Goal: Task Accomplishment & Management: Manage account settings

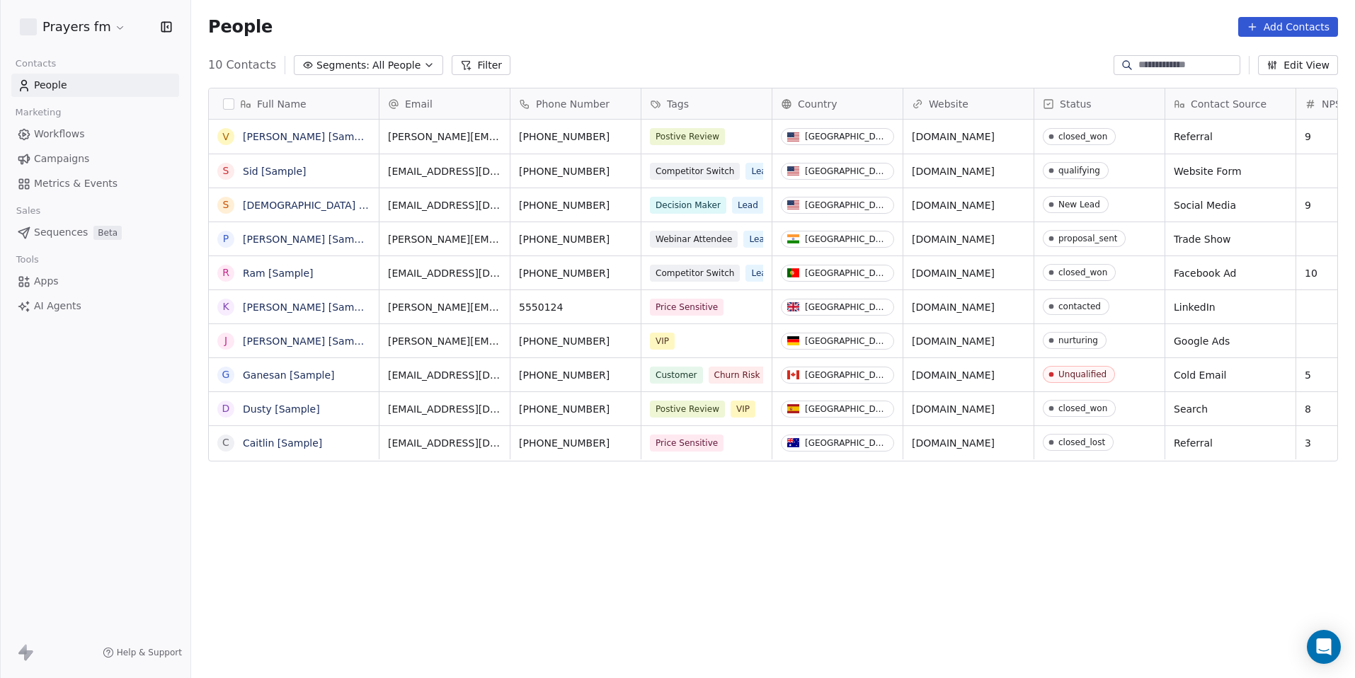
scroll to position [586, 1153]
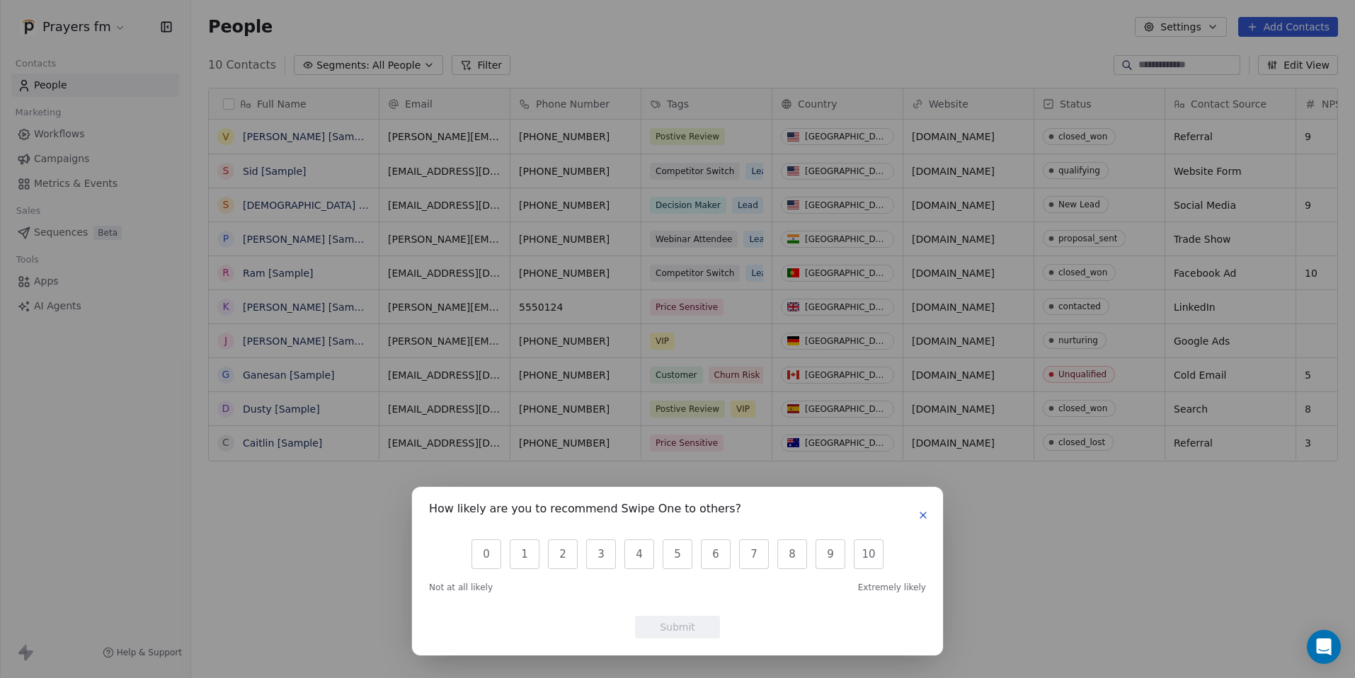
click at [921, 514] on icon "button" at bounding box center [923, 515] width 6 height 6
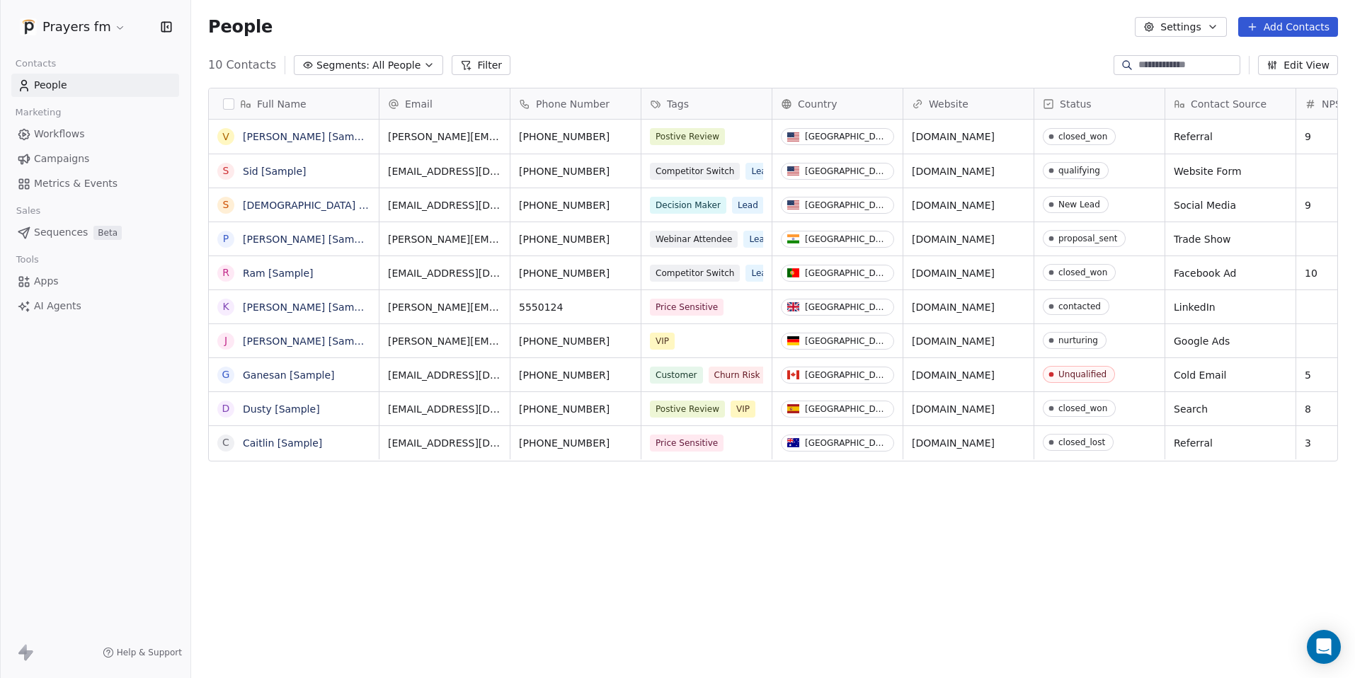
click at [113, 28] on html "Prayers fm Contacts People Marketing Workflows Campaigns Metrics & Events Sales…" at bounding box center [677, 339] width 1355 height 678
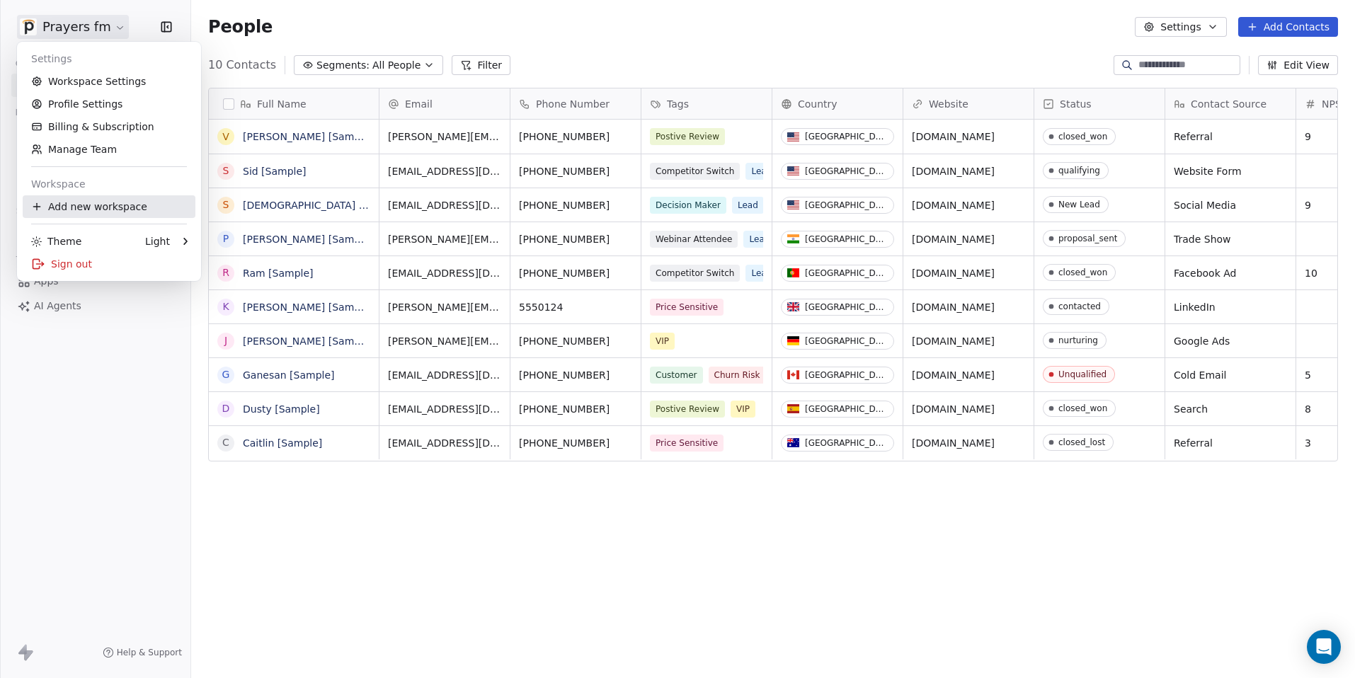
click at [81, 207] on div "Add new workspace" at bounding box center [109, 206] width 173 height 23
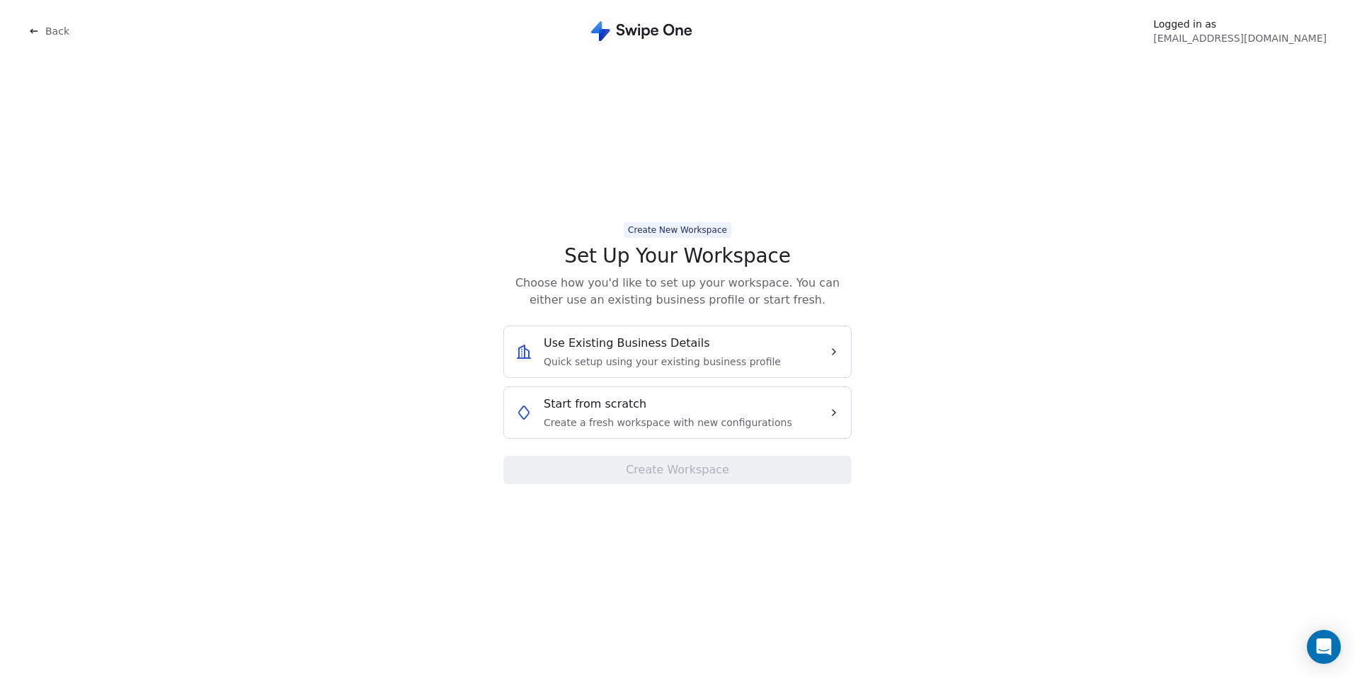
click at [622, 397] on span "Start from scratch" at bounding box center [595, 404] width 103 height 17
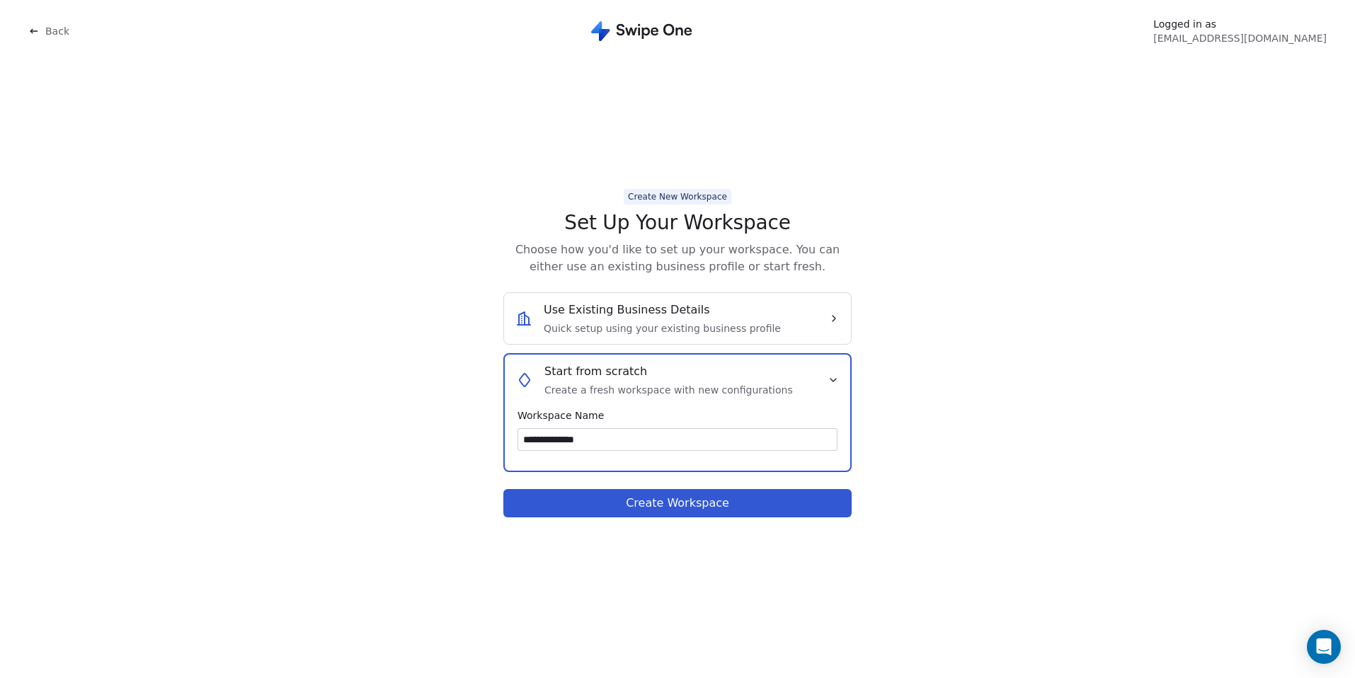
type input "**********"
click at [657, 508] on button "Create Workspace" at bounding box center [677, 503] width 348 height 28
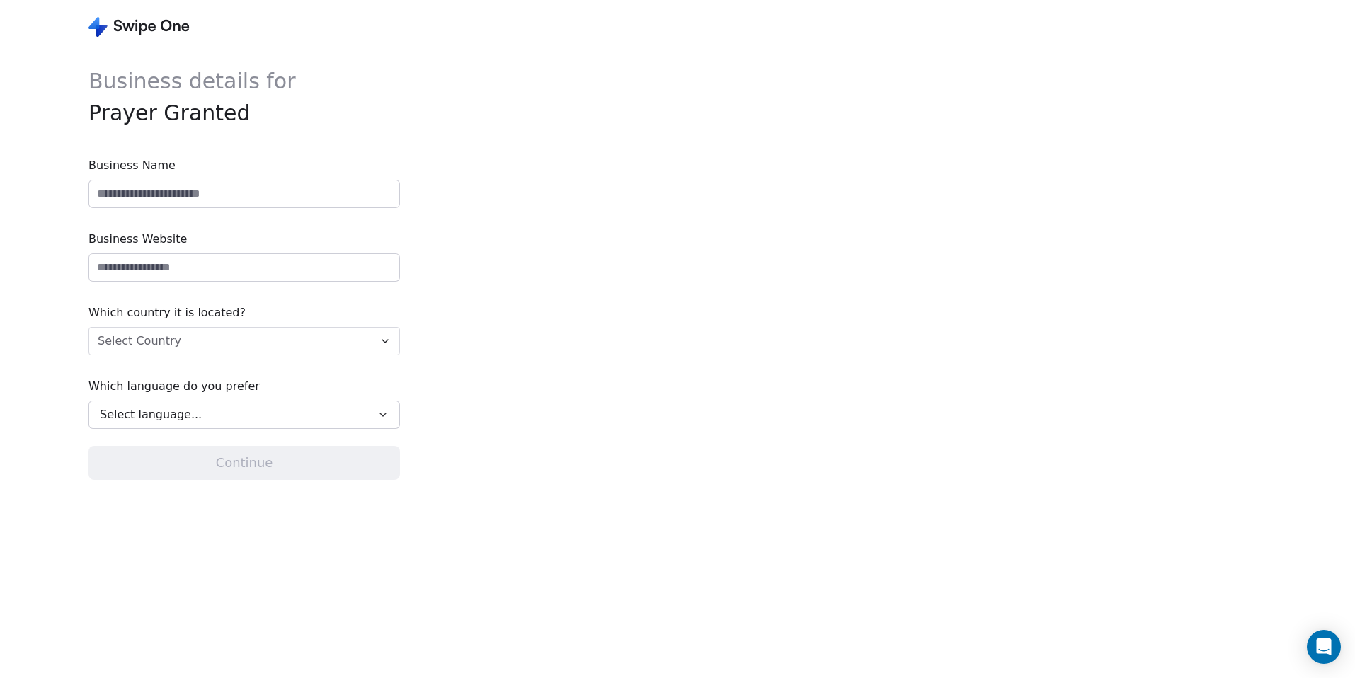
click at [239, 192] on input at bounding box center [244, 194] width 310 height 27
type input "**********"
click at [159, 270] on input "url" at bounding box center [244, 267] width 310 height 27
type input "**********"
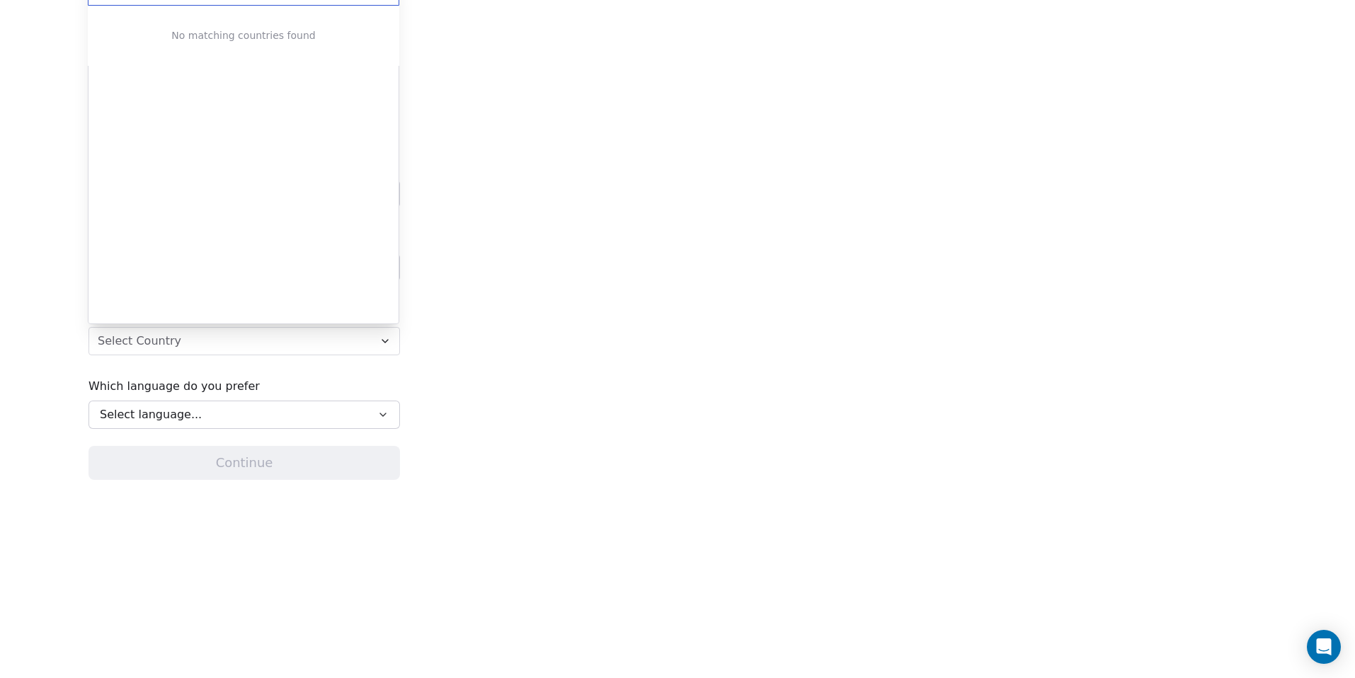
click at [159, 345] on html "**********" at bounding box center [677, 339] width 1355 height 678
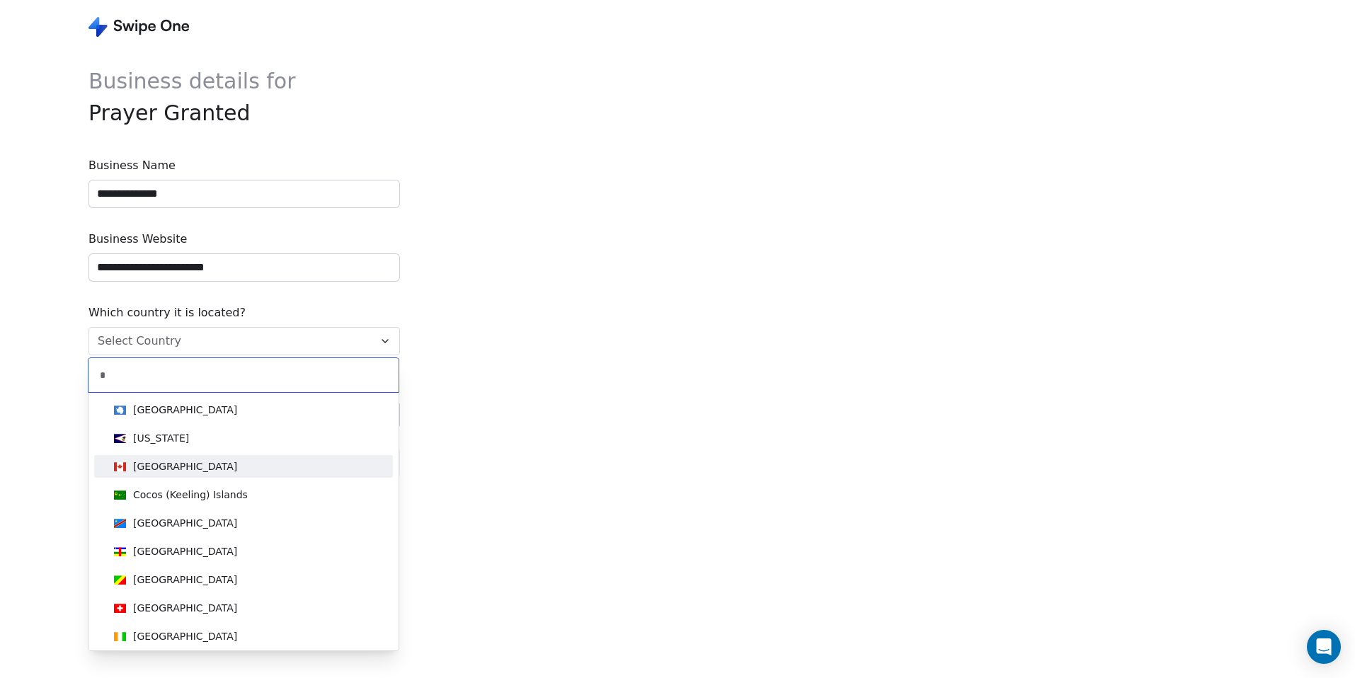
type input "*"
click at [156, 469] on div "[GEOGRAPHIC_DATA]" at bounding box center [185, 466] width 104 height 14
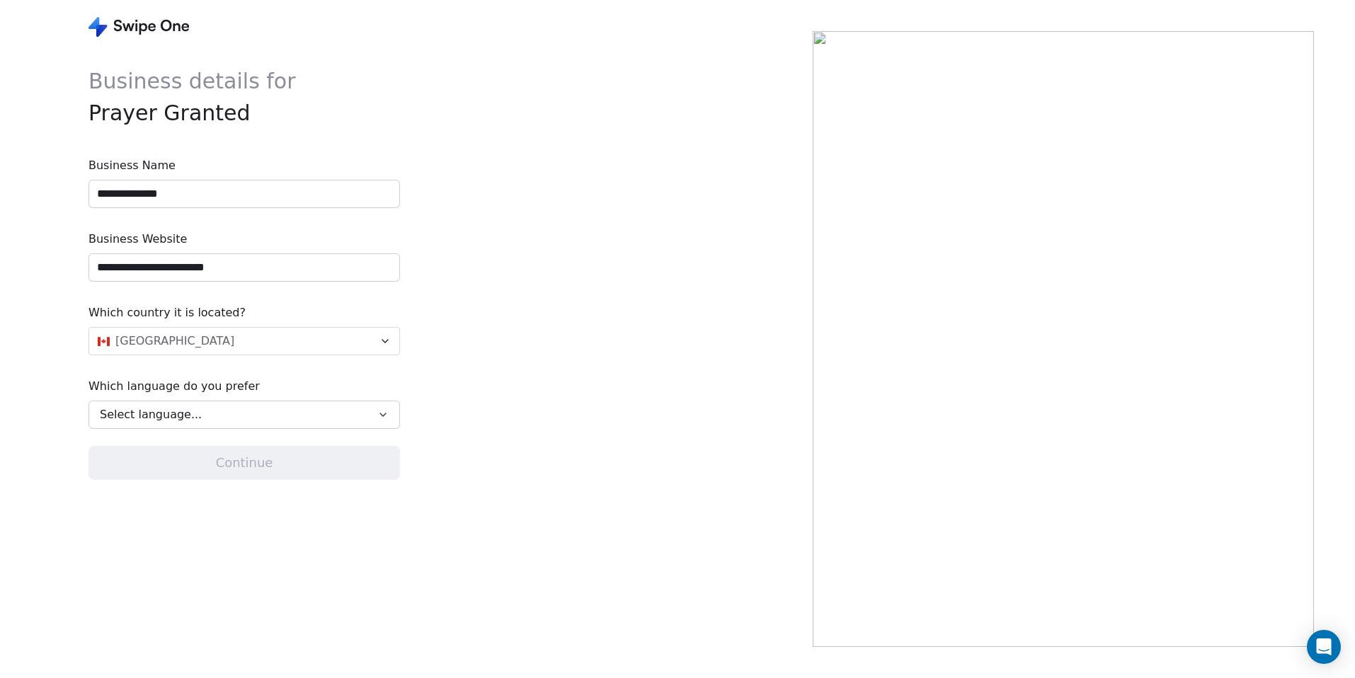
click at [120, 416] on span "Select language..." at bounding box center [151, 414] width 102 height 17
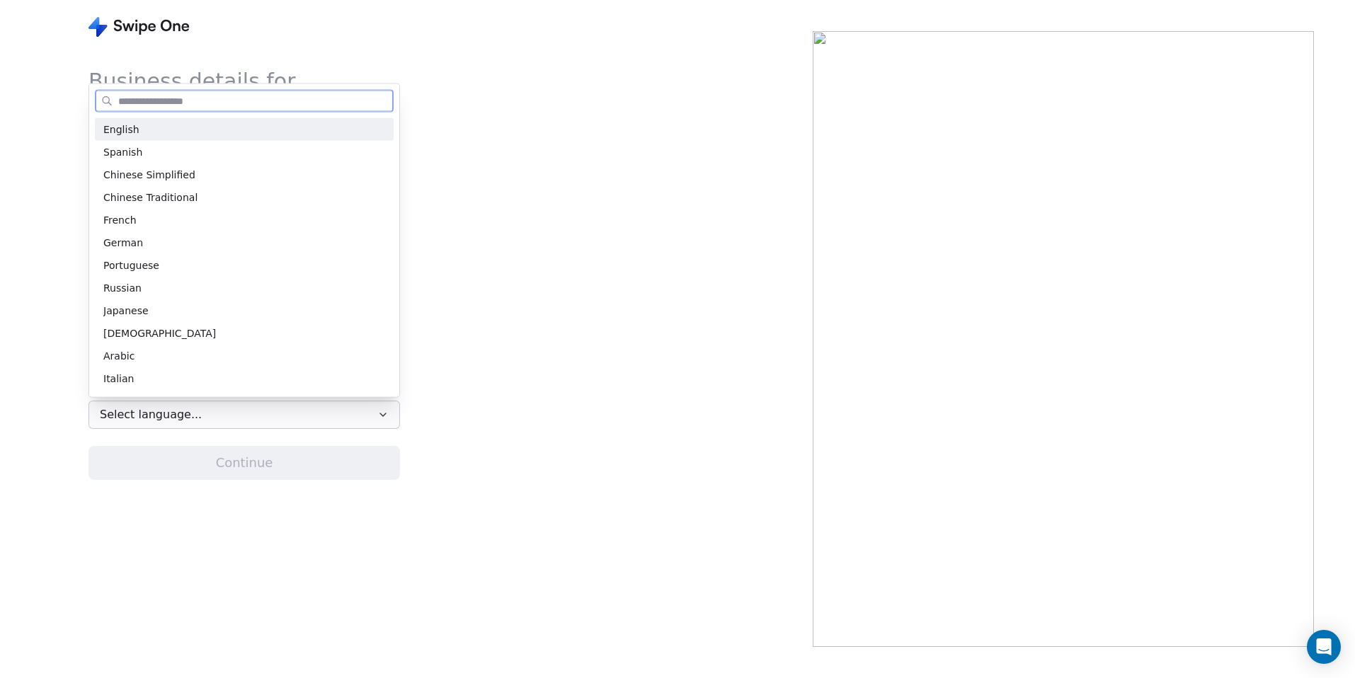
click at [121, 128] on span "English" at bounding box center [121, 129] width 36 height 15
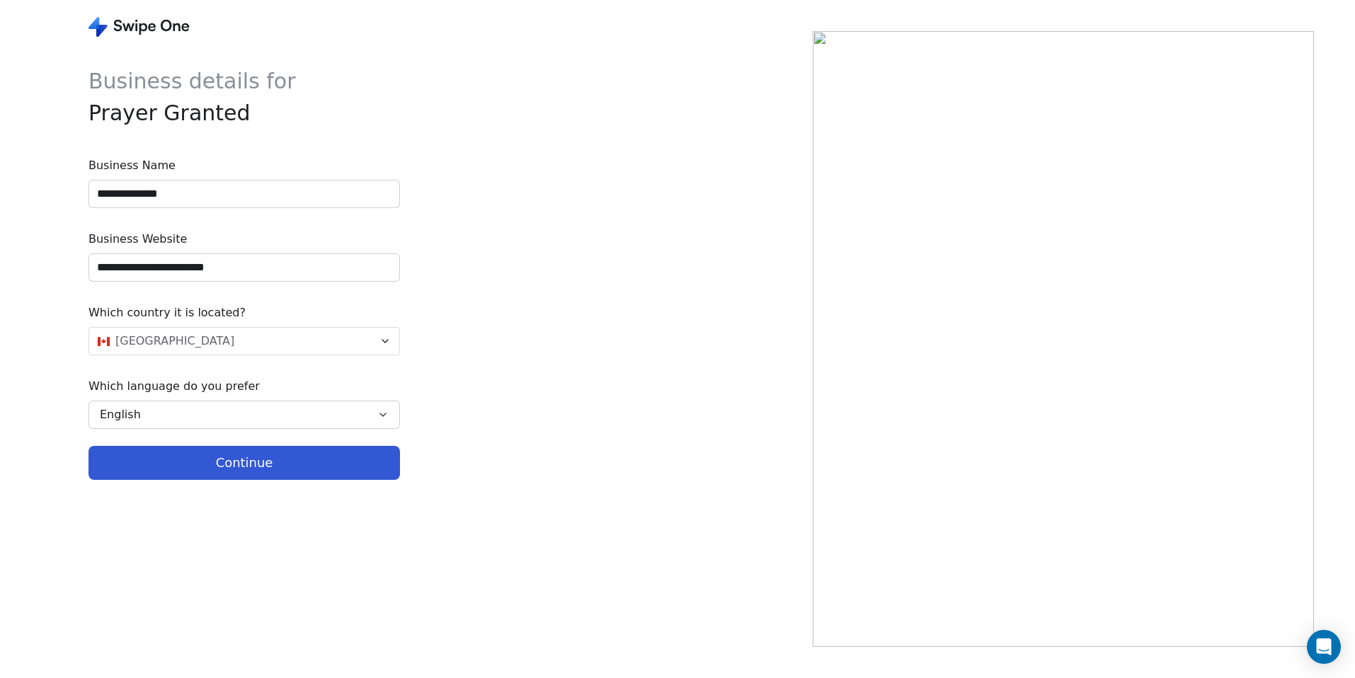
click at [69, 260] on div "**********" at bounding box center [406, 339] width 813 height 678
click at [290, 469] on button "Continue" at bounding box center [243, 463] width 311 height 34
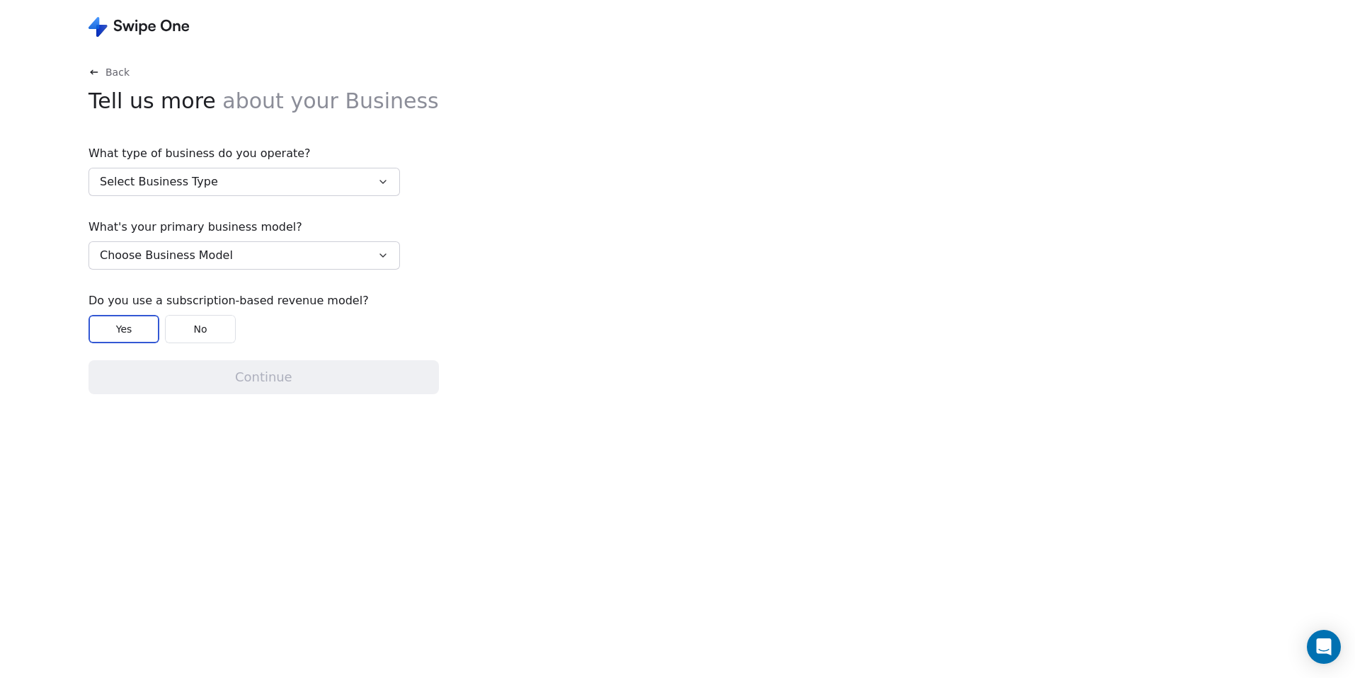
click at [222, 188] on button "Select Business Type" at bounding box center [243, 182] width 311 height 28
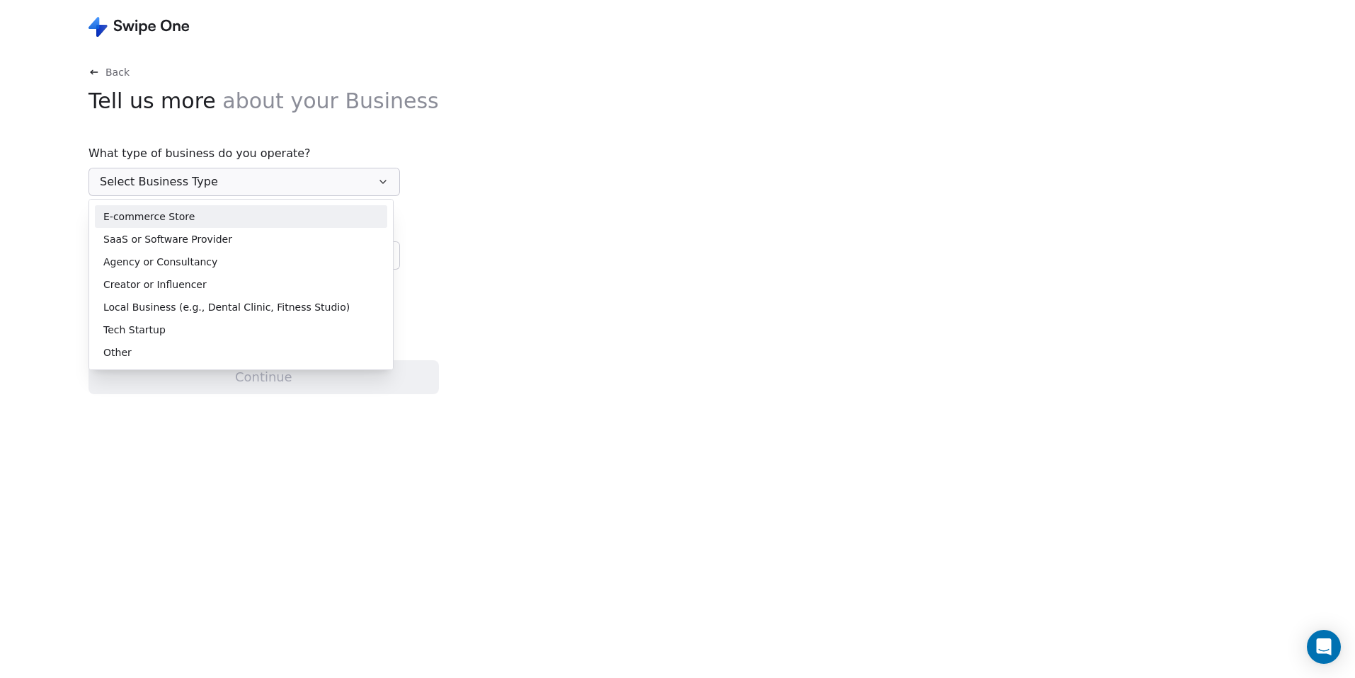
click at [188, 217] on span "E-commerce Store" at bounding box center [148, 217] width 91 height 15
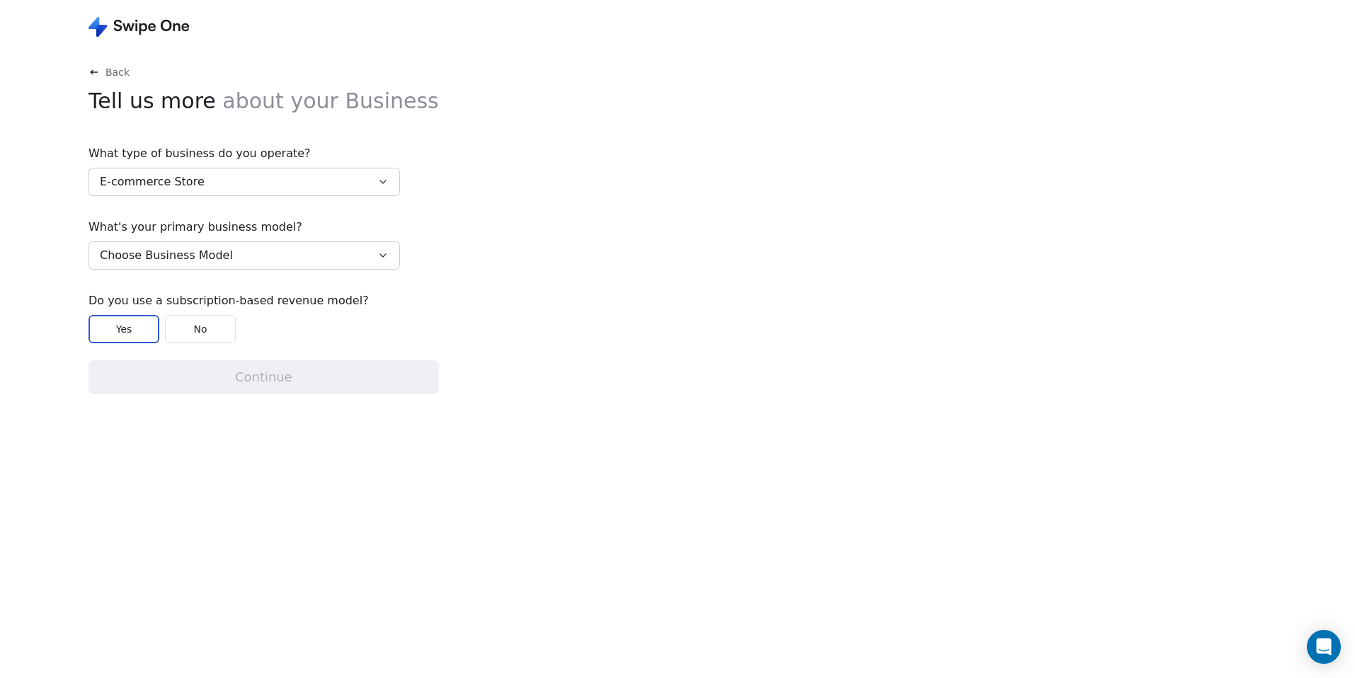
click at [171, 255] on span "Choose Business Model" at bounding box center [166, 255] width 133 height 17
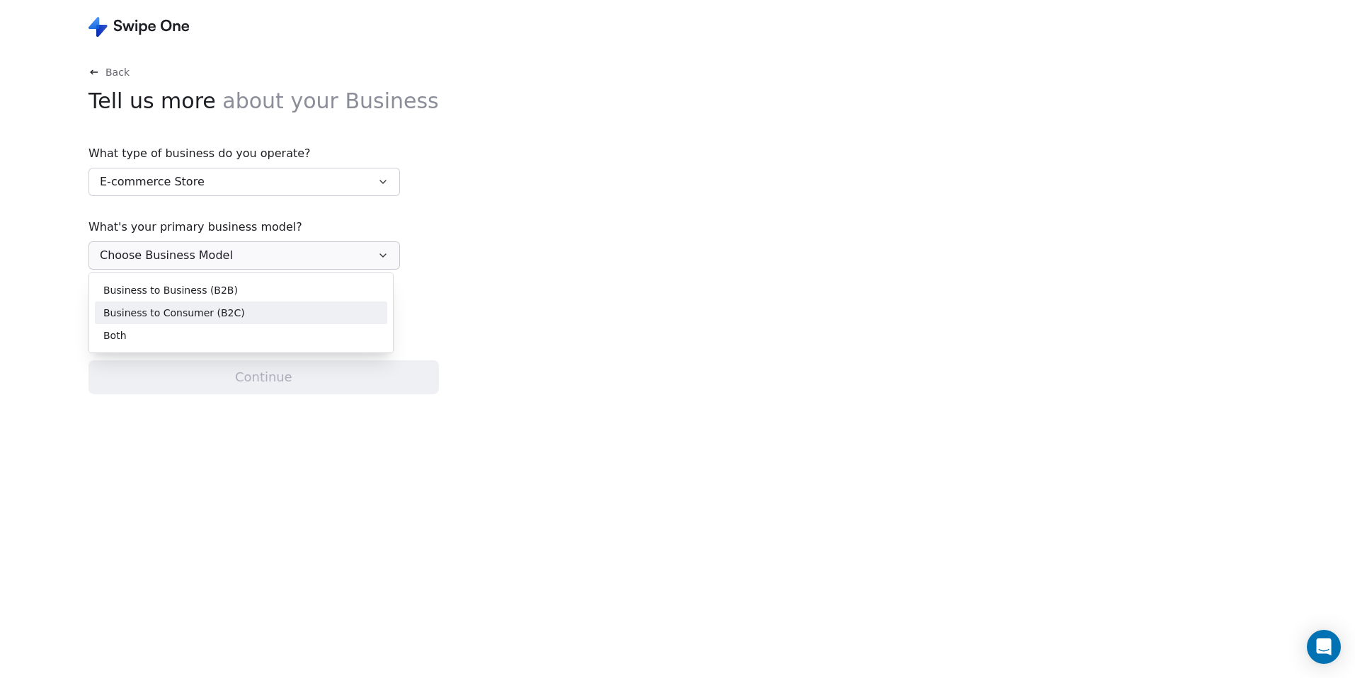
click at [181, 312] on span "Business to Consumer (B2C)" at bounding box center [174, 313] width 142 height 15
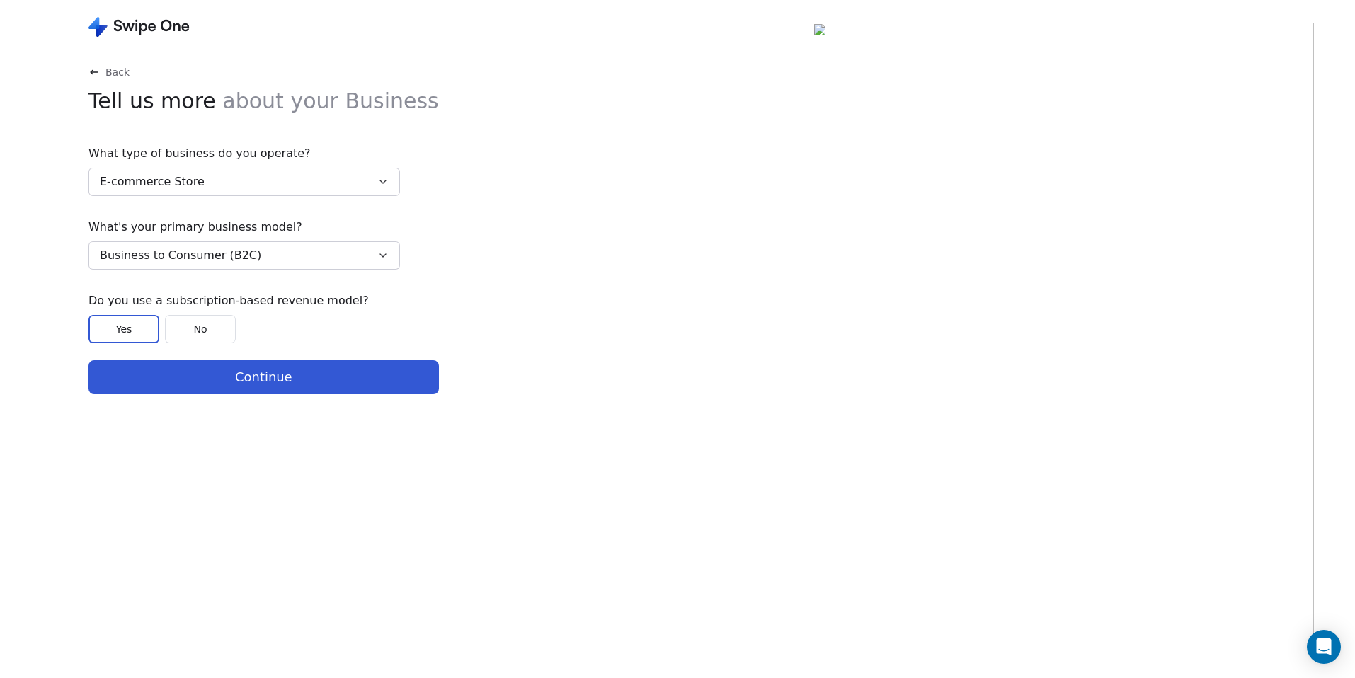
click at [147, 331] on button "Yes" at bounding box center [123, 329] width 71 height 28
click at [230, 402] on div "Back Tell us more about your Business What type of business do you operate? E-c…" at bounding box center [263, 363] width 350 height 596
click at [246, 386] on button "Continue" at bounding box center [263, 377] width 350 height 34
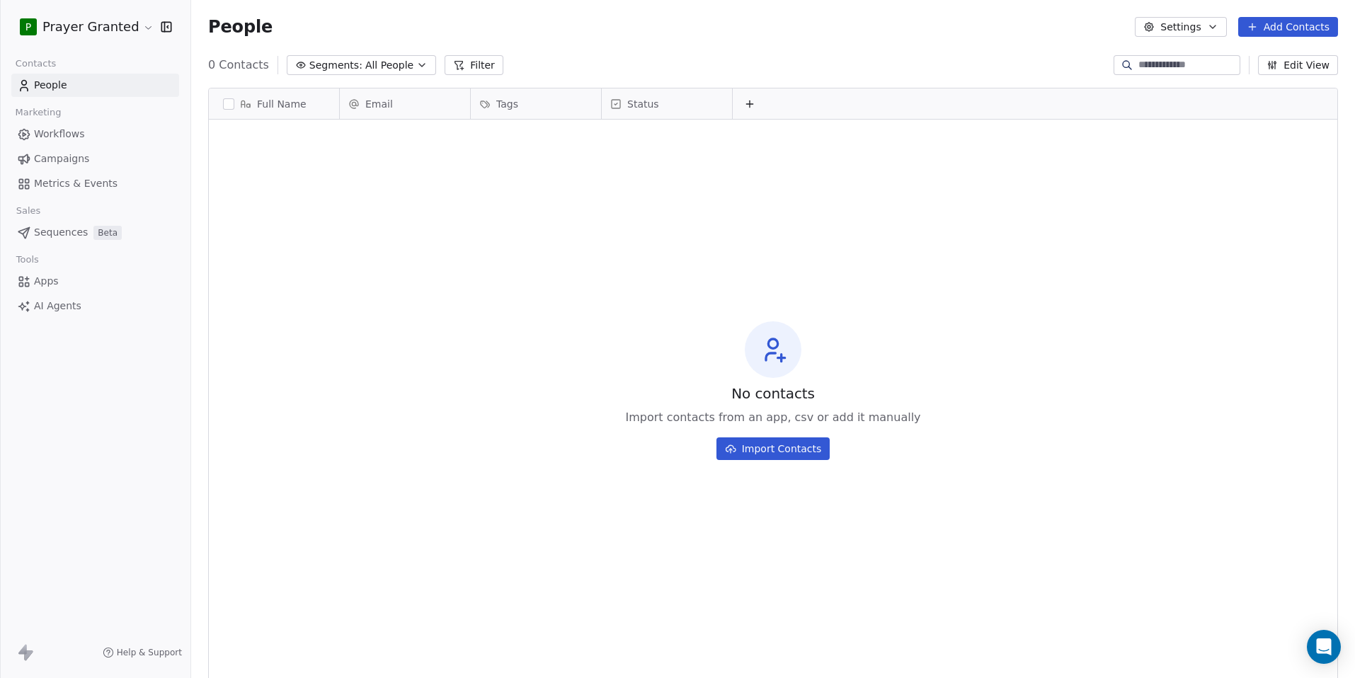
scroll to position [586, 1153]
drag, startPoint x: 820, startPoint y: 377, endPoint x: 734, endPoint y: 319, distance: 103.9
click at [734, 319] on div "No contacts Import contacts from an app, csv or add it manually Import Contacts" at bounding box center [773, 390] width 1128 height 537
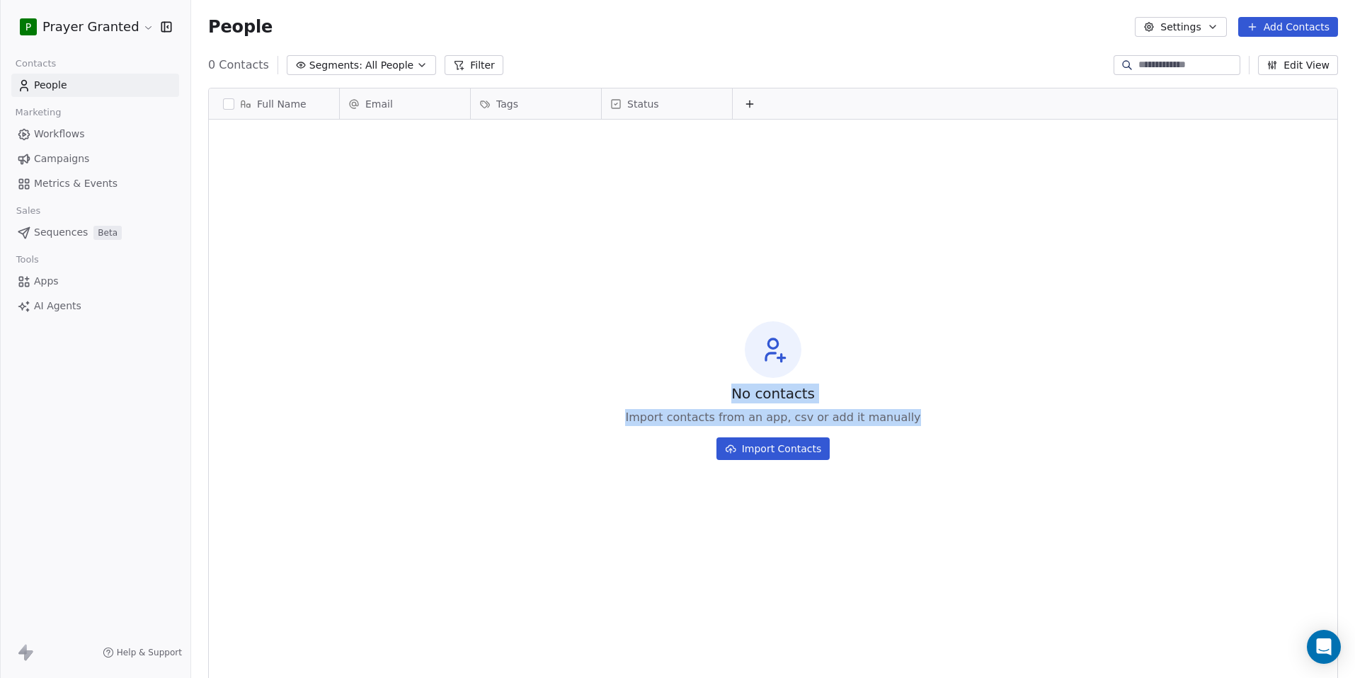
drag, startPoint x: 706, startPoint y: 295, endPoint x: 867, endPoint y: 430, distance: 210.1
click at [867, 430] on div "No contacts Import contacts from an app, csv or add it manually Import Contacts" at bounding box center [773, 390] width 1128 height 537
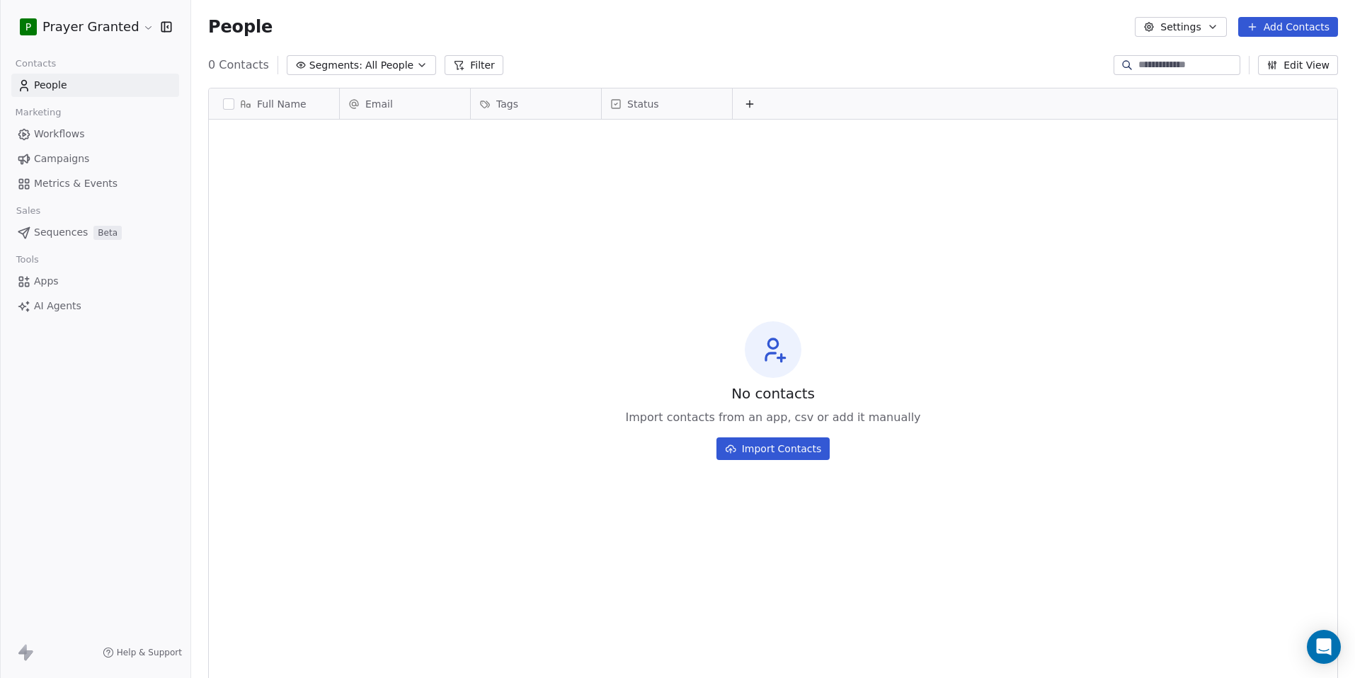
click at [949, 428] on div "No contacts Import contacts from an app, csv or add it manually Import Contacts" at bounding box center [773, 390] width 1128 height 537
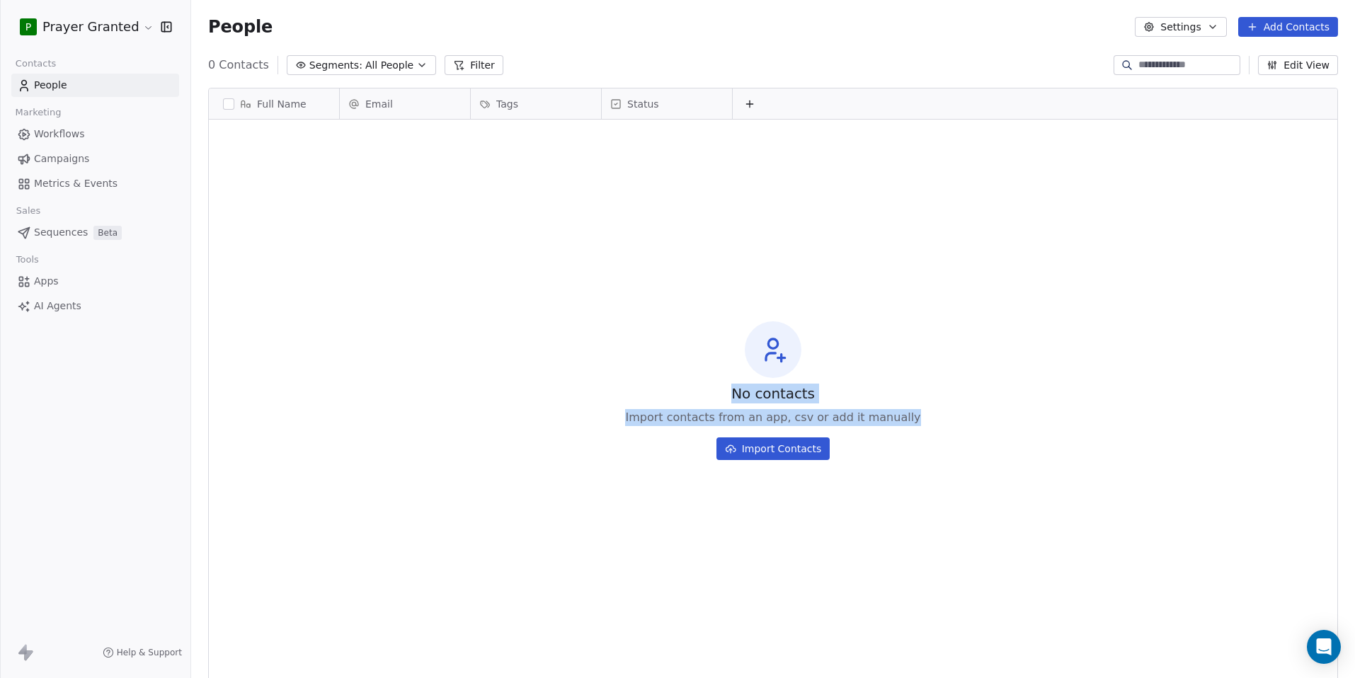
drag, startPoint x: 944, startPoint y: 427, endPoint x: 711, endPoint y: 294, distance: 268.5
click at [711, 294] on div "No contacts Import contacts from an app, csv or add it manually Import Contacts" at bounding box center [773, 390] width 1128 height 537
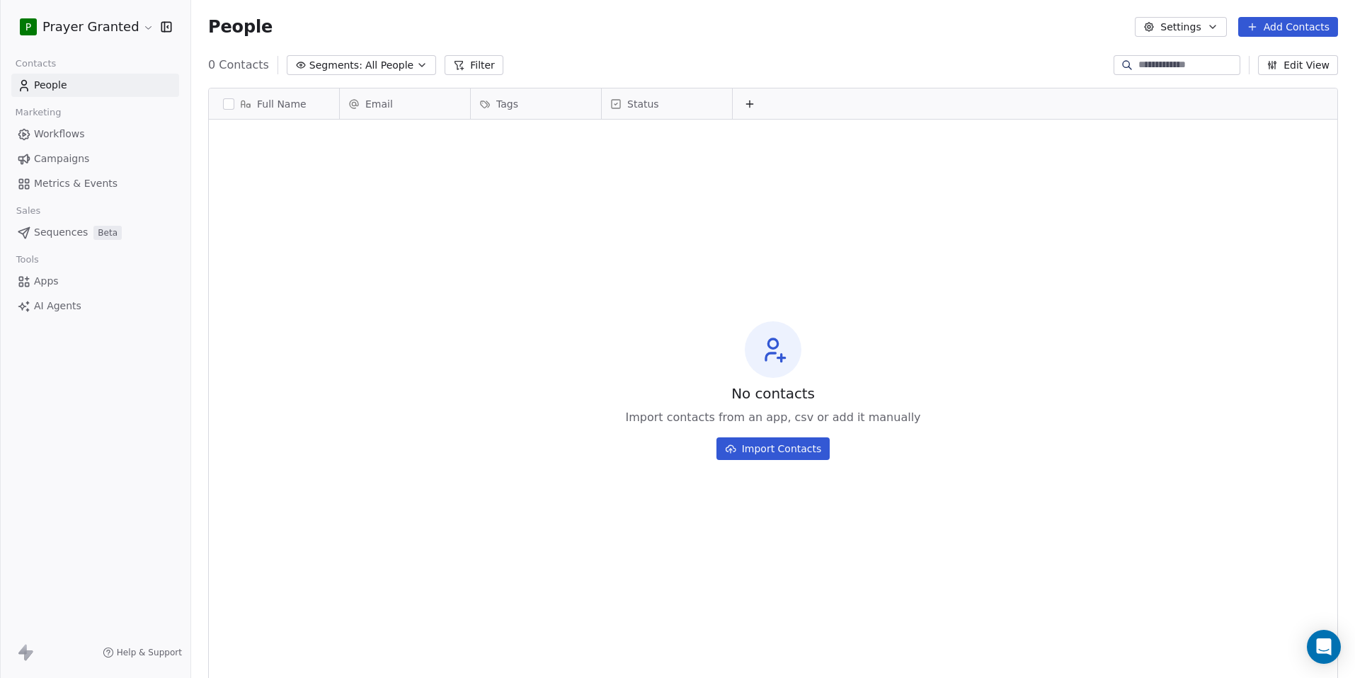
click at [711, 294] on div "No contacts Import contacts from an app, csv or add it manually Import Contacts" at bounding box center [773, 390] width 1128 height 537
click at [63, 18] on html "P Prayer Granted Contacts People Marketing Workflows Campaigns Metrics & Events…" at bounding box center [677, 339] width 1355 height 678
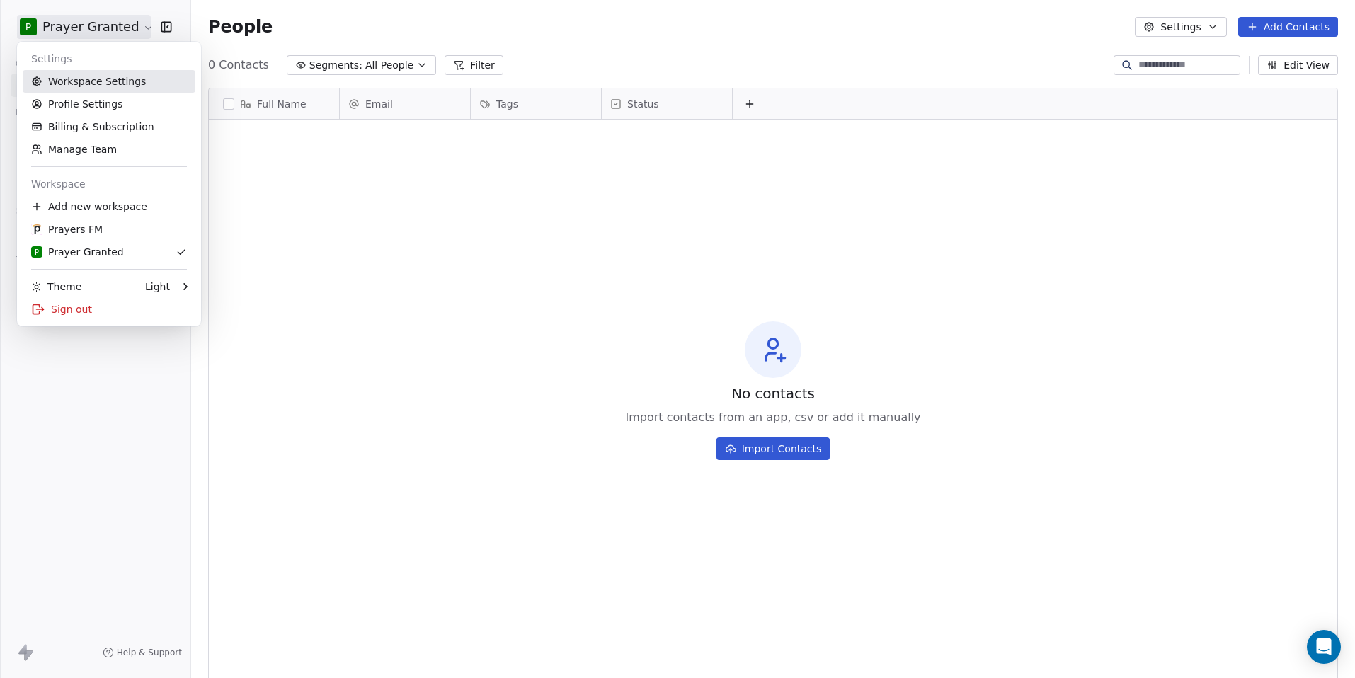
click at [87, 78] on link "Workspace Settings" at bounding box center [109, 81] width 173 height 23
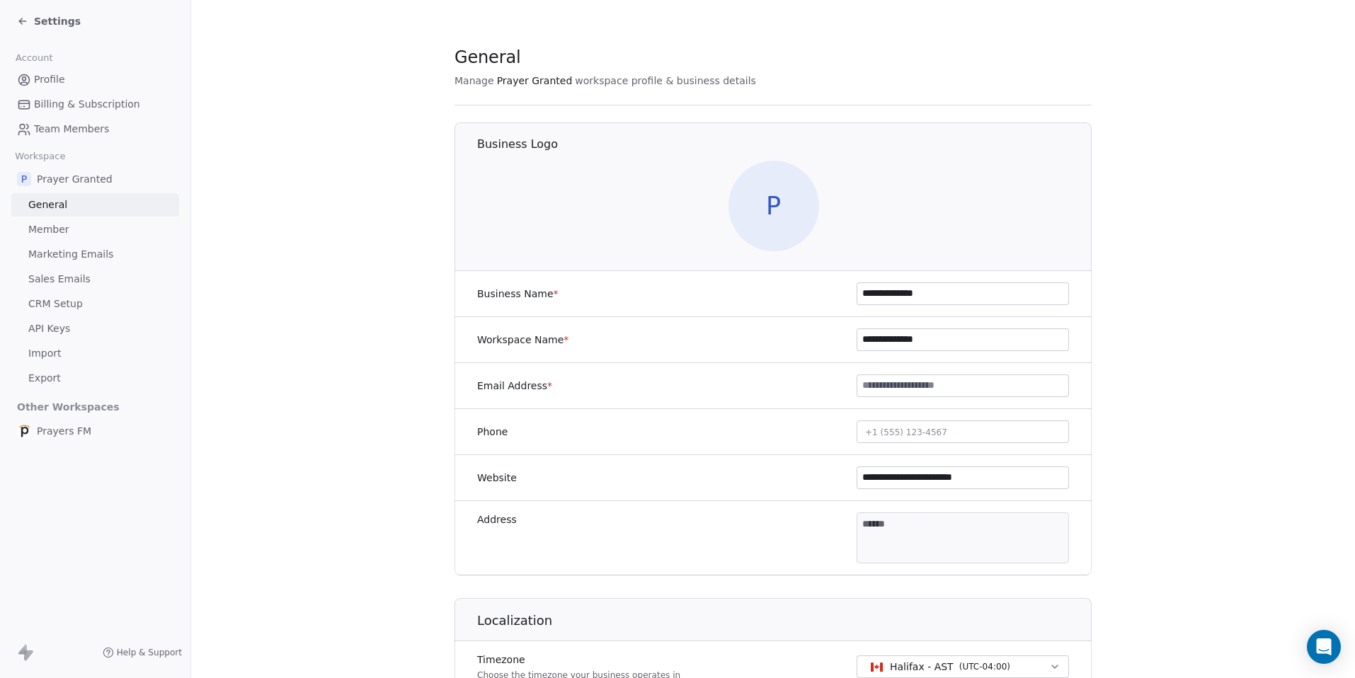
click at [786, 196] on span "P" at bounding box center [773, 206] width 91 height 91
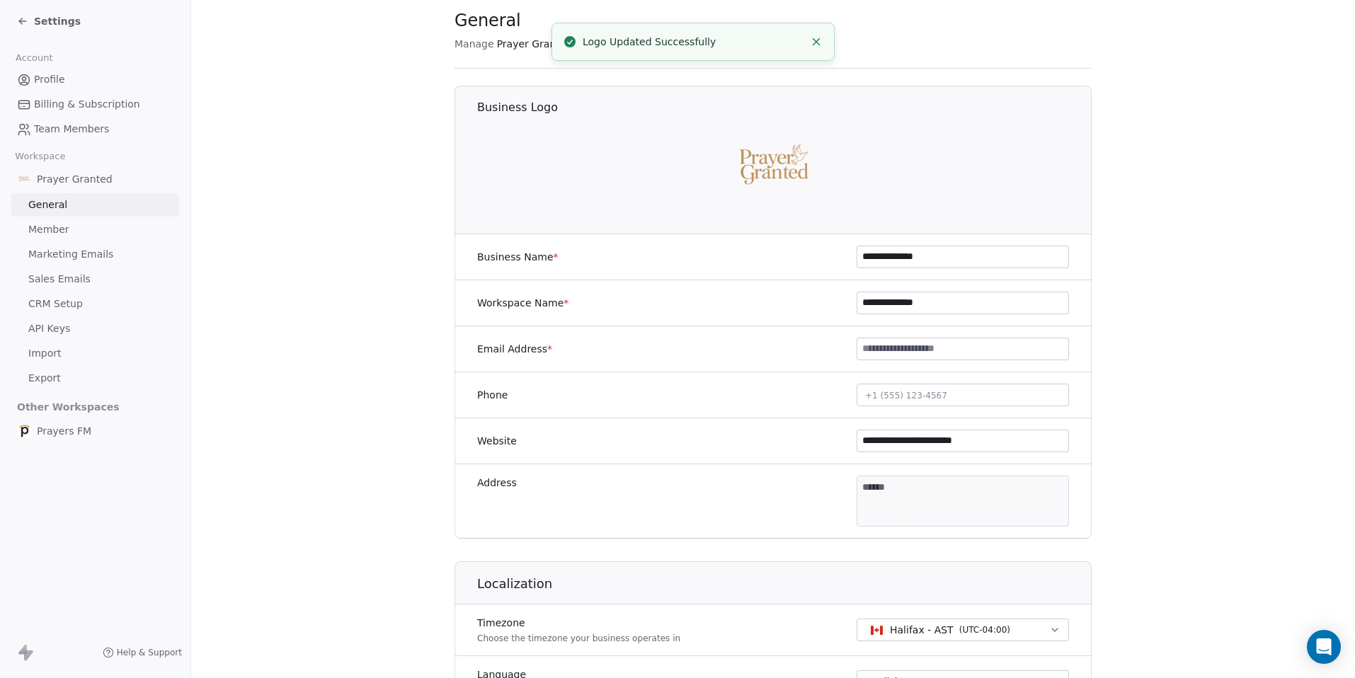
scroll to position [38, 0]
click at [880, 353] on input at bounding box center [962, 348] width 211 height 21
type input "**********"
click at [1076, 343] on div "**********" at bounding box center [772, 349] width 637 height 46
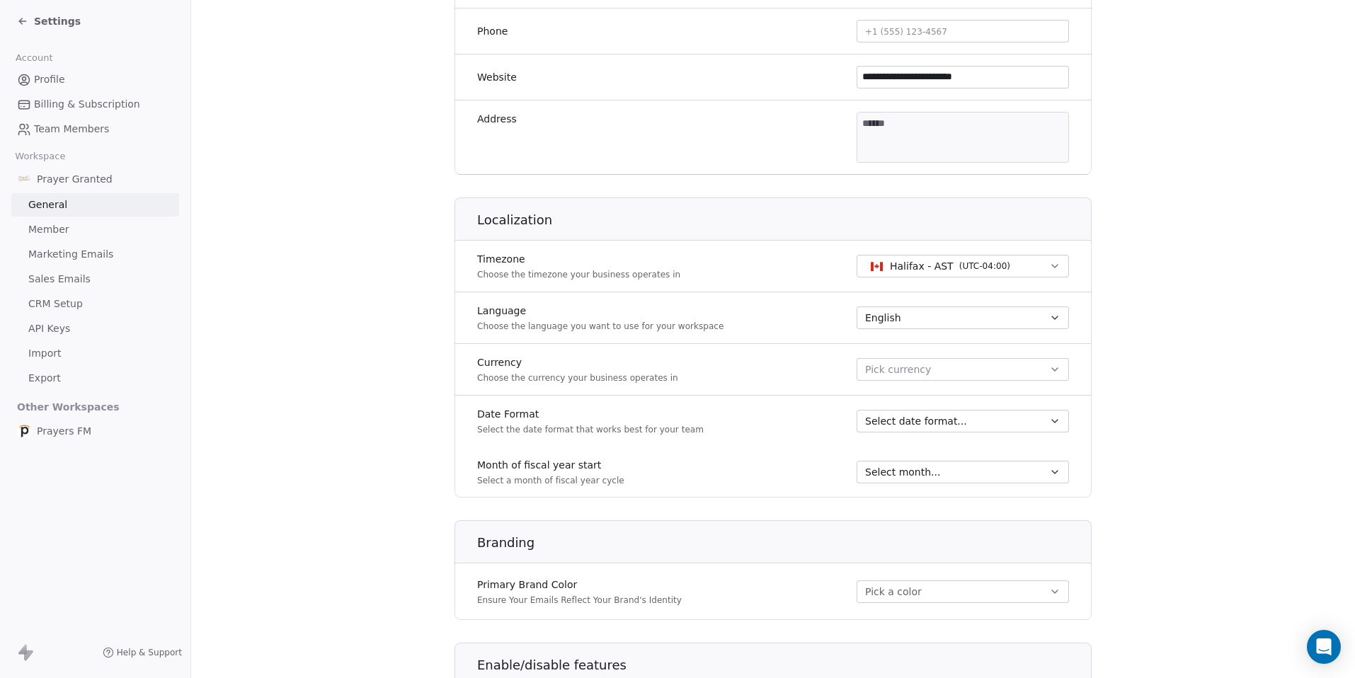
scroll to position [401, 0]
click at [959, 268] on span "( UTC-04:00 )" at bounding box center [984, 265] width 51 height 13
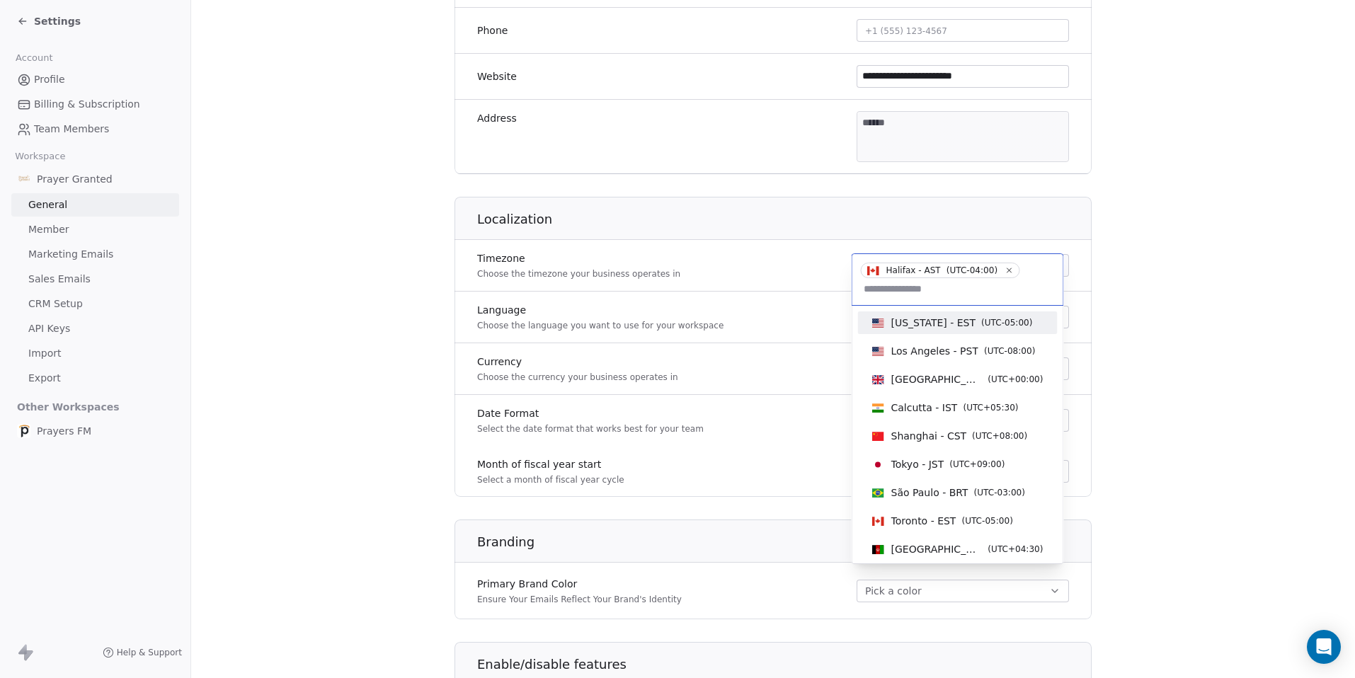
click at [951, 321] on span "[US_STATE] - EST" at bounding box center [933, 323] width 85 height 14
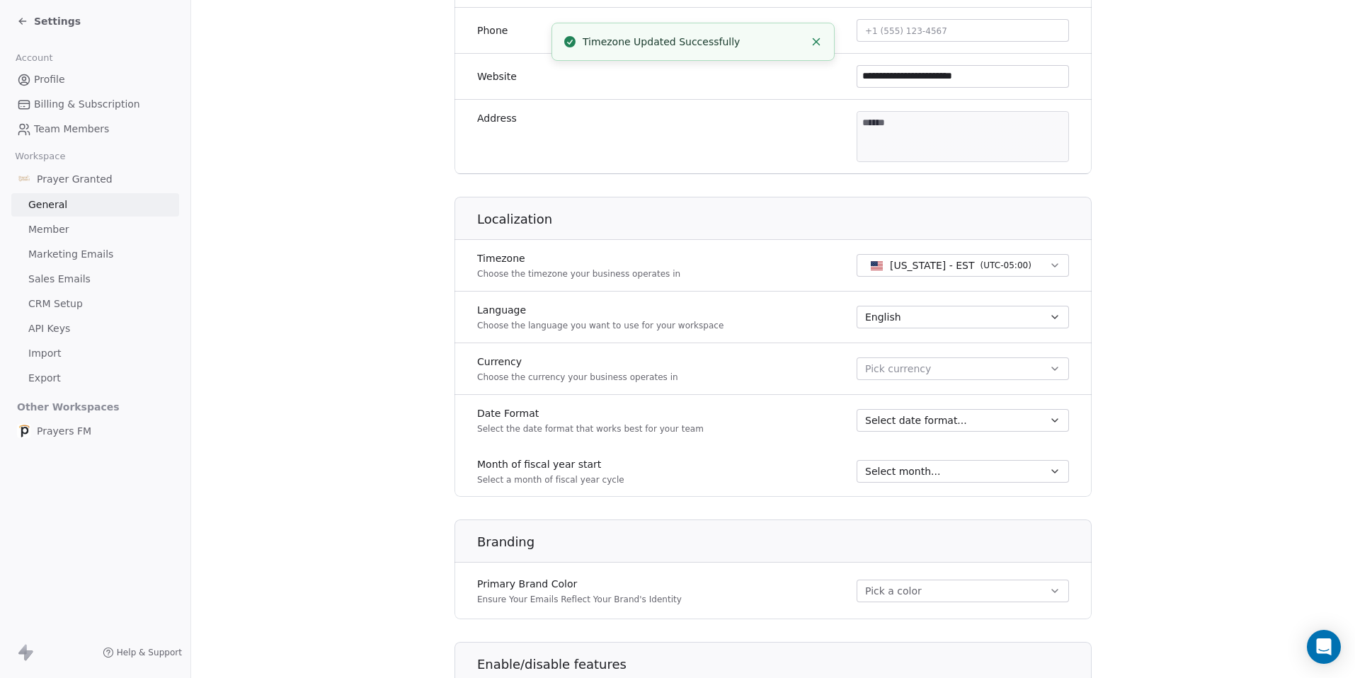
click at [1005, 365] on button "Pick currency" at bounding box center [962, 368] width 212 height 23
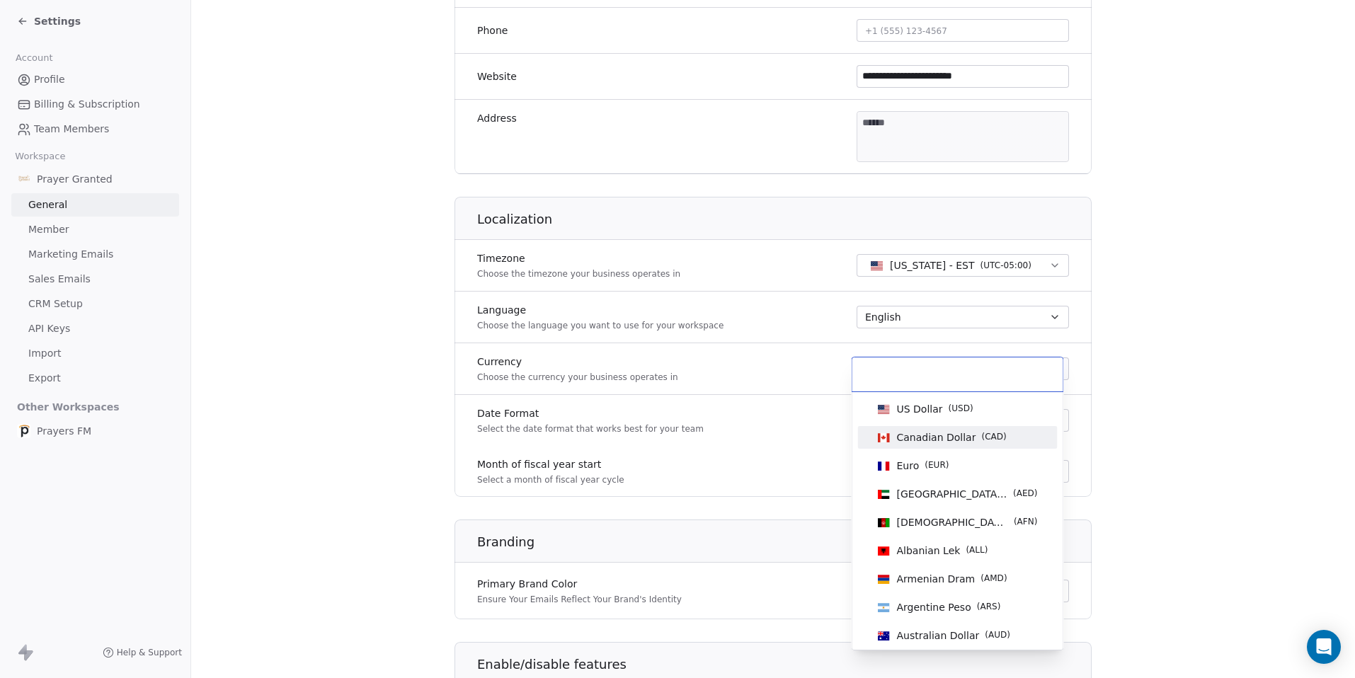
click at [955, 430] on span "Canadian Dollar" at bounding box center [936, 437] width 79 height 14
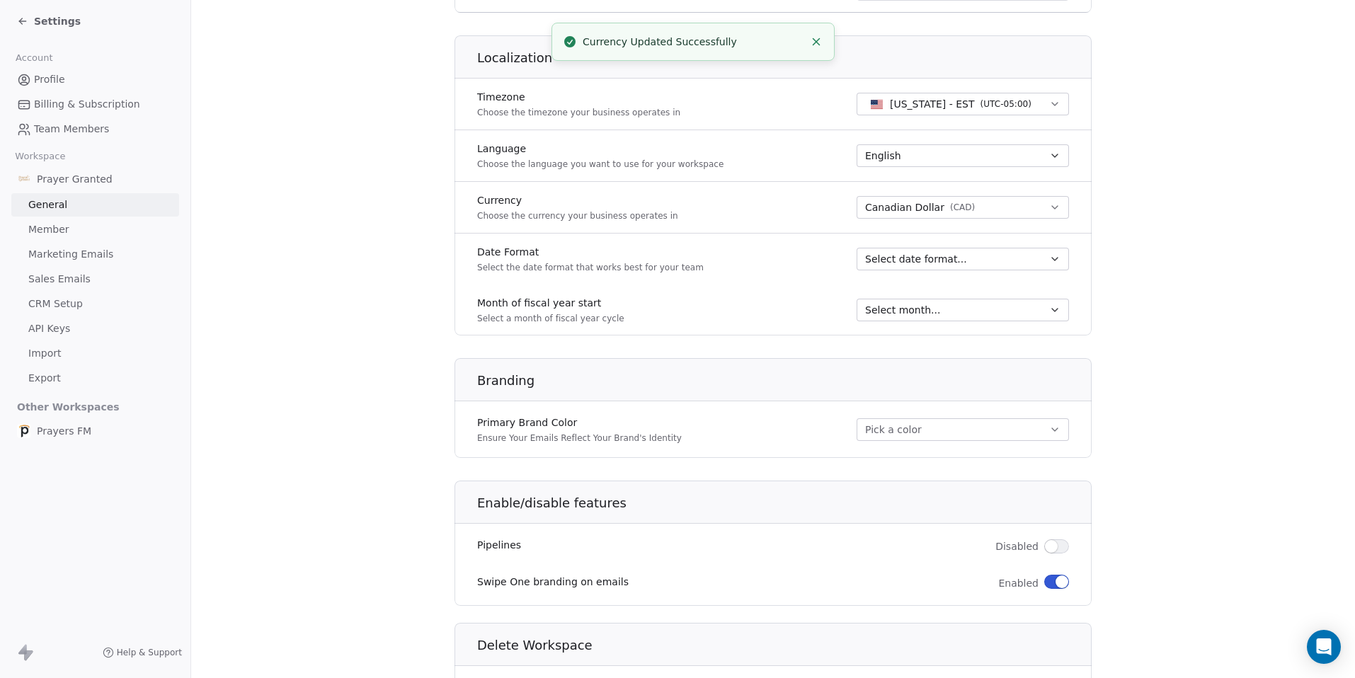
scroll to position [565, 0]
click at [910, 256] on span "Select date format..." at bounding box center [916, 257] width 102 height 14
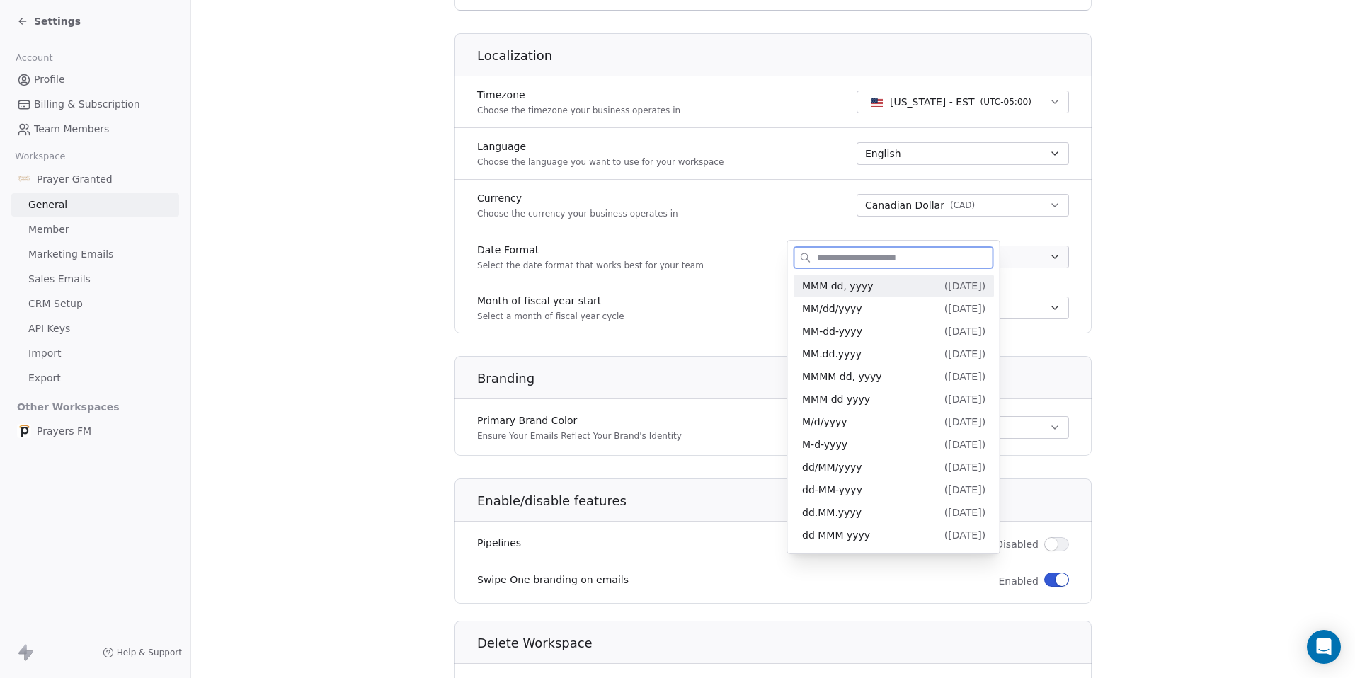
click at [859, 285] on span "MMM dd, yyyy" at bounding box center [837, 285] width 71 height 11
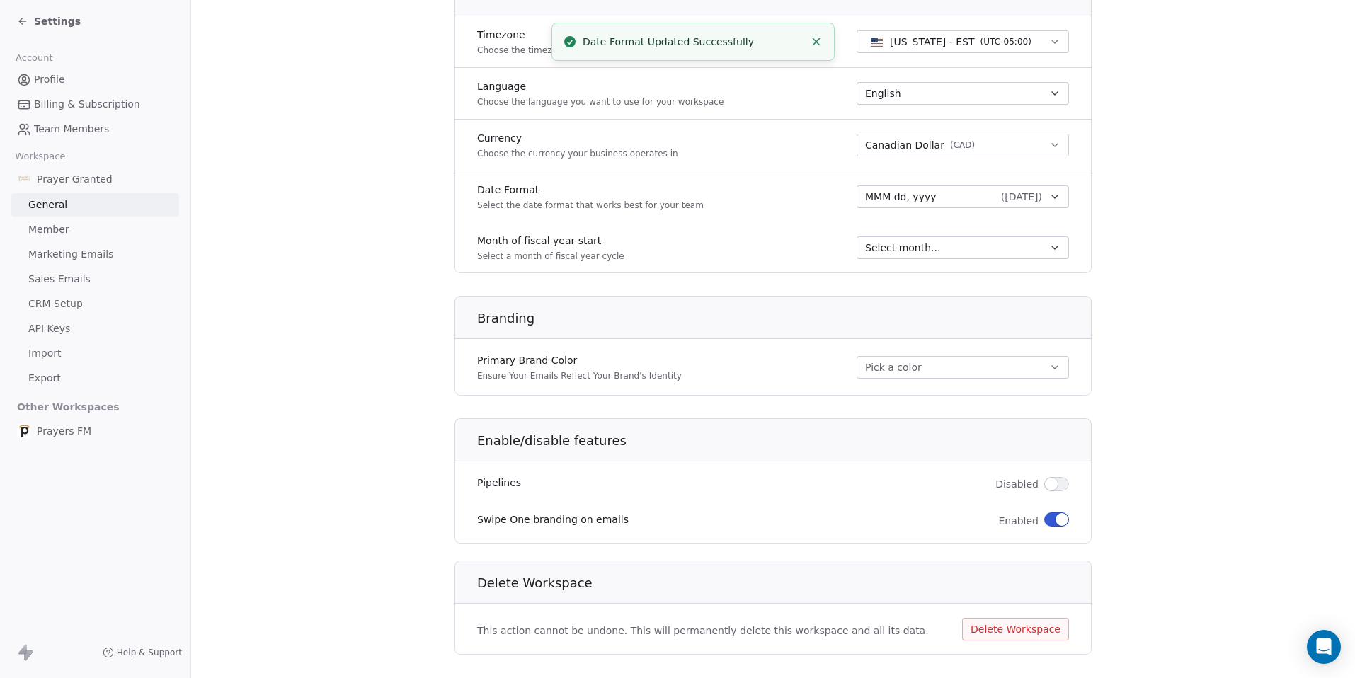
scroll to position [647, 0]
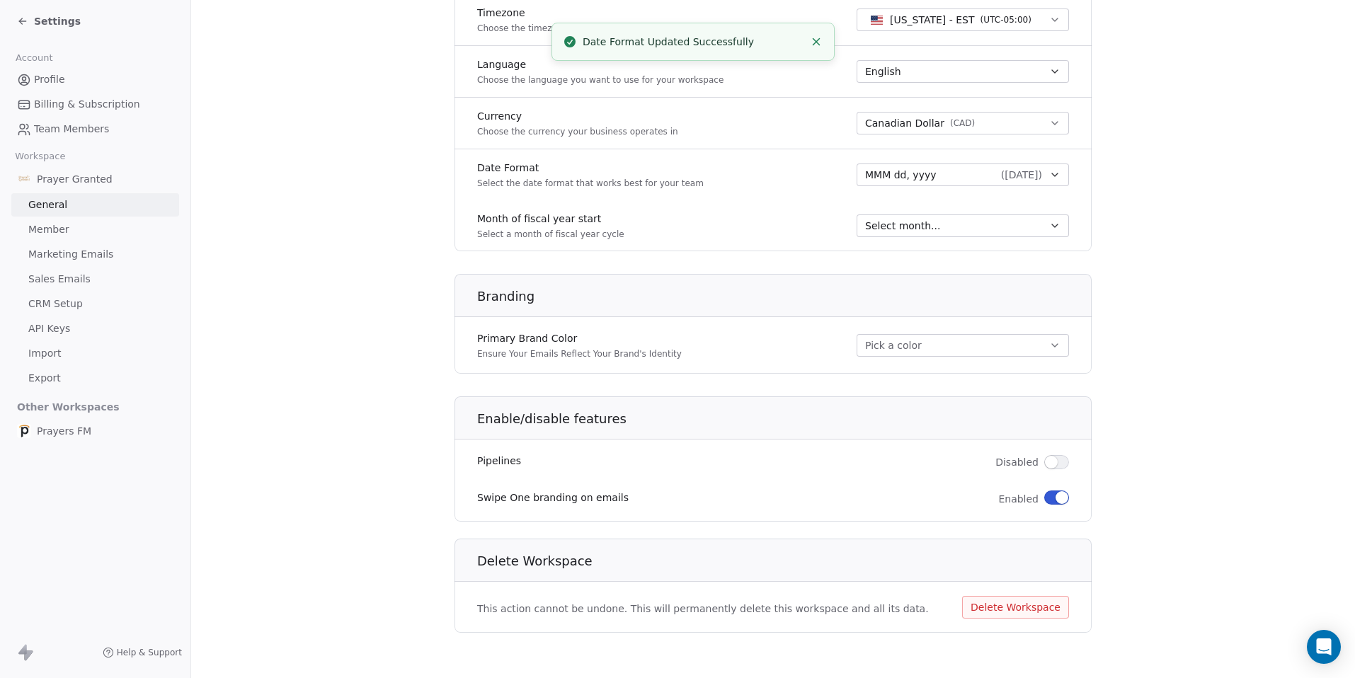
click at [878, 346] on button "Pick a color" at bounding box center [962, 345] width 212 height 23
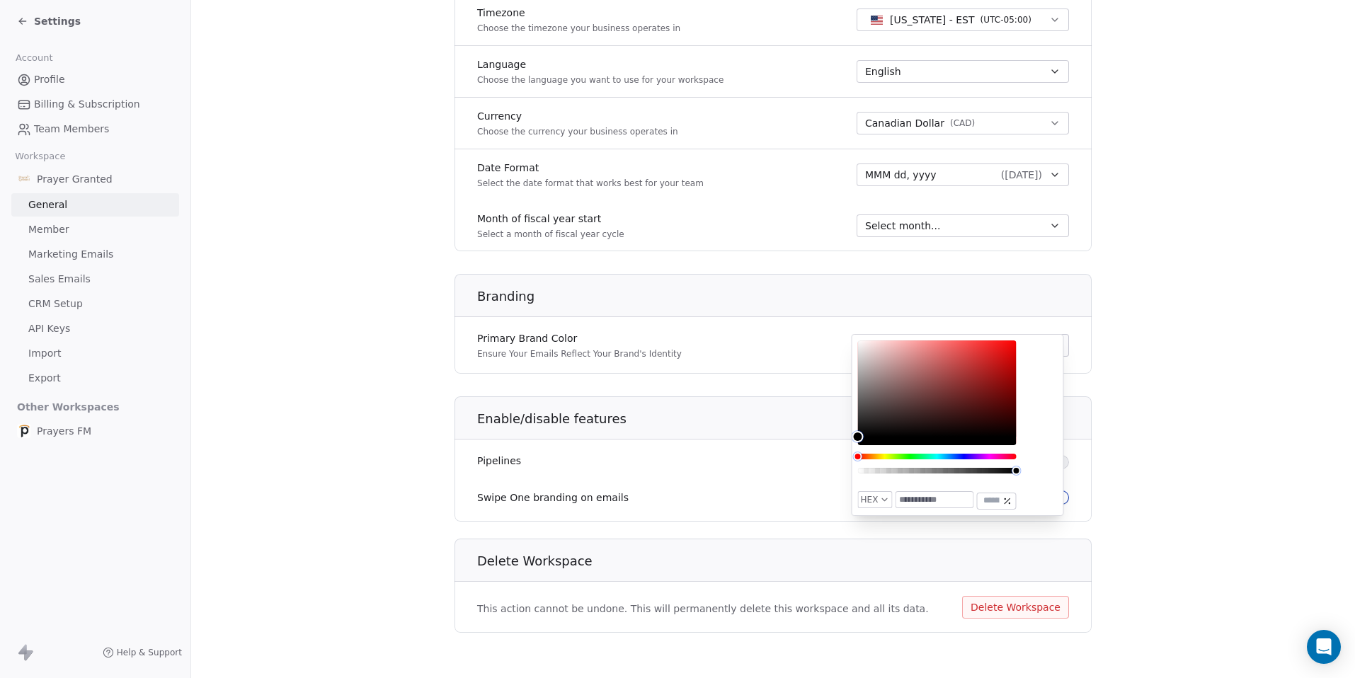
click at [750, 346] on div "Primary Brand Color Ensure Your Emails Reflect Your Brand's Identity Pick a col…" at bounding box center [772, 346] width 637 height 40
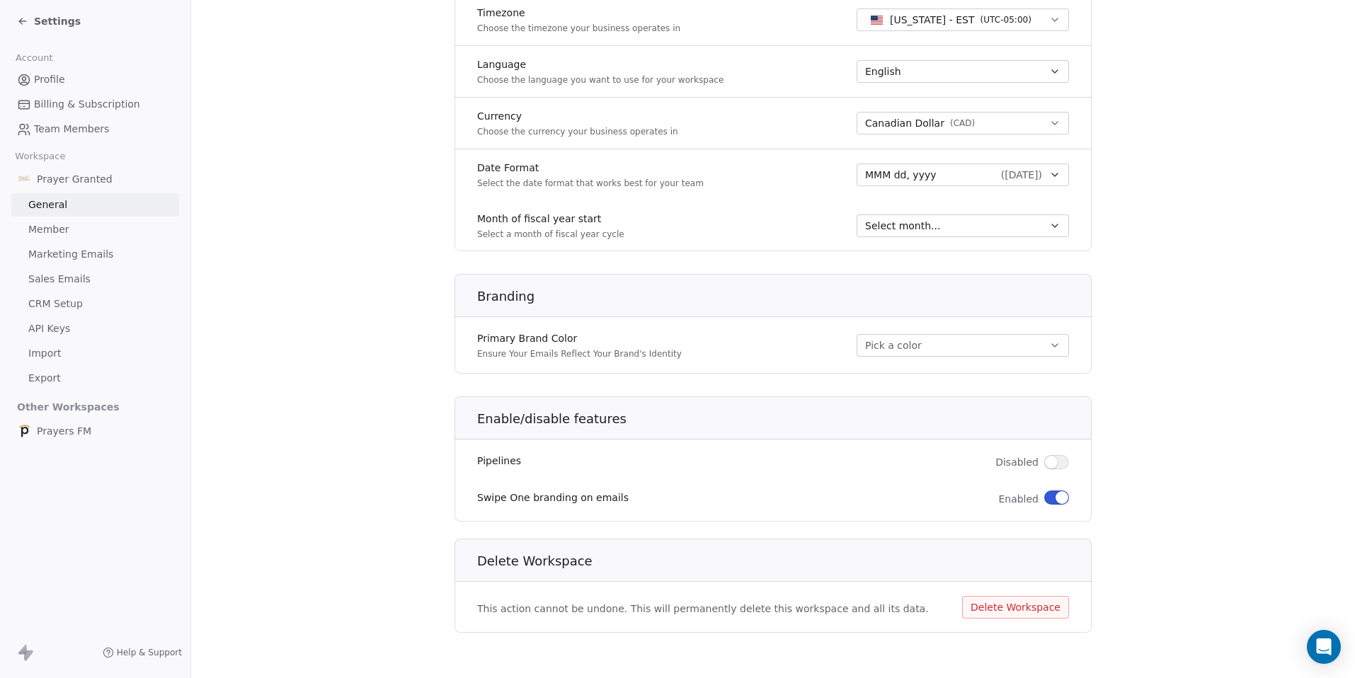
click at [1063, 498] on button "button" at bounding box center [1056, 498] width 25 height 14
click at [64, 254] on span "Marketing Emails" at bounding box center [70, 254] width 85 height 15
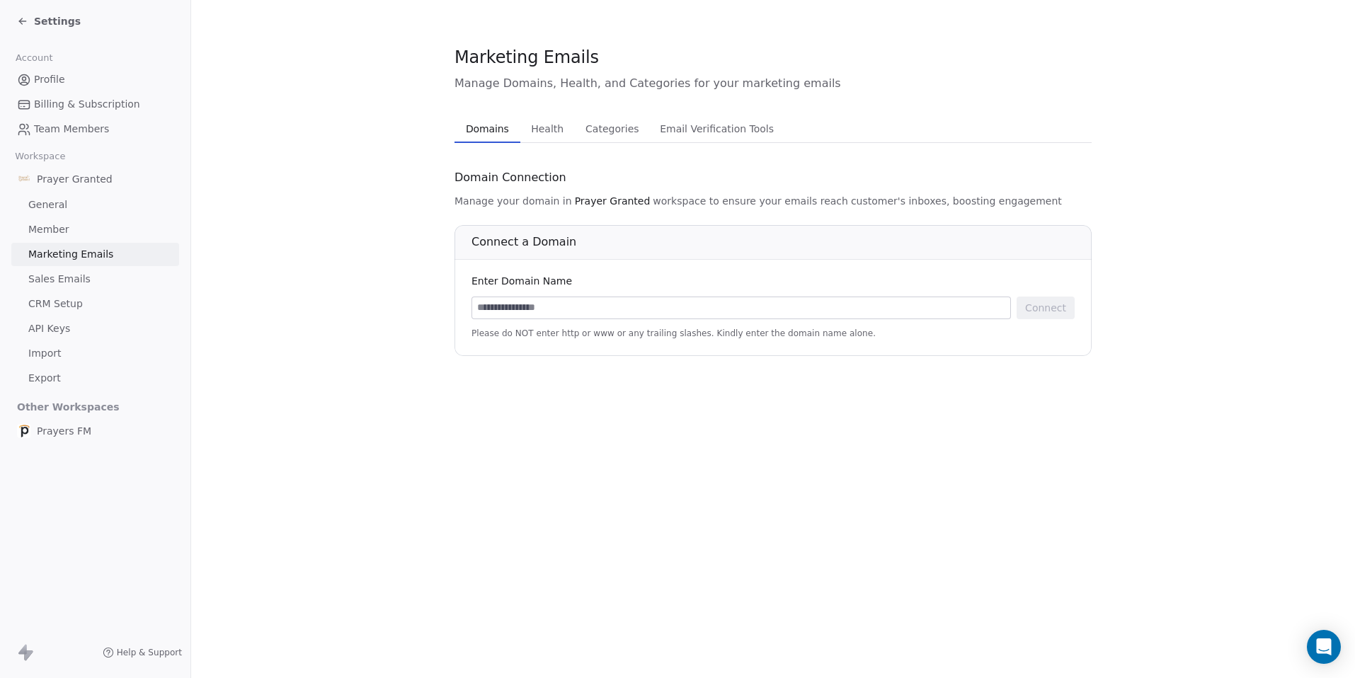
click at [56, 279] on span "Sales Emails" at bounding box center [59, 279] width 62 height 15
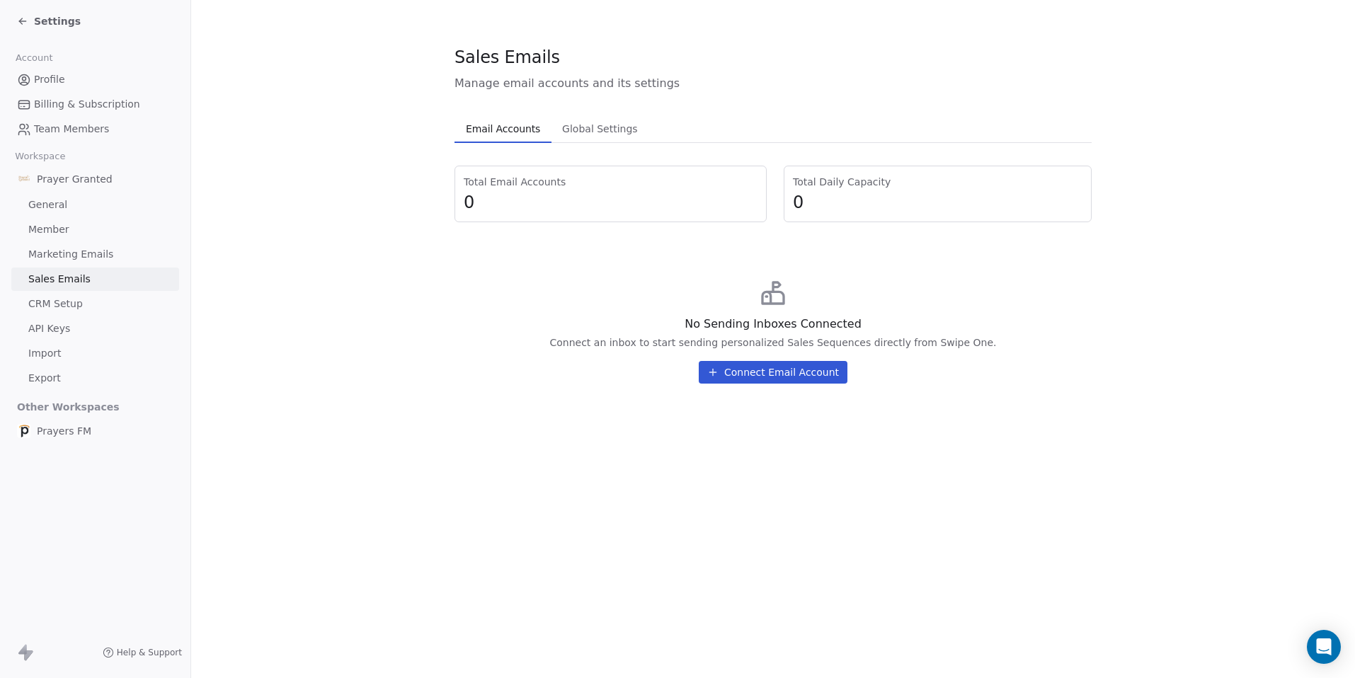
click at [74, 254] on span "Marketing Emails" at bounding box center [70, 254] width 85 height 15
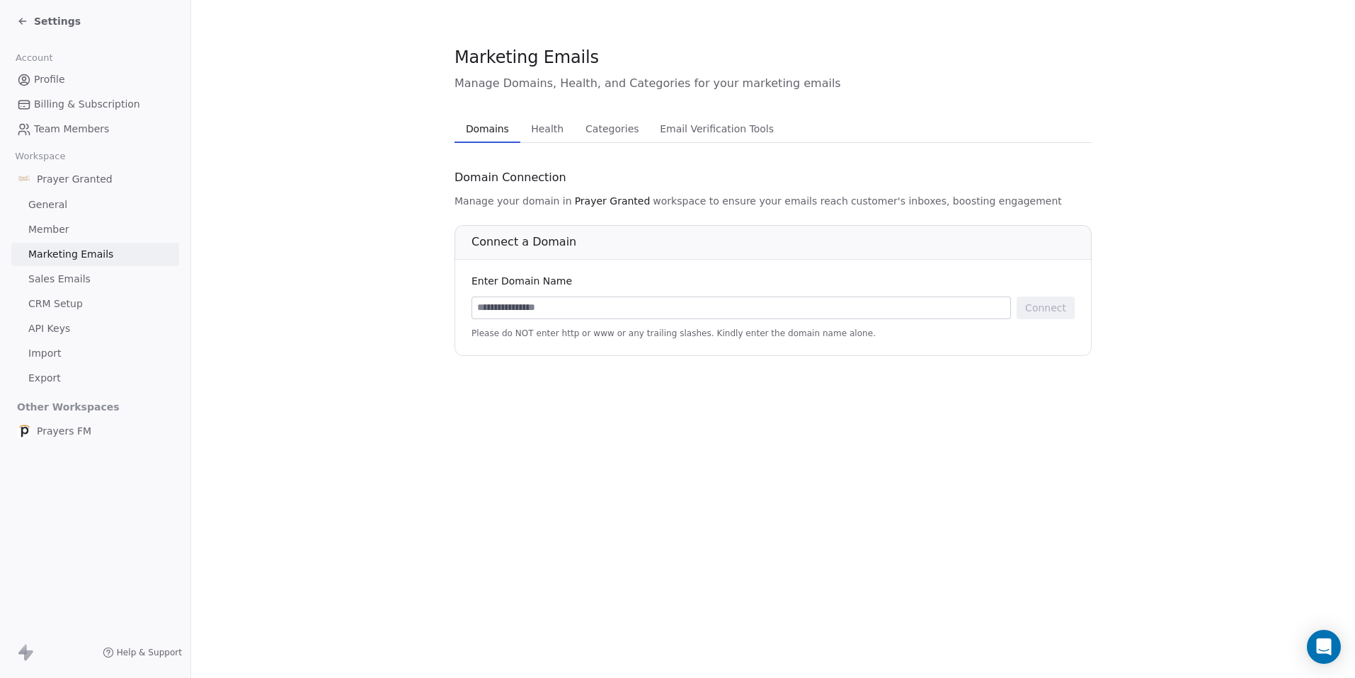
click at [588, 301] on input at bounding box center [741, 307] width 538 height 21
click at [340, 323] on section "Marketing Emails Manage Domains, Health, and Categories for your marketing emai…" at bounding box center [773, 200] width 1164 height 401
click at [520, 307] on input at bounding box center [741, 307] width 538 height 21
click at [716, 308] on input at bounding box center [741, 307] width 538 height 21
type input "*"
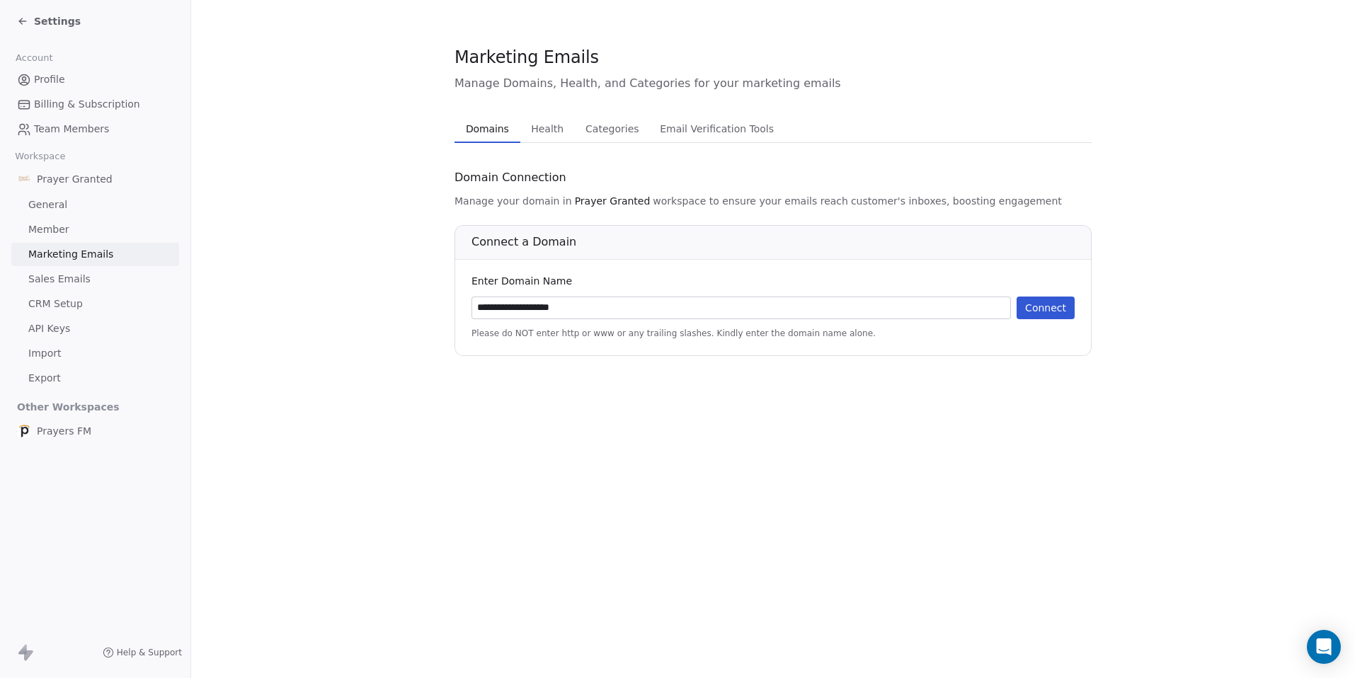
drag, startPoint x: 485, startPoint y: 309, endPoint x: 476, endPoint y: 309, distance: 9.2
click at [476, 309] on input "**********" at bounding box center [741, 307] width 538 height 21
type input "**********"
click at [670, 264] on div "**********" at bounding box center [772, 299] width 603 height 79
click at [1051, 315] on button "Connect" at bounding box center [1045, 308] width 58 height 23
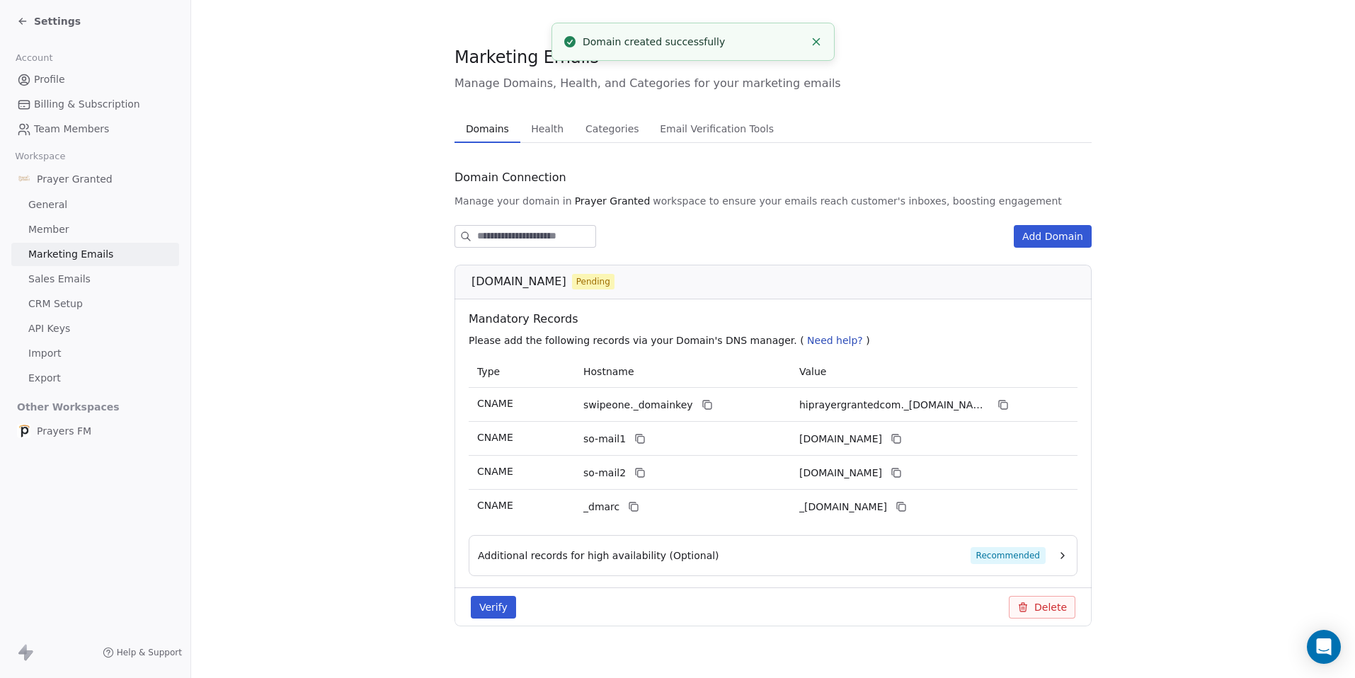
scroll to position [16, 0]
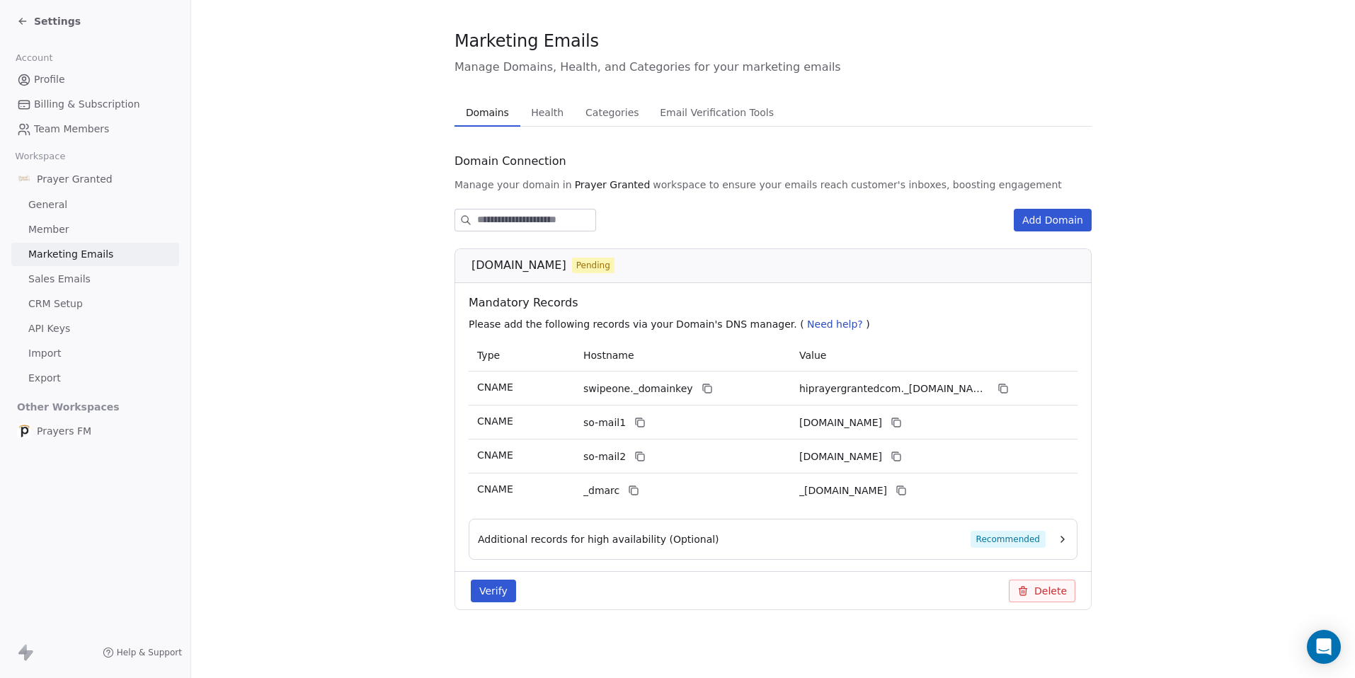
click at [1050, 536] on button "Additional records for high availability (Optional) Recommended" at bounding box center [773, 539] width 590 height 17
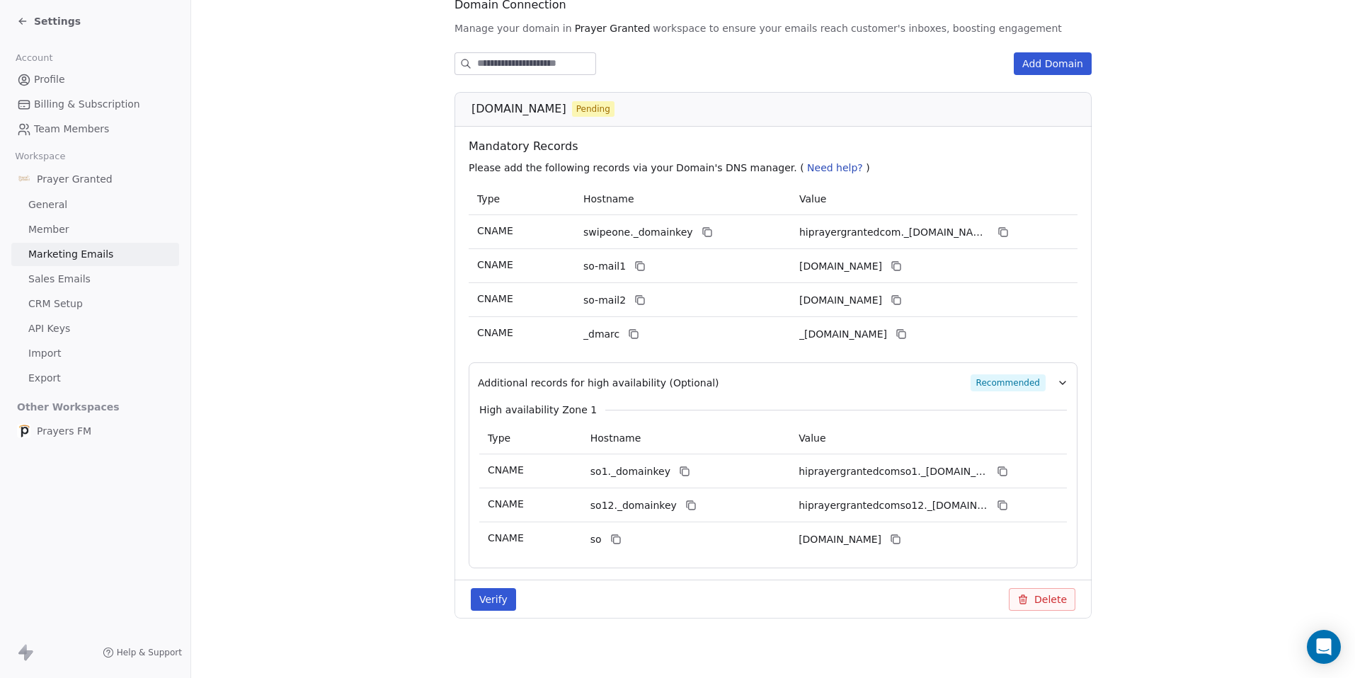
scroll to position [181, 0]
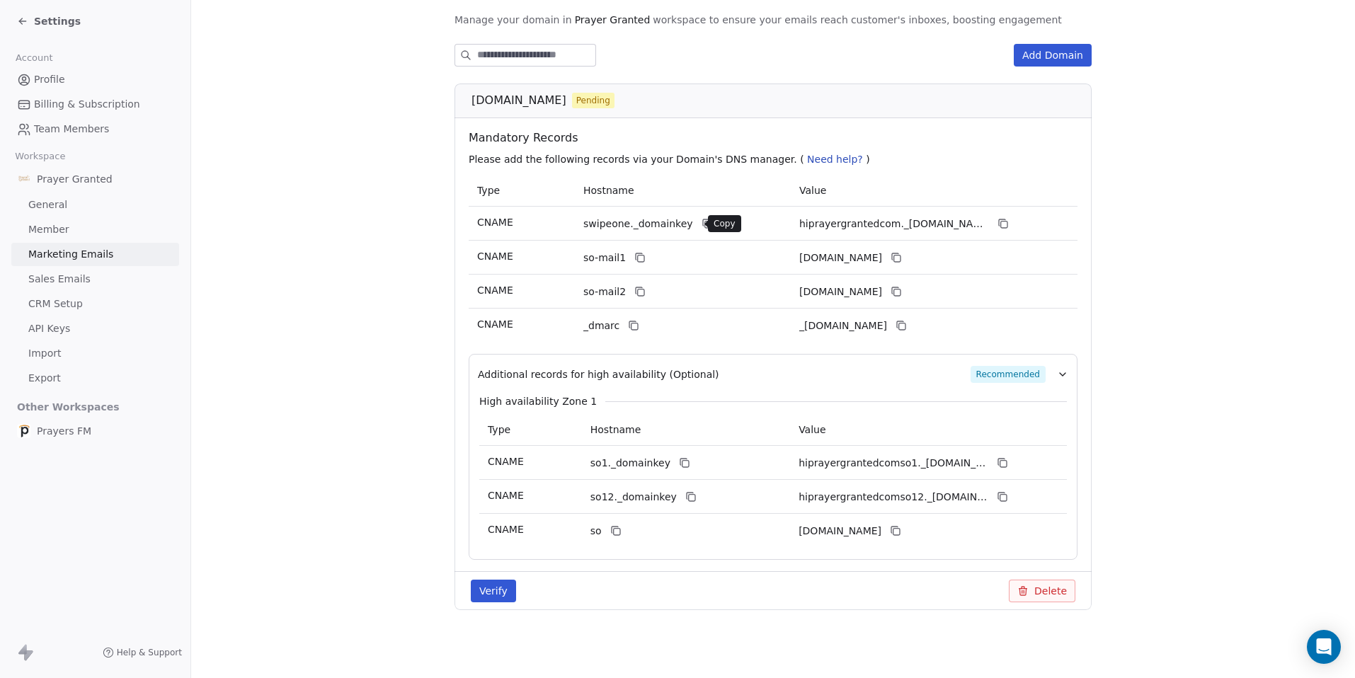
click at [701, 223] on icon at bounding box center [706, 223] width 11 height 11
click at [998, 223] on icon at bounding box center [1002, 223] width 11 height 11
click at [634, 258] on icon at bounding box center [639, 257] width 11 height 11
click at [902, 256] on icon at bounding box center [895, 257] width 11 height 11
click at [634, 290] on icon at bounding box center [639, 291] width 11 height 11
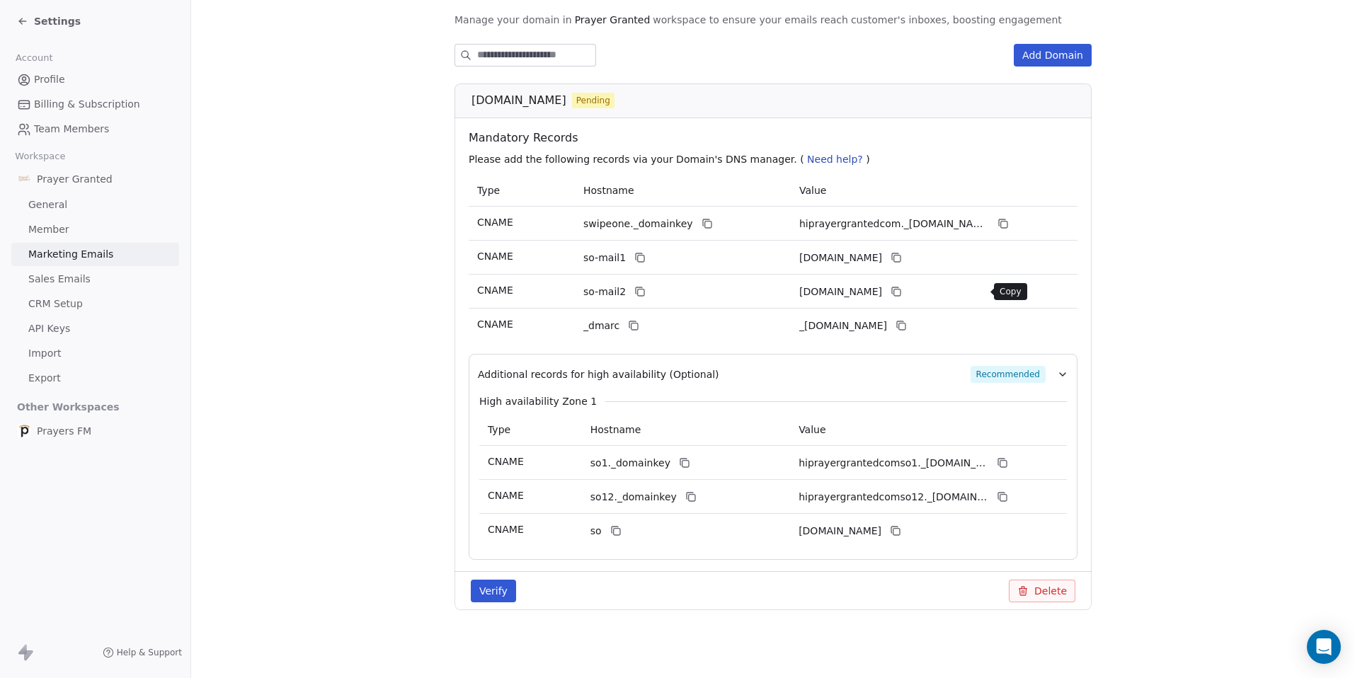
click at [900, 290] on icon at bounding box center [897, 293] width 6 height 6
click at [631, 323] on icon at bounding box center [634, 326] width 6 height 6
click at [907, 323] on icon at bounding box center [900, 325] width 11 height 11
click at [472, 598] on button "Verify" at bounding box center [493, 591] width 45 height 23
click at [496, 585] on button "Verify" at bounding box center [493, 591] width 45 height 23
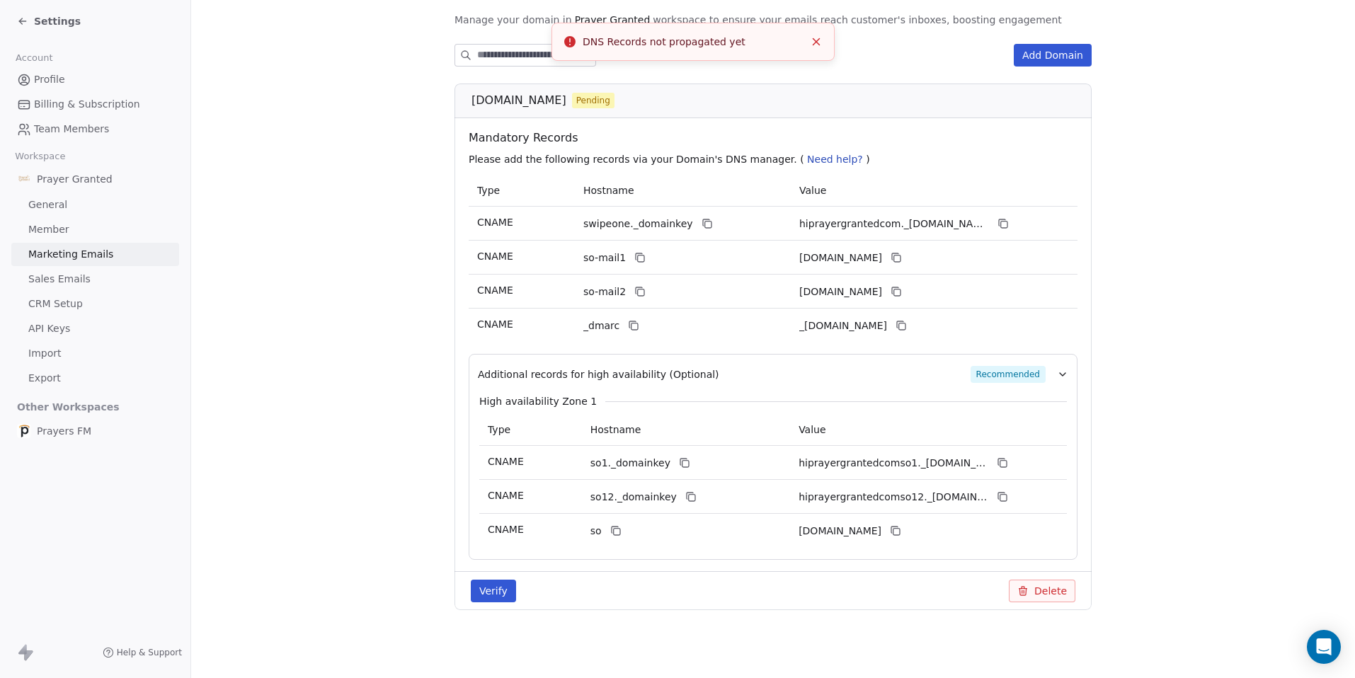
click at [824, 40] on button "Close toast" at bounding box center [816, 42] width 18 height 18
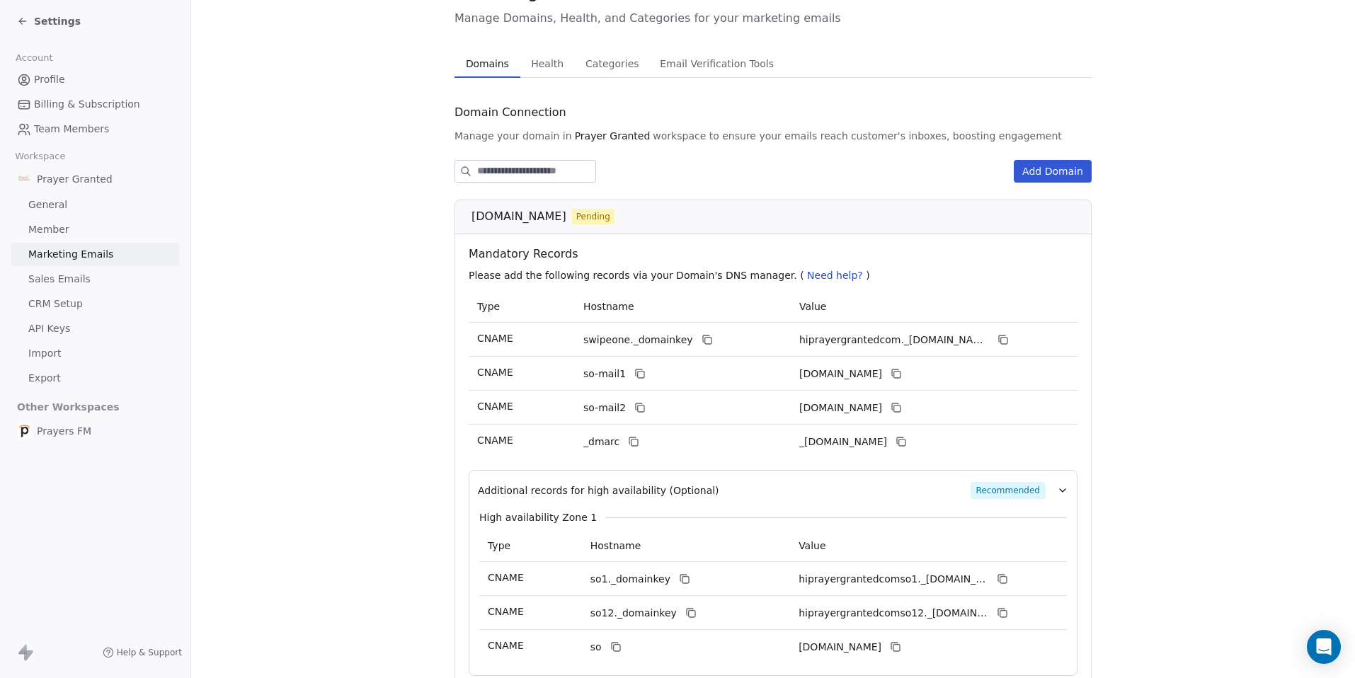
scroll to position [67, 0]
click at [1040, 168] on button "Add Domain" at bounding box center [1053, 170] width 78 height 23
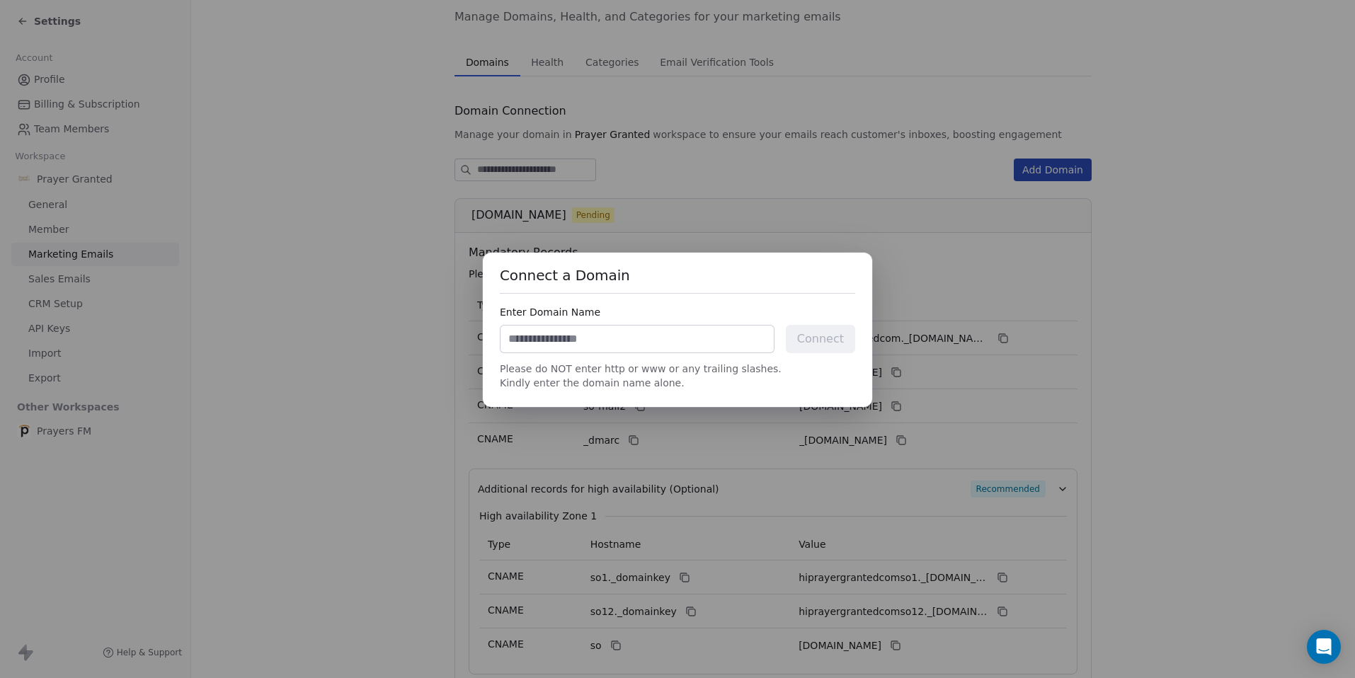
click at [579, 338] on input at bounding box center [636, 339] width 273 height 27
click at [492, 270] on div "Connect a Domain Enter Domain Name Connect Please do NOT enter http or www or a…" at bounding box center [677, 330] width 389 height 154
click at [403, 278] on div "Connect a Domain Enter Domain Name Connect Please do NOT enter http or www or a…" at bounding box center [677, 339] width 1355 height 218
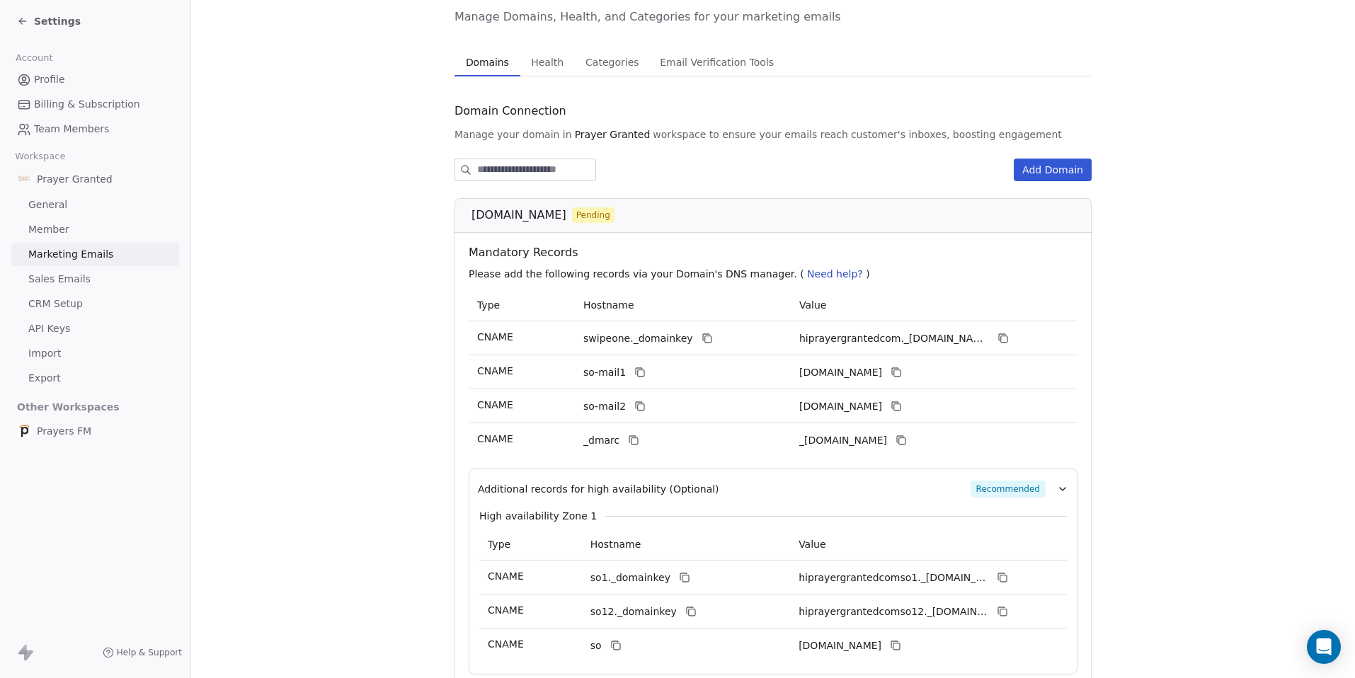
scroll to position [181, 0]
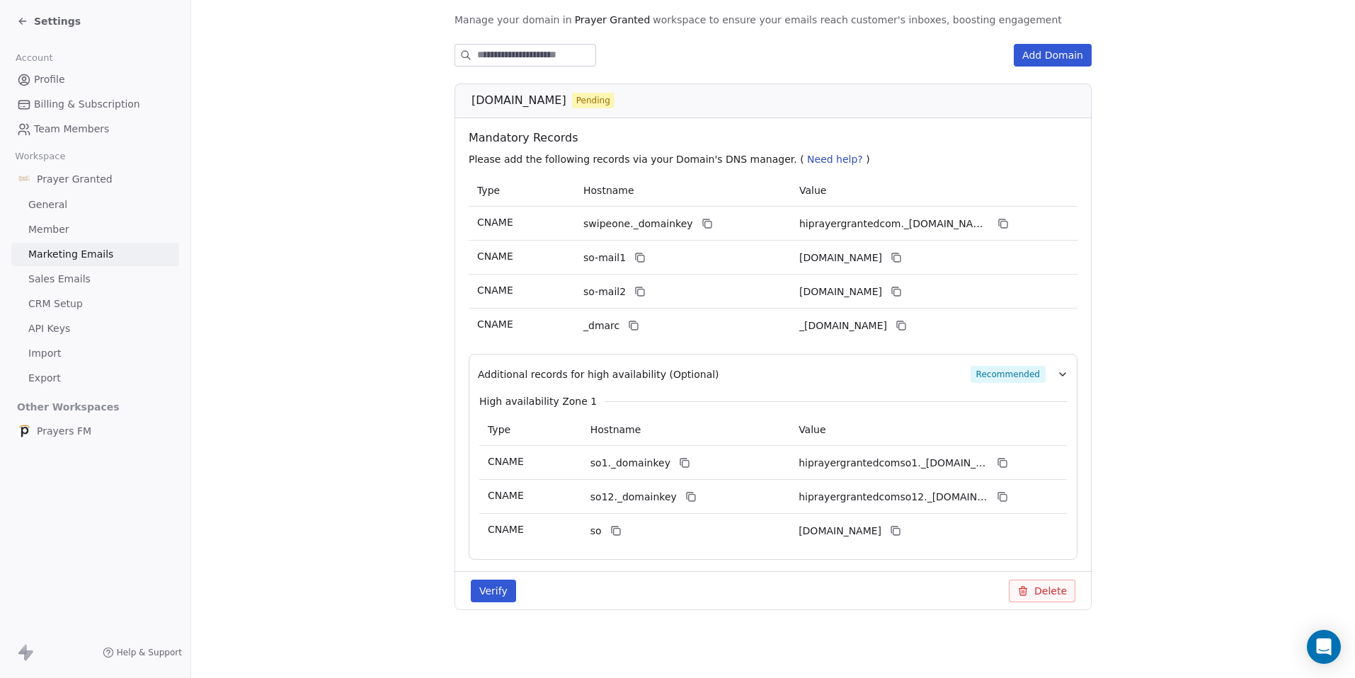
click at [493, 590] on button "Verify" at bounding box center [493, 591] width 45 height 23
click at [682, 466] on icon at bounding box center [685, 464] width 6 height 6
click at [1001, 464] on icon at bounding box center [1003, 464] width 6 height 6
click at [687, 493] on icon at bounding box center [690, 496] width 6 height 6
click at [997, 493] on icon at bounding box center [1002, 496] width 11 height 11
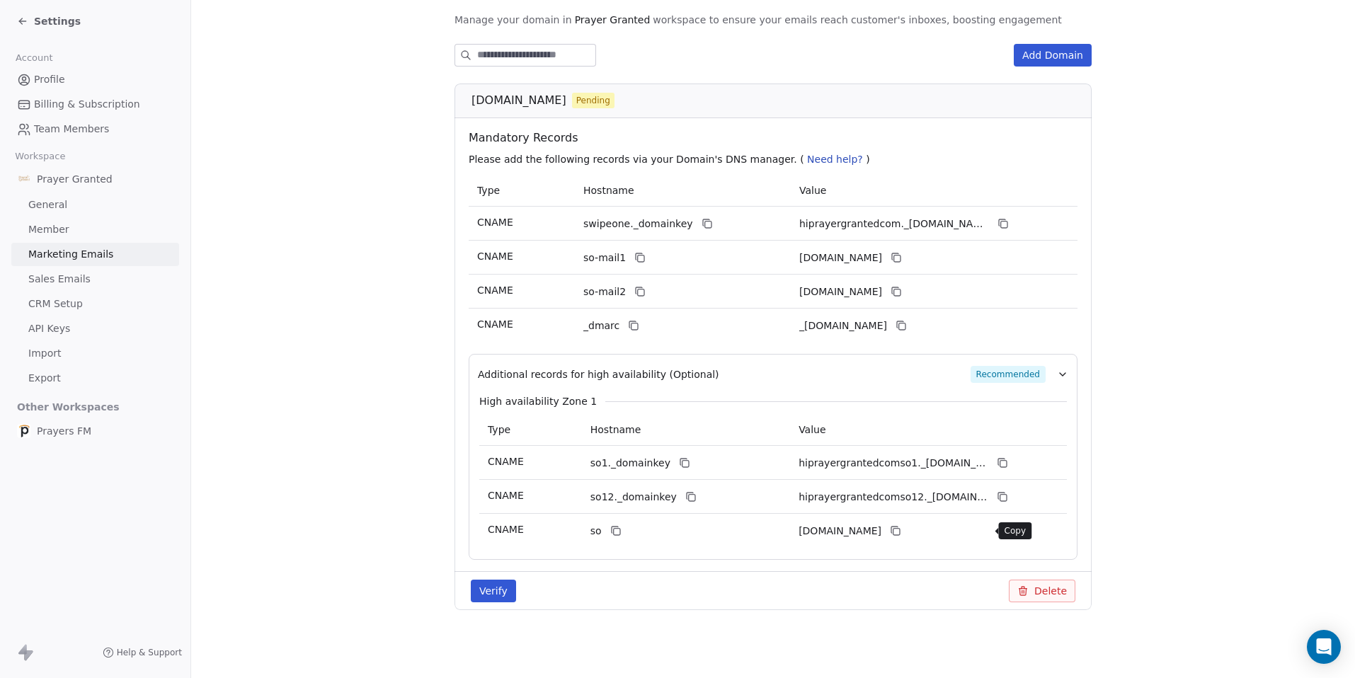
click at [901, 532] on icon at bounding box center [895, 530] width 11 height 11
click at [1000, 497] on icon at bounding box center [1002, 496] width 11 height 11
click at [611, 529] on icon at bounding box center [615, 530] width 11 height 11
click at [900, 531] on icon at bounding box center [896, 532] width 6 height 6
click at [482, 591] on button "Verify" at bounding box center [493, 591] width 45 height 23
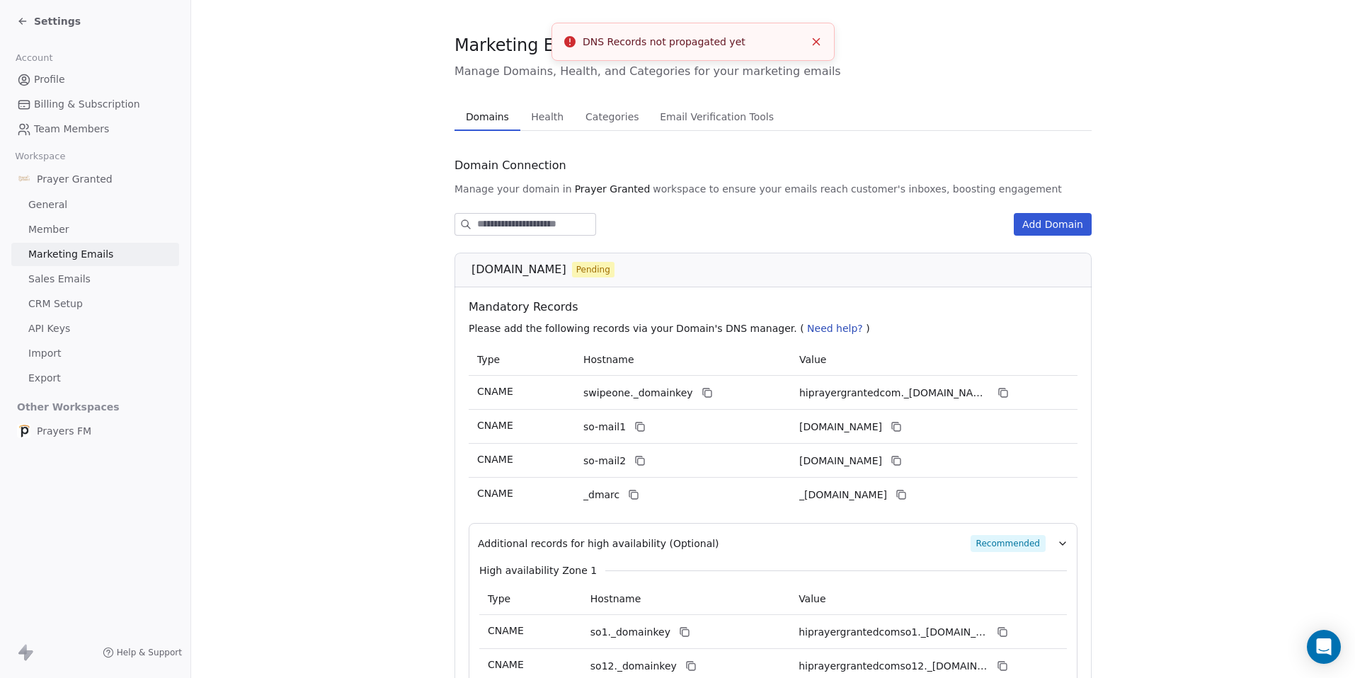
scroll to position [0, 0]
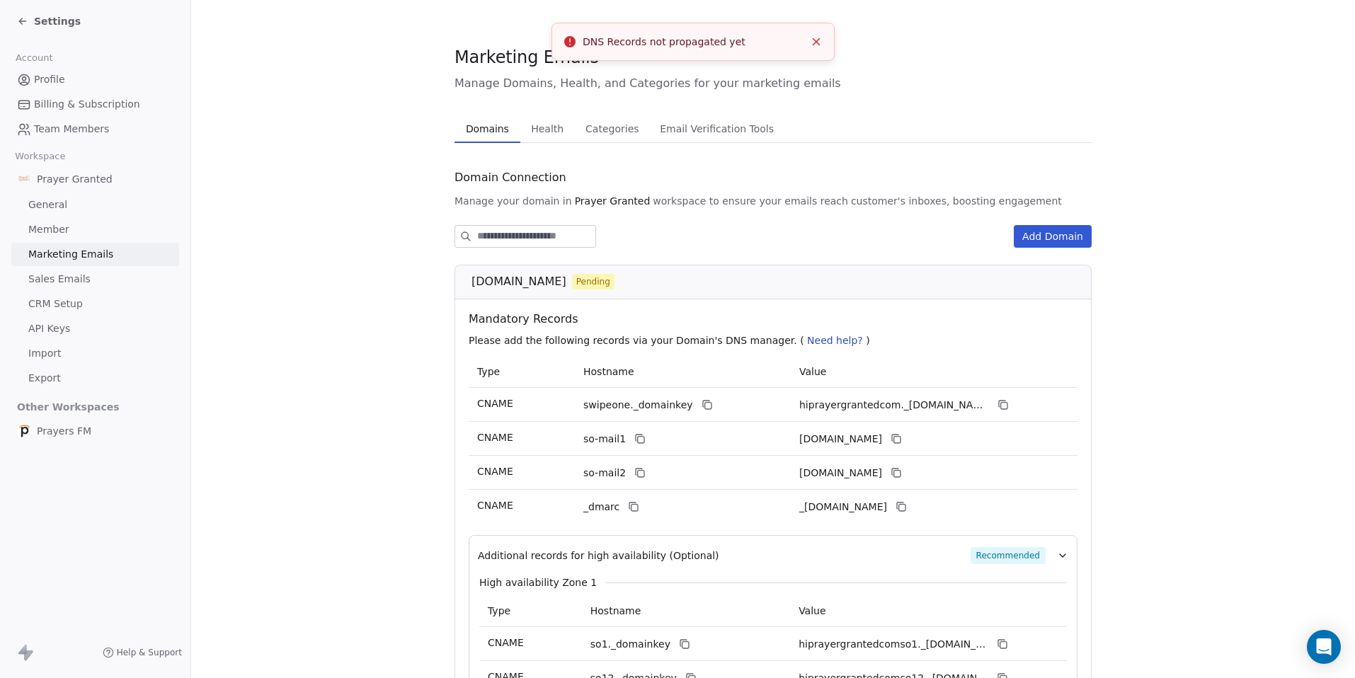
click at [525, 132] on span "Health" at bounding box center [547, 129] width 44 height 20
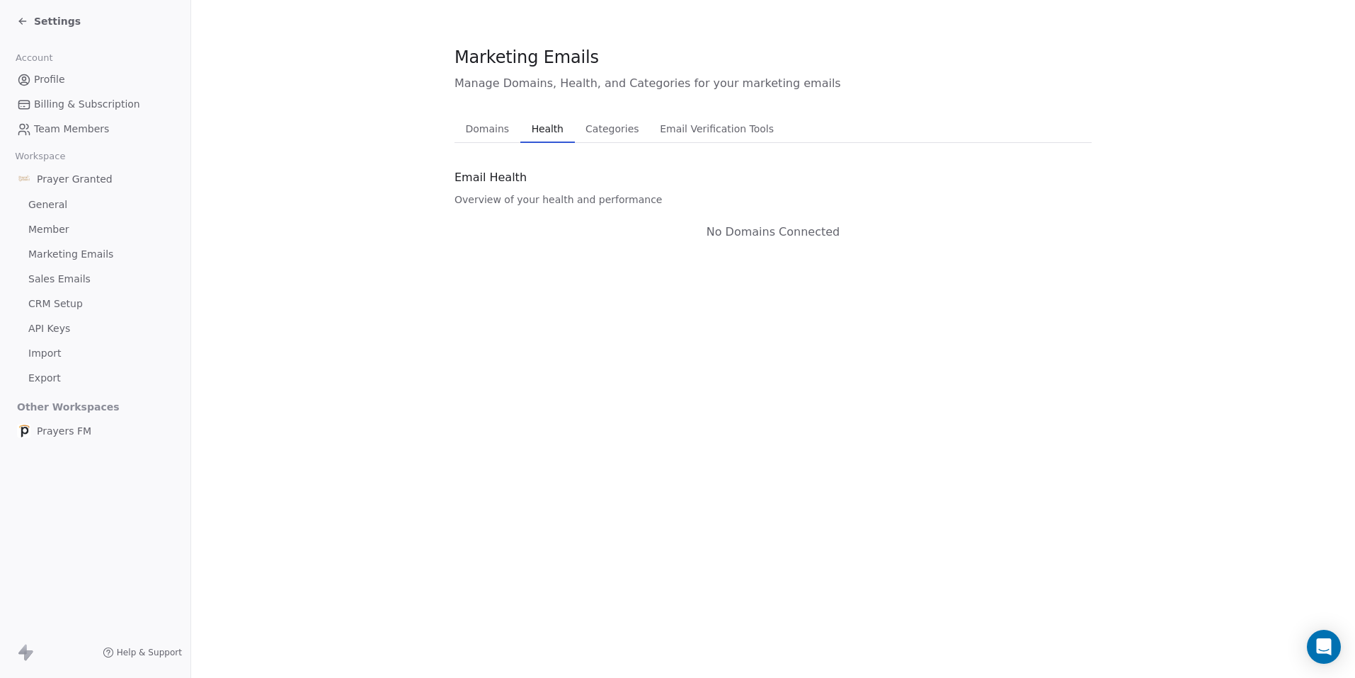
click at [481, 133] on span "Domains" at bounding box center [487, 129] width 55 height 20
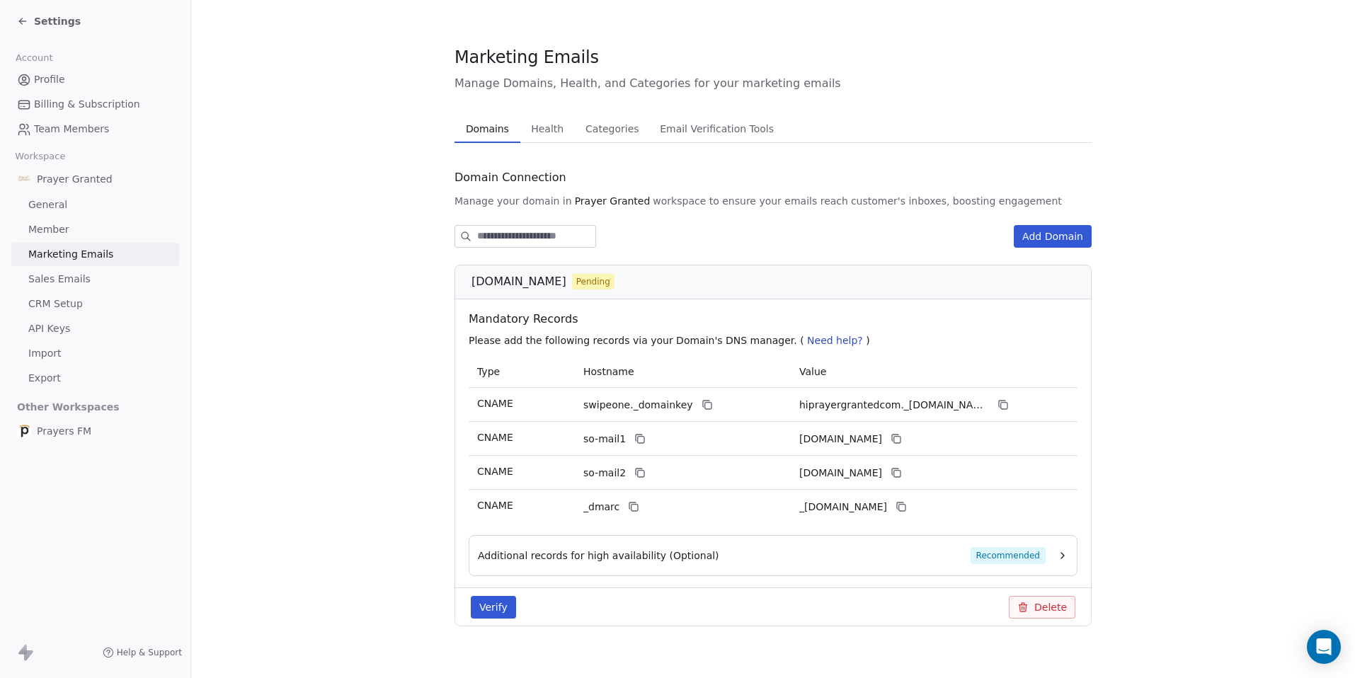
click at [807, 342] on span "Need help?" at bounding box center [835, 340] width 56 height 11
click at [807, 340] on span "Need help?" at bounding box center [835, 340] width 56 height 11
click at [890, 337] on p "Please add the following records via your Domain's DNS manager. ( Need help? )" at bounding box center [776, 340] width 614 height 14
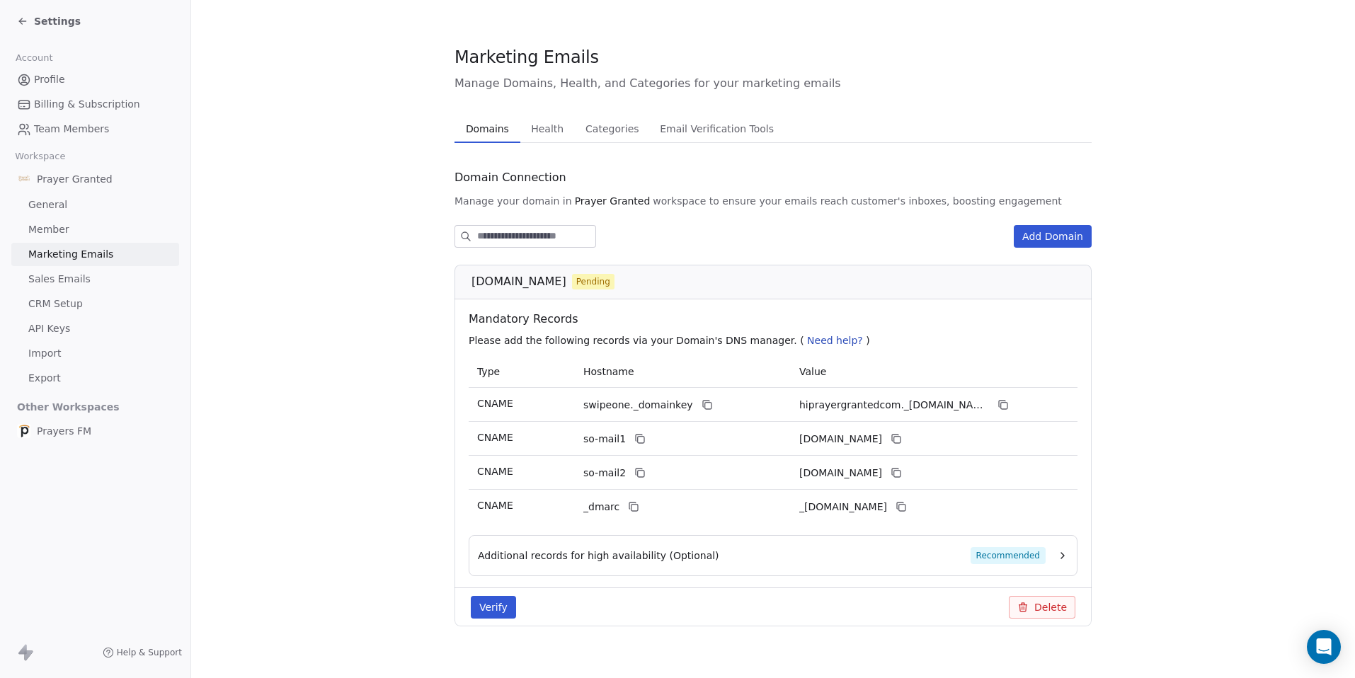
scroll to position [16, 0]
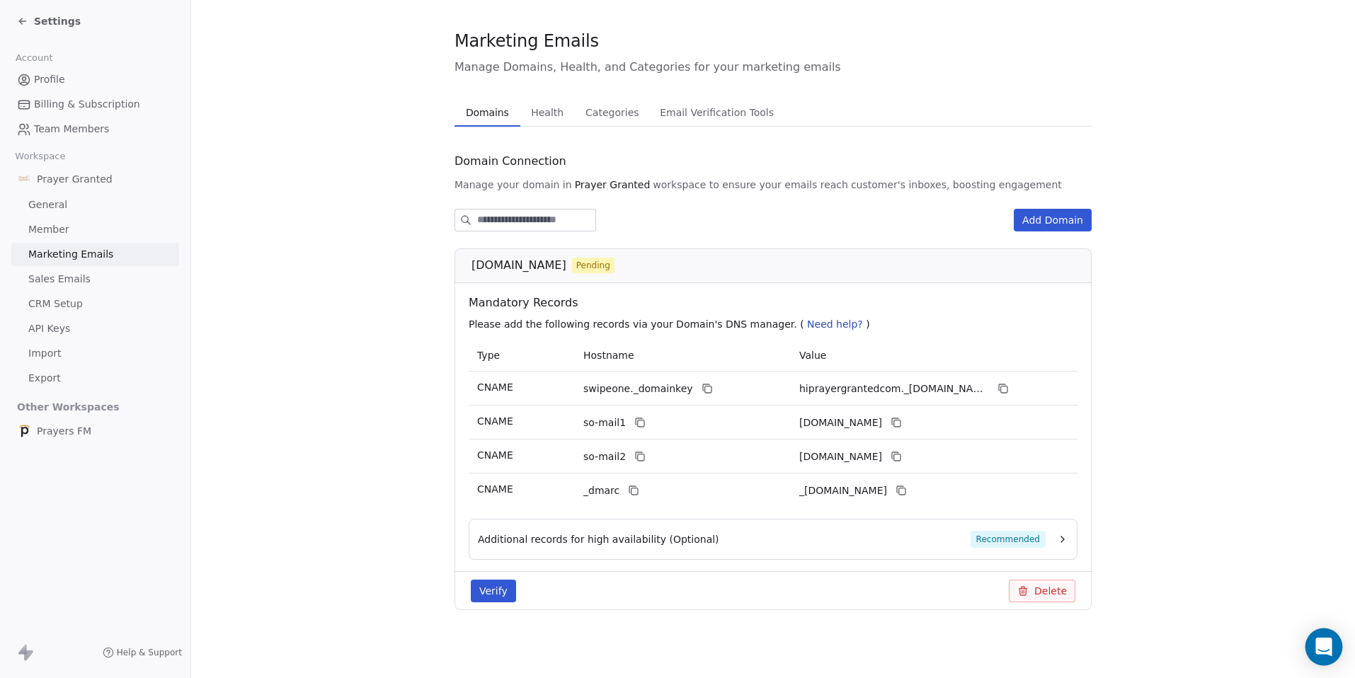
click at [1319, 646] on icon "Open Intercom Messenger" at bounding box center [1323, 647] width 16 height 18
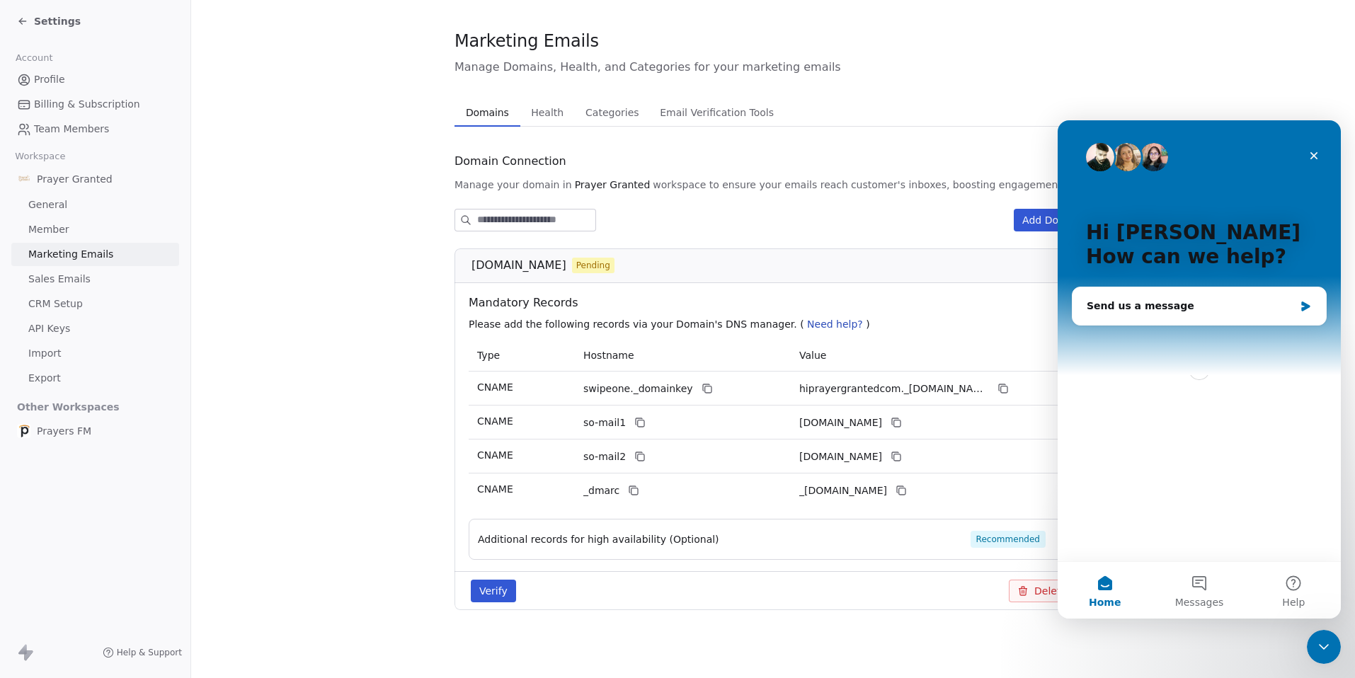
scroll to position [0, 0]
click at [1324, 642] on icon "Close Intercom Messenger" at bounding box center [1321, 644] width 17 height 17
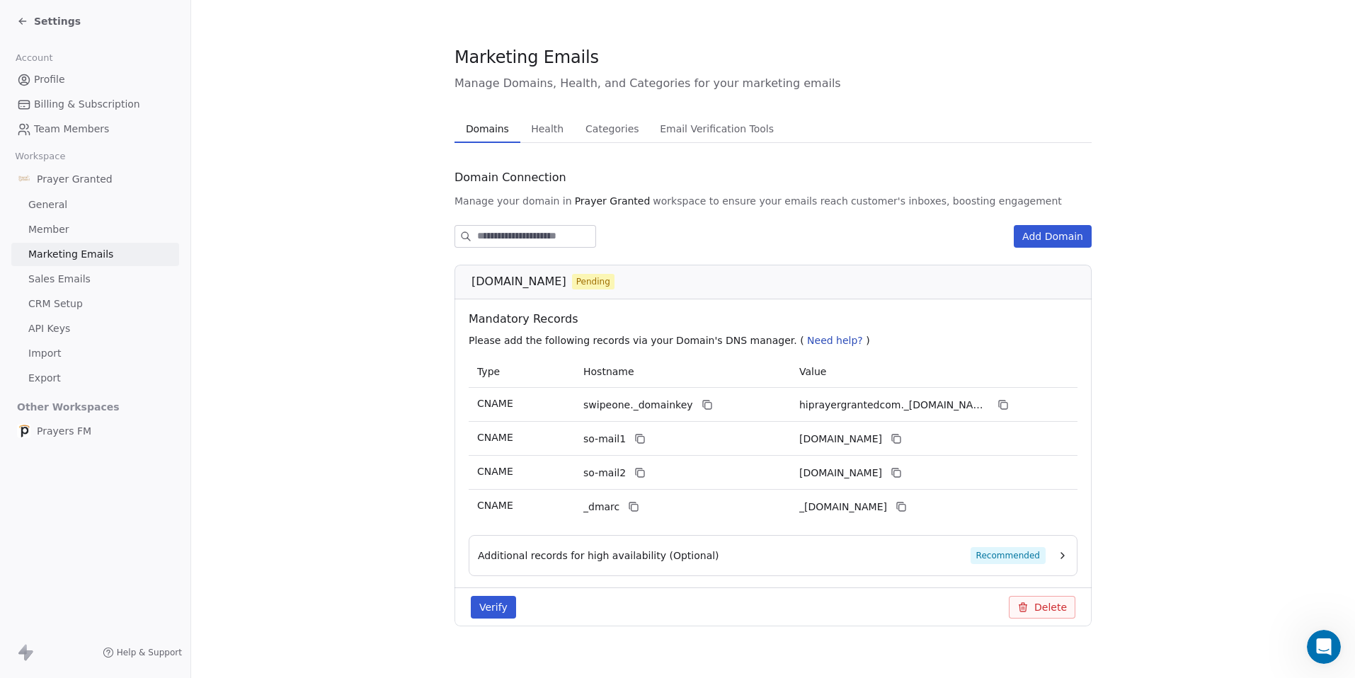
click at [55, 99] on span "Billing & Subscription" at bounding box center [87, 104] width 106 height 15
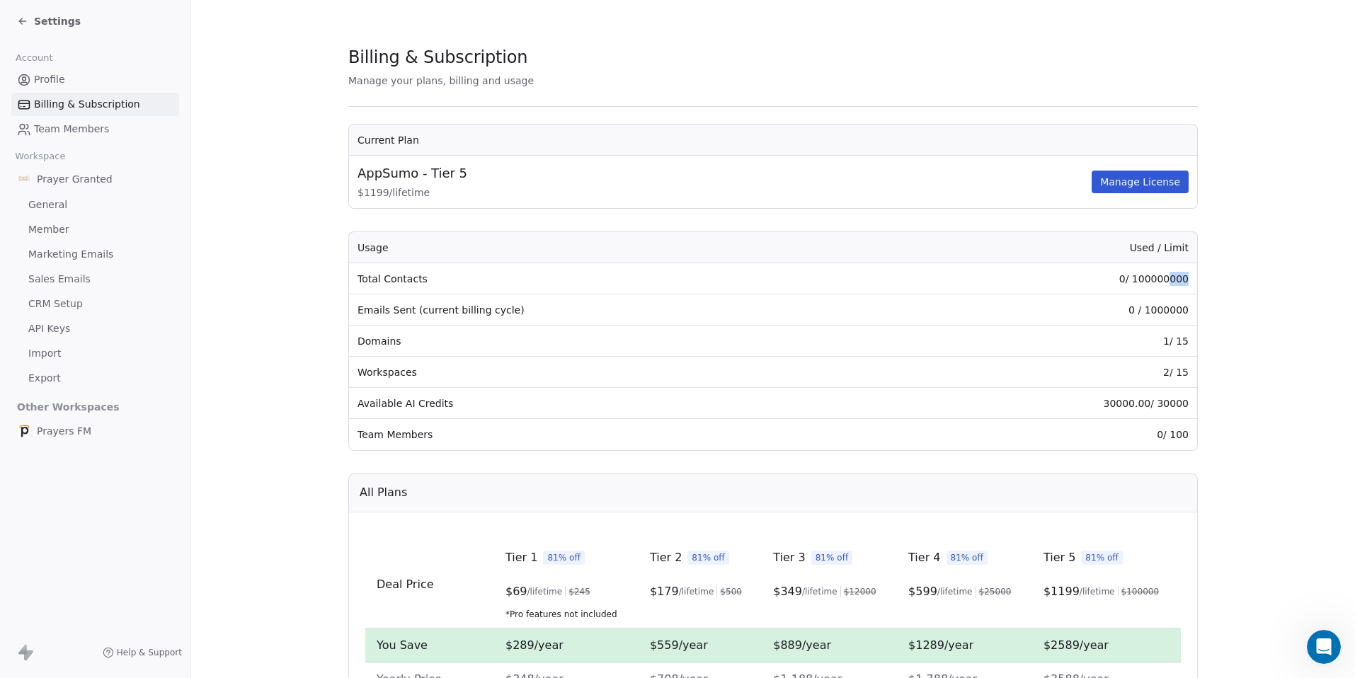
drag, startPoint x: 1184, startPoint y: 277, endPoint x: 1166, endPoint y: 278, distance: 18.5
click at [1166, 278] on td "0 / 100000000" at bounding box center [1045, 278] width 303 height 31
drag, startPoint x: 1185, startPoint y: 306, endPoint x: 1138, endPoint y: 313, distance: 47.9
click at [1137, 314] on td "0 / 1000000" at bounding box center [1045, 309] width 303 height 31
click at [51, 200] on span "General" at bounding box center [47, 204] width 39 height 15
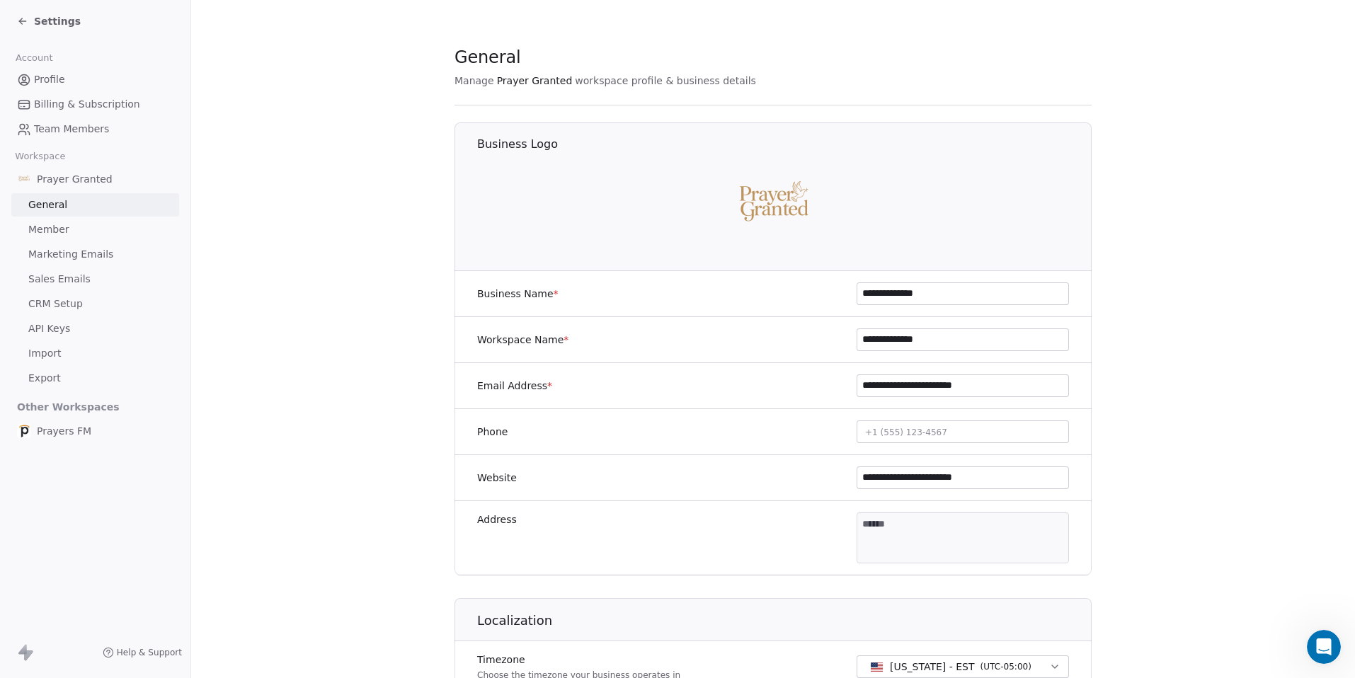
click at [66, 173] on span "Prayer Granted" at bounding box center [75, 179] width 76 height 14
click at [59, 179] on span "Prayer Granted" at bounding box center [75, 179] width 76 height 14
click at [67, 256] on span "Marketing Emails" at bounding box center [70, 254] width 85 height 15
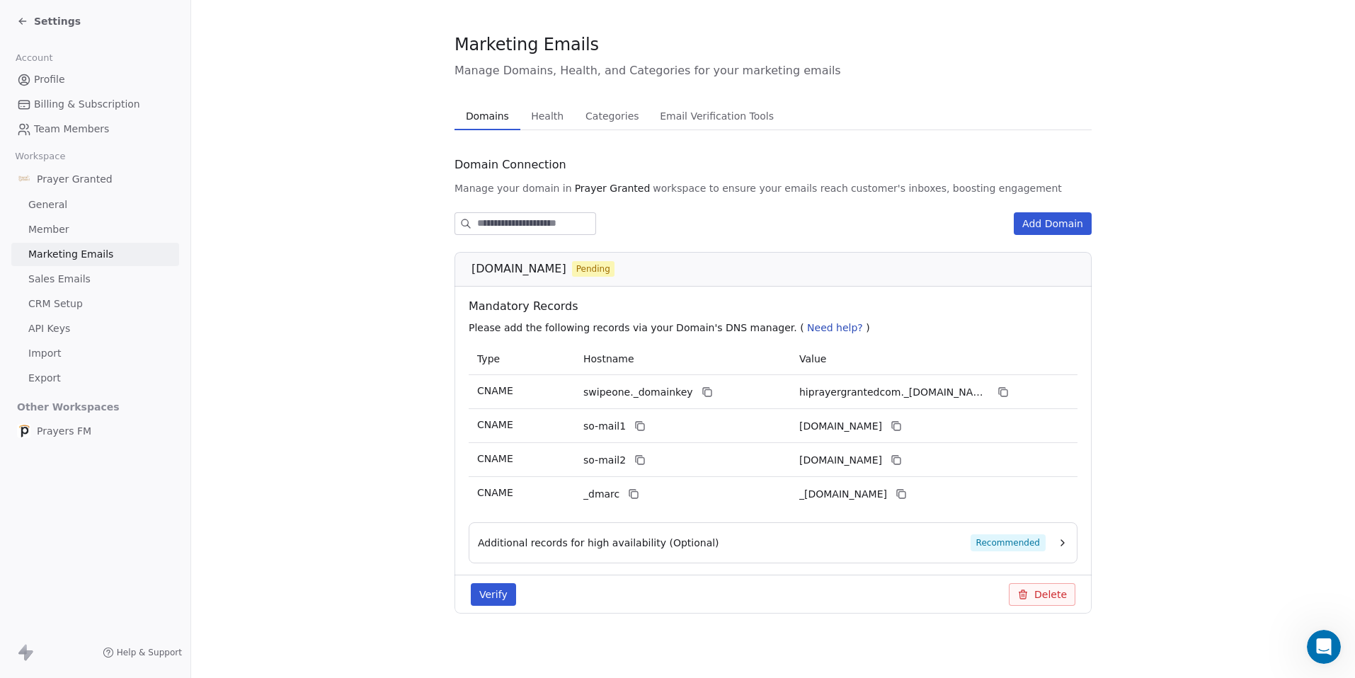
scroll to position [16, 0]
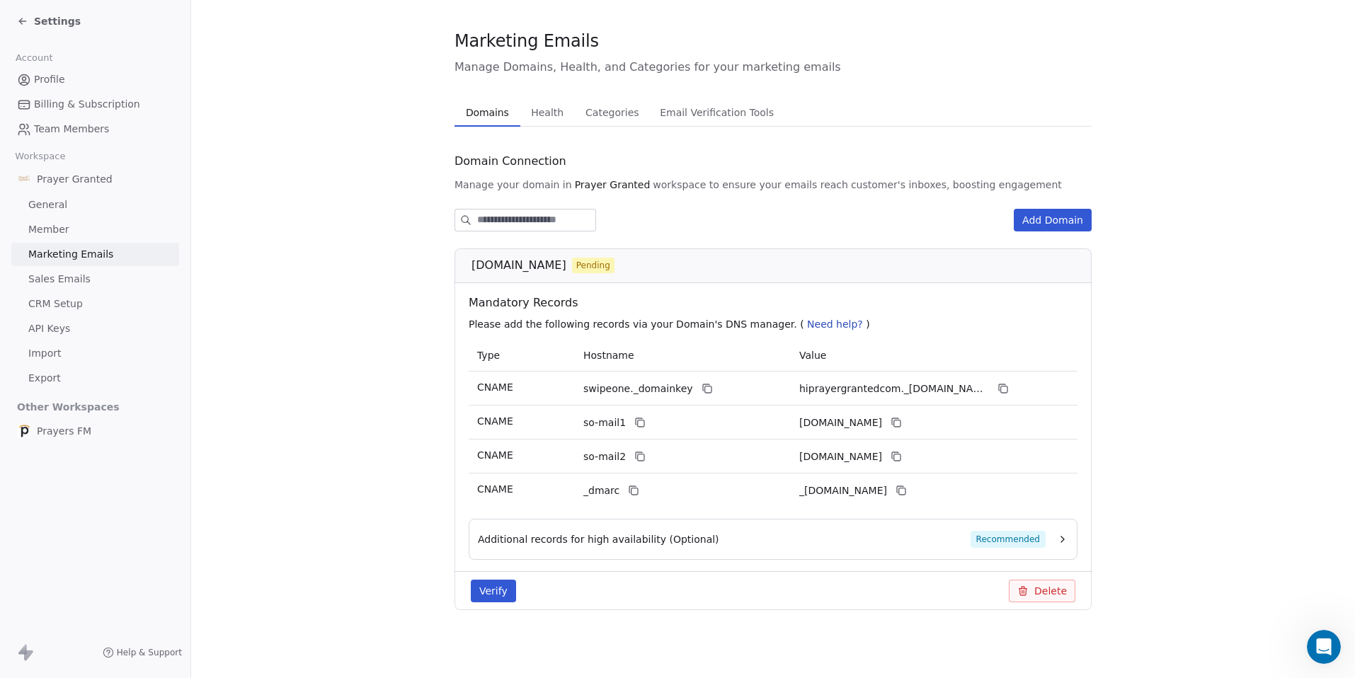
click at [495, 594] on button "Verify" at bounding box center [493, 591] width 45 height 23
click at [907, 492] on icon at bounding box center [900, 490] width 11 height 11
click at [634, 454] on icon at bounding box center [639, 456] width 11 height 11
click at [630, 485] on icon at bounding box center [633, 490] width 11 height 11
click at [487, 590] on button "Verify" at bounding box center [493, 591] width 45 height 23
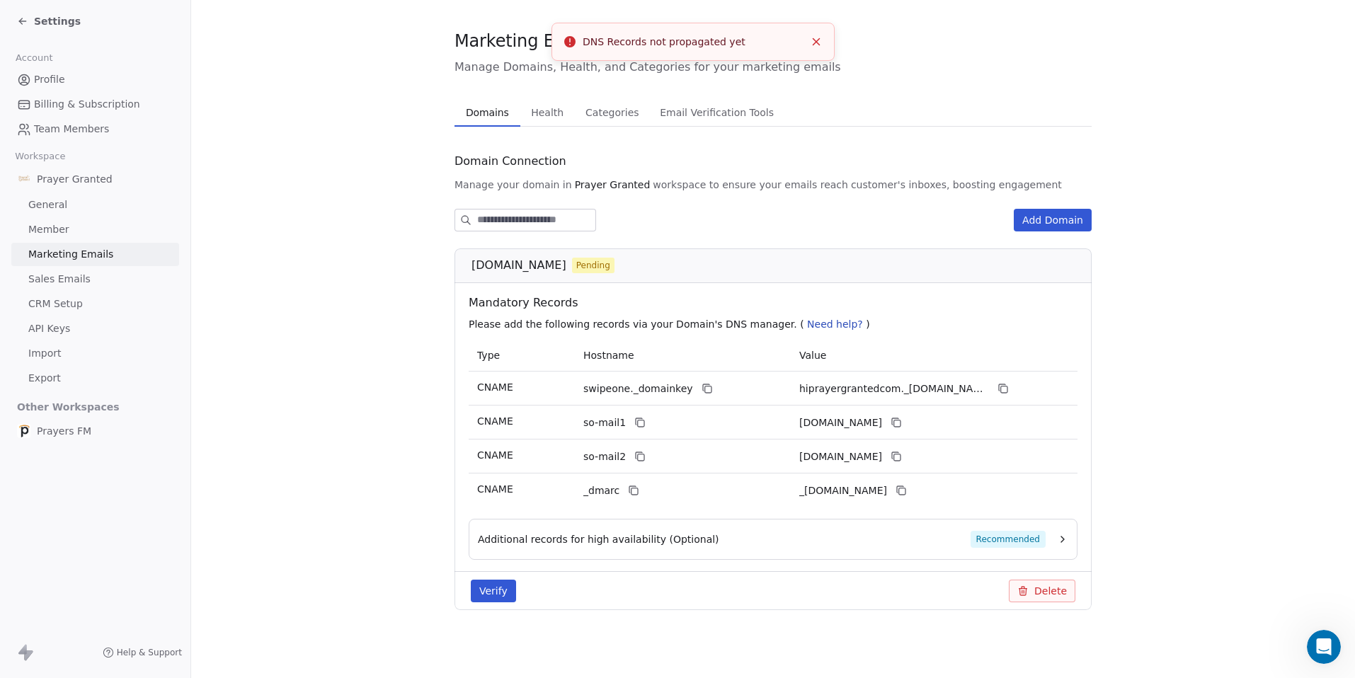
click at [407, 201] on section "Marketing Emails Manage Domains, Health, and Categories for your marketing emai…" at bounding box center [773, 331] width 1164 height 694
click at [45, 212] on span "General" at bounding box center [47, 204] width 39 height 15
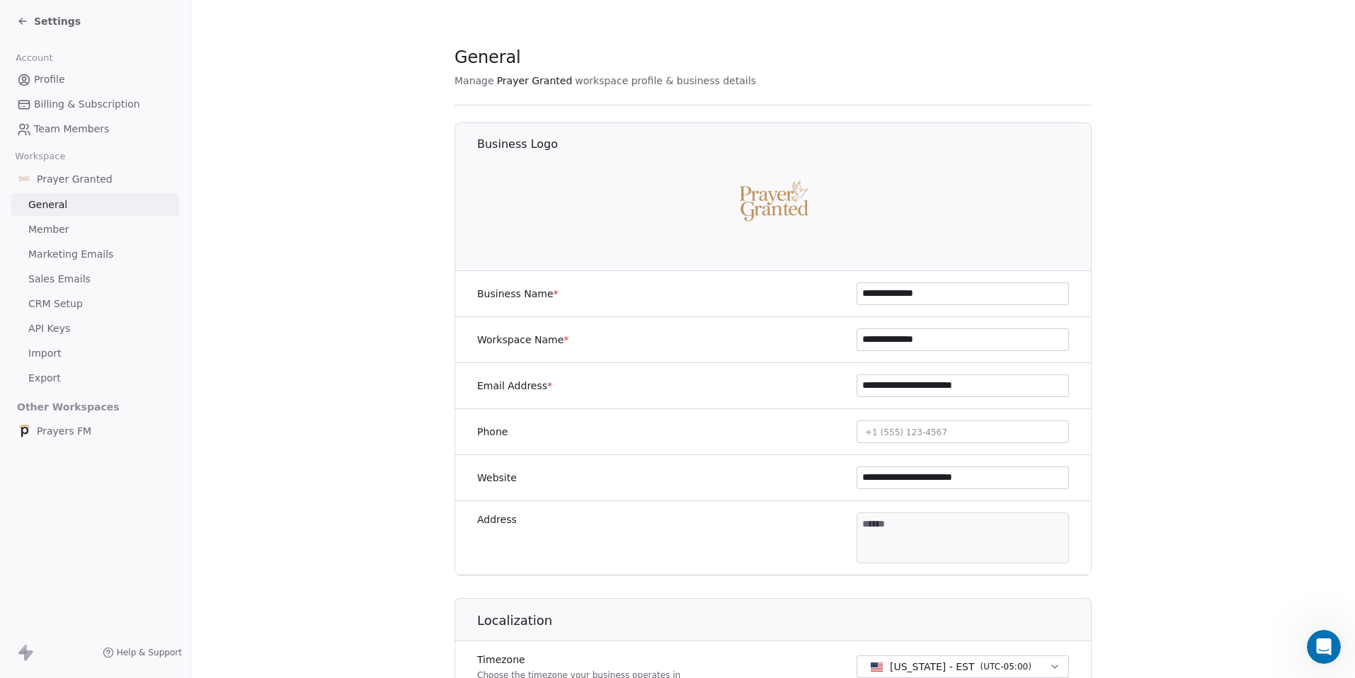
click at [46, 228] on span "Member" at bounding box center [48, 229] width 41 height 15
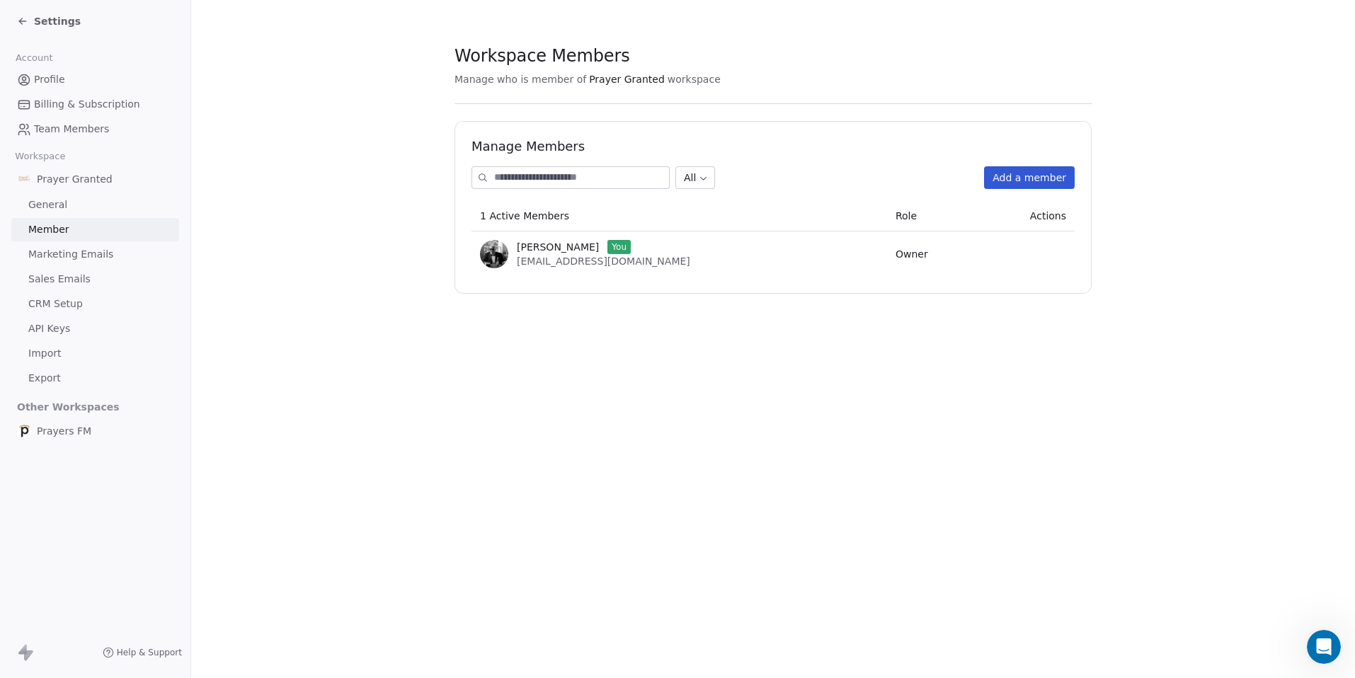
click at [58, 258] on span "Marketing Emails" at bounding box center [70, 254] width 85 height 15
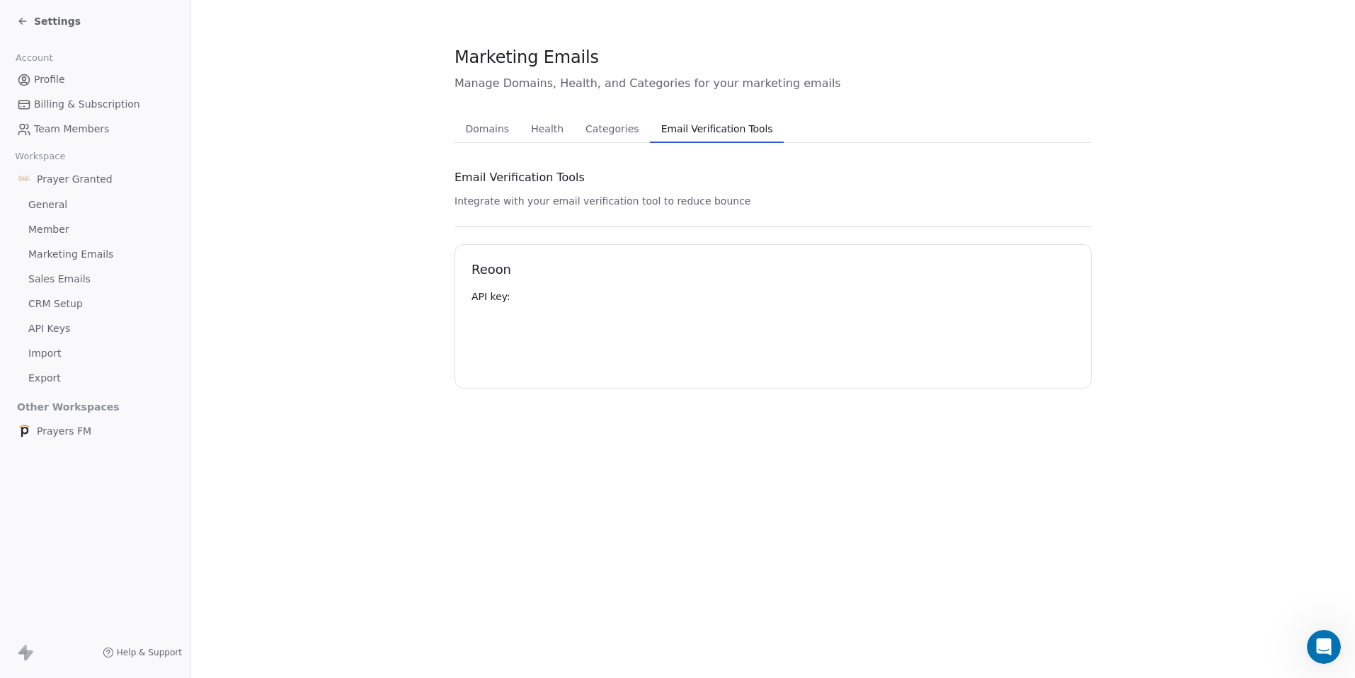
click at [665, 132] on span "Email Verification Tools" at bounding box center [716, 129] width 123 height 20
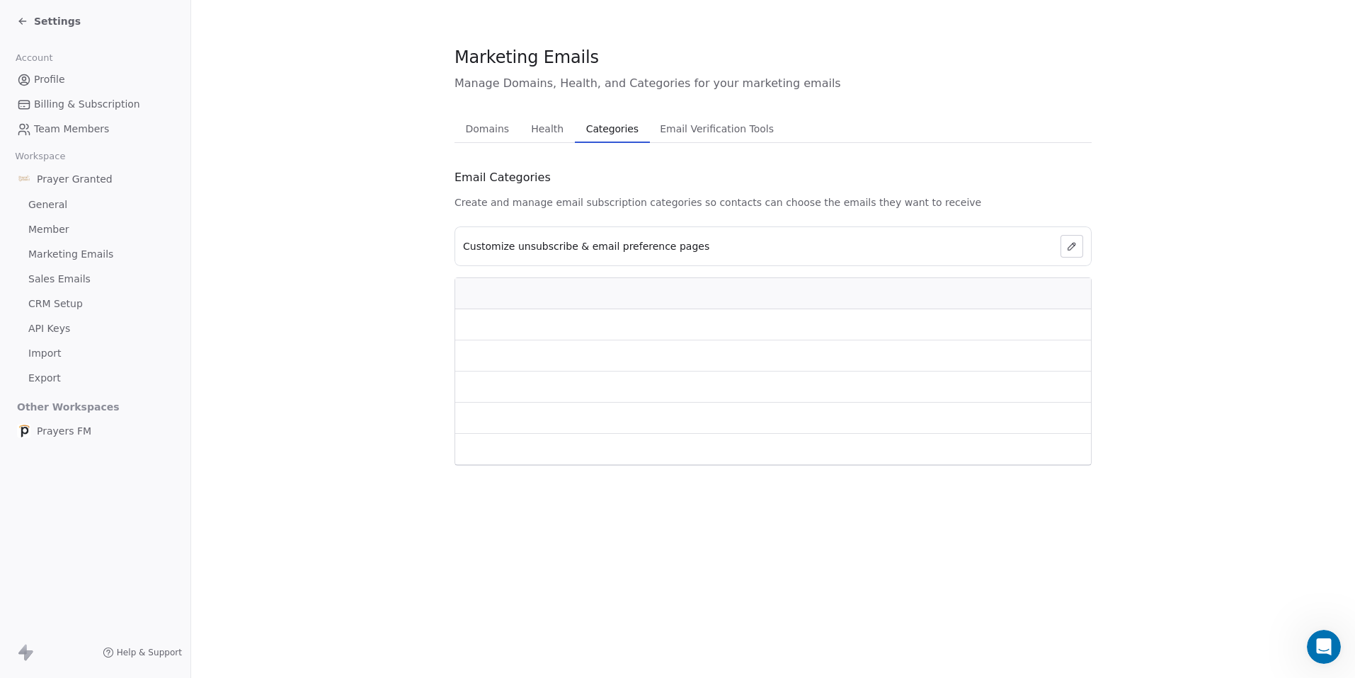
click at [613, 135] on span "Categories" at bounding box center [612, 129] width 64 height 20
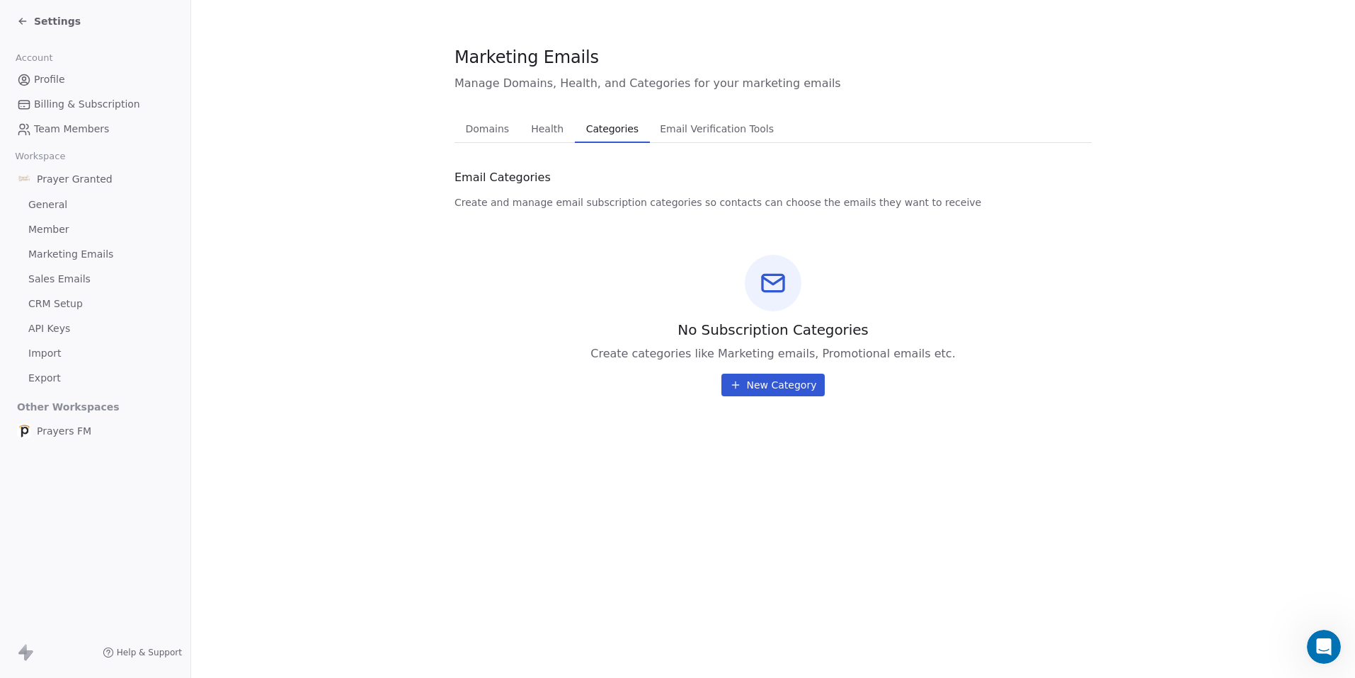
click at [549, 128] on span "Health" at bounding box center [547, 129] width 44 height 20
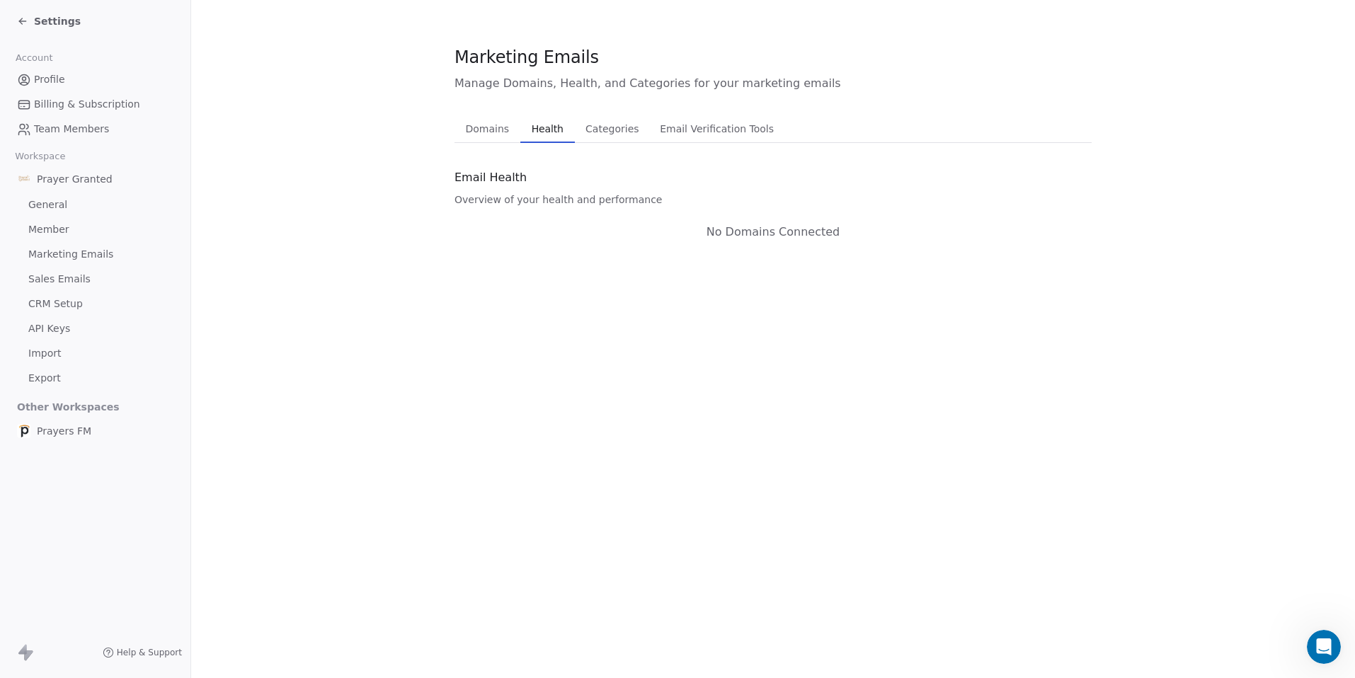
click at [597, 124] on span "Categories" at bounding box center [612, 129] width 64 height 20
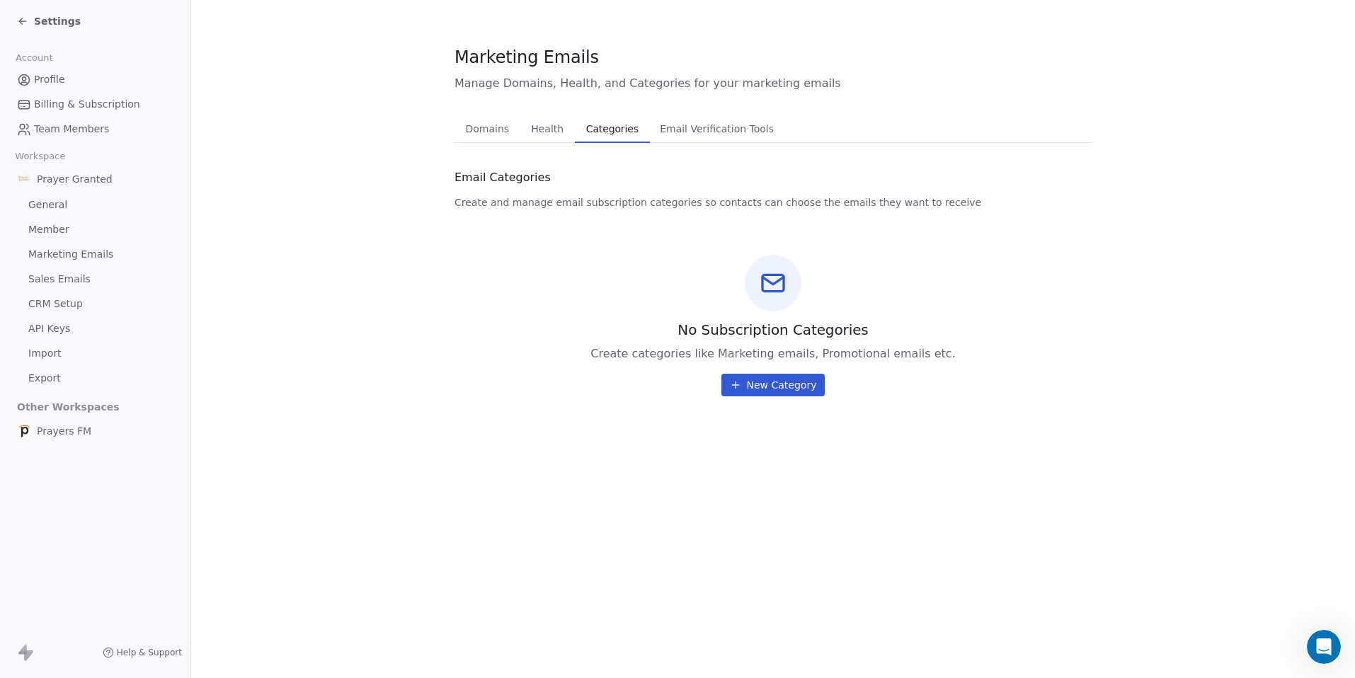
click at [487, 134] on span "Domains" at bounding box center [487, 129] width 55 height 20
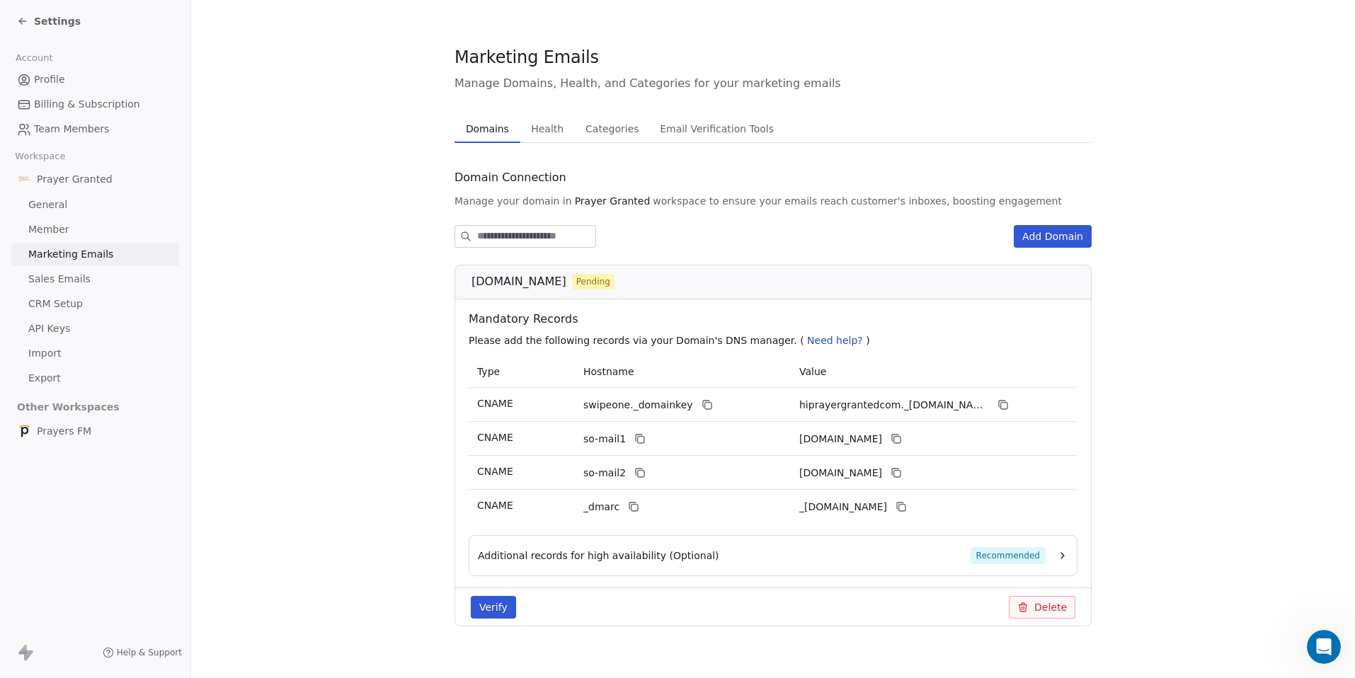
scroll to position [16, 0]
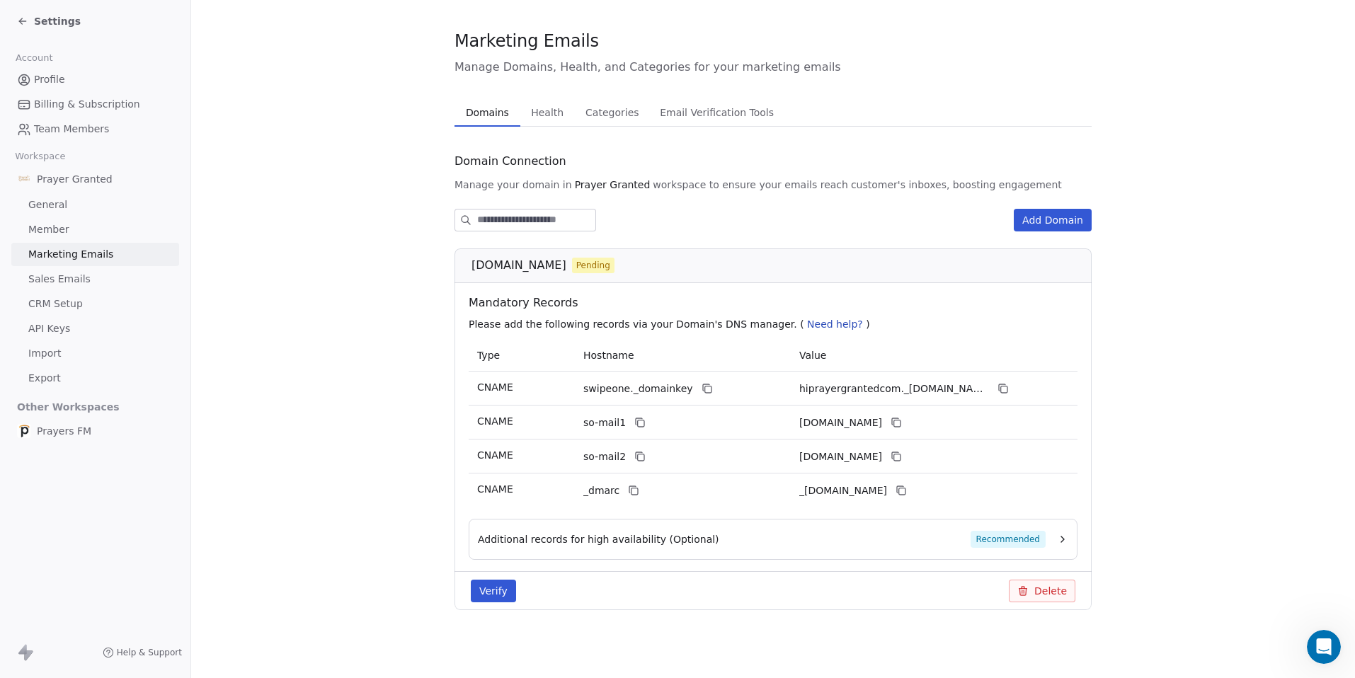
click at [483, 575] on div "Verify Delete" at bounding box center [772, 590] width 637 height 39
click at [483, 583] on button "Verify" at bounding box center [493, 591] width 45 height 23
click at [820, 41] on icon "Close toast" at bounding box center [816, 41] width 13 height 13
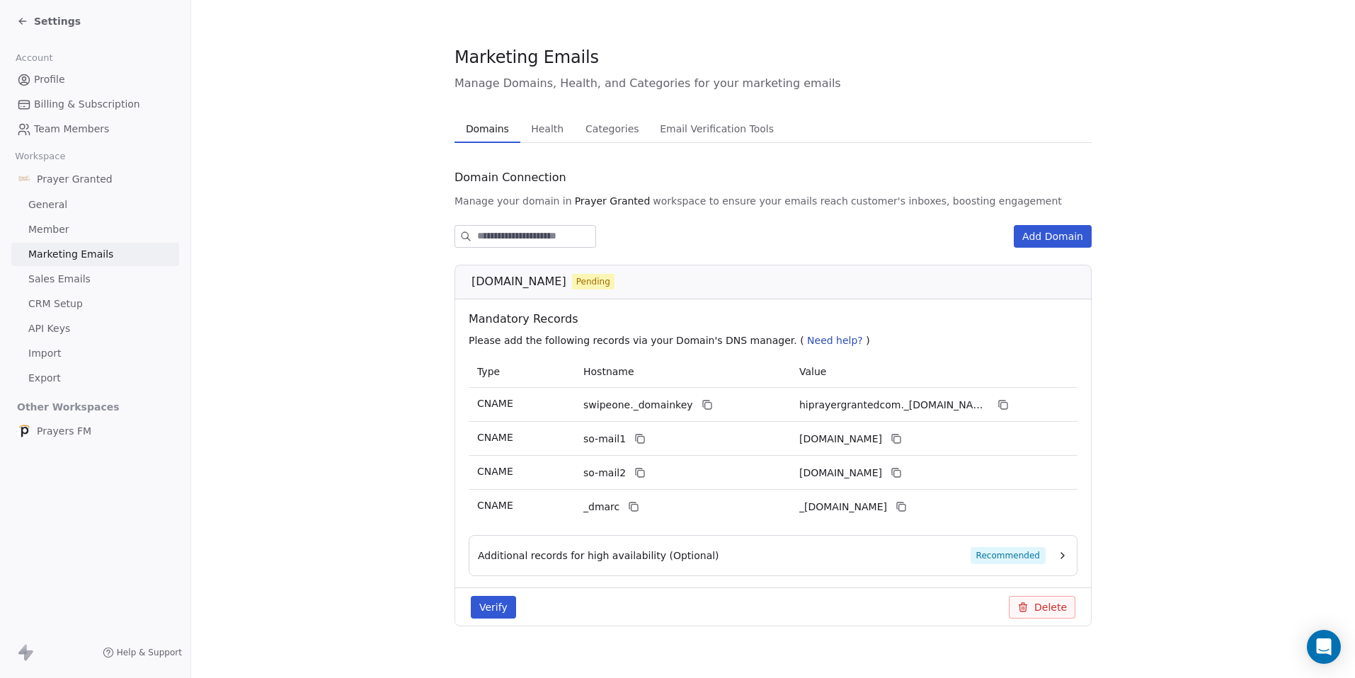
scroll to position [16, 0]
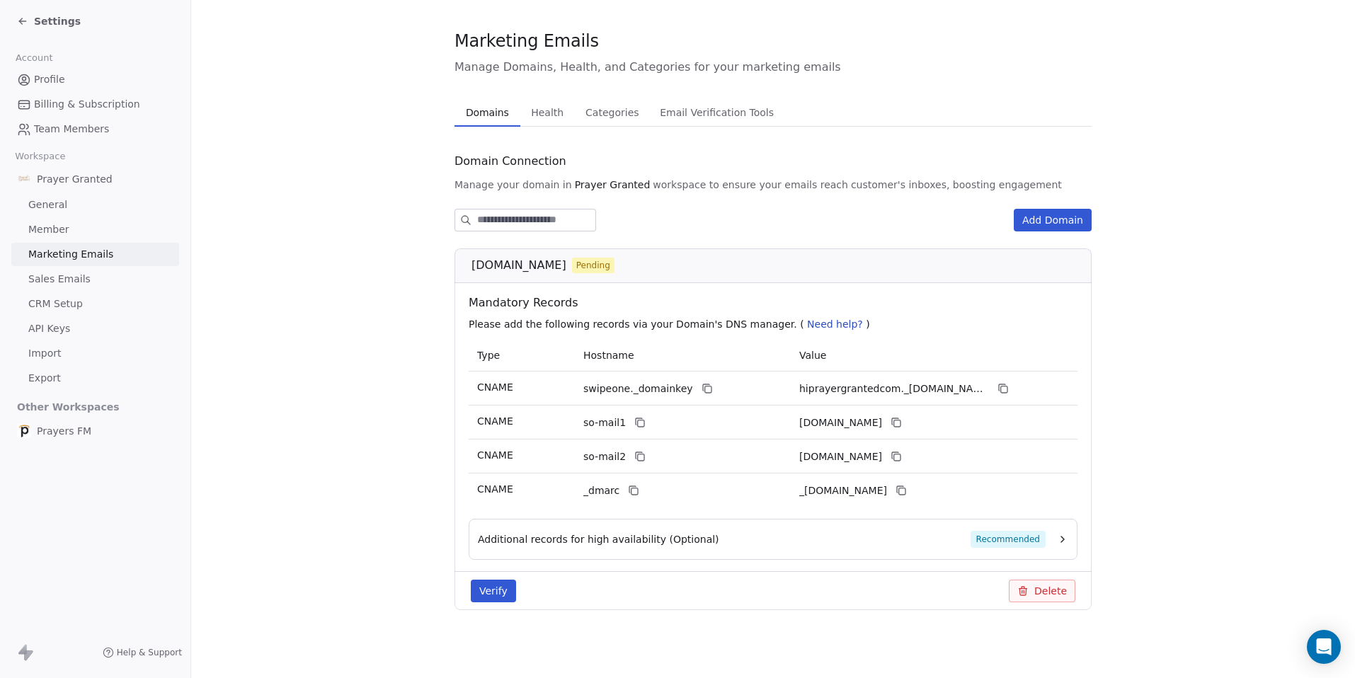
click at [486, 589] on button "Verify" at bounding box center [493, 591] width 45 height 23
click at [517, 273] on span "[DOMAIN_NAME]" at bounding box center [518, 265] width 95 height 17
click at [1045, 211] on button "Add Domain" at bounding box center [1053, 220] width 78 height 23
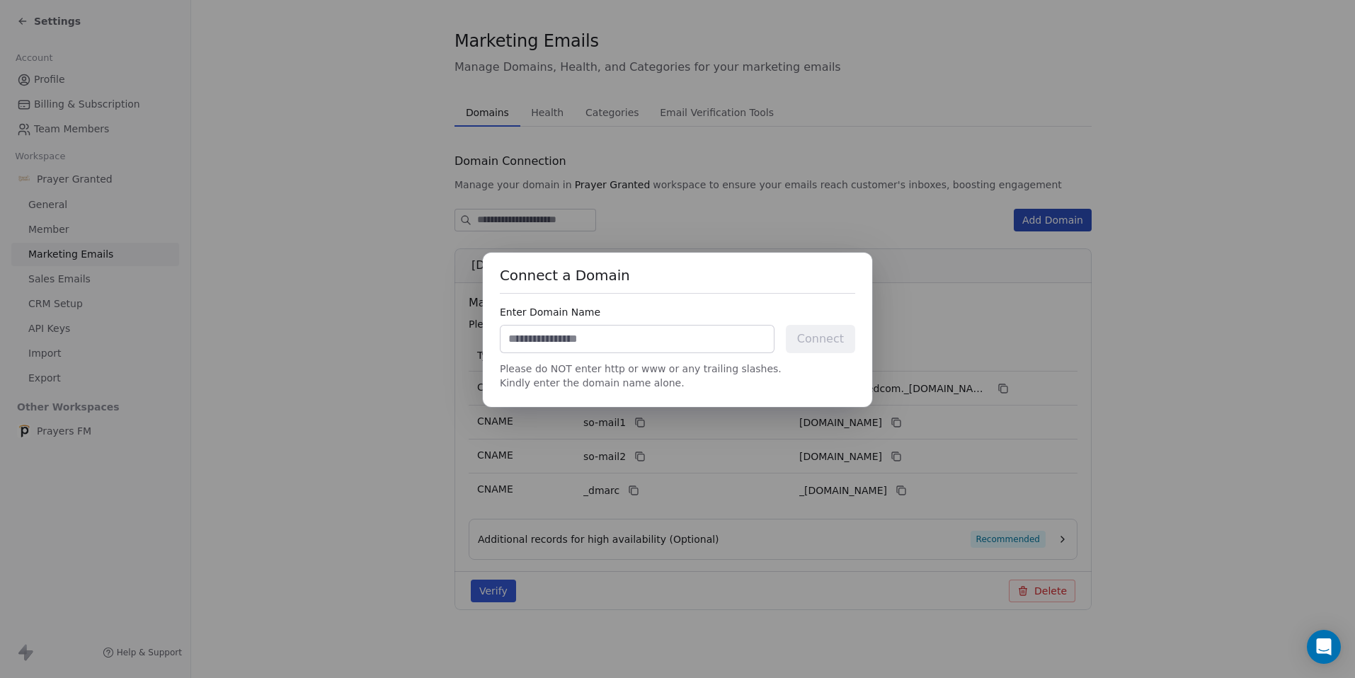
click at [645, 344] on input at bounding box center [636, 339] width 273 height 27
type input "**********"
click at [818, 340] on button "Connect" at bounding box center [820, 339] width 69 height 28
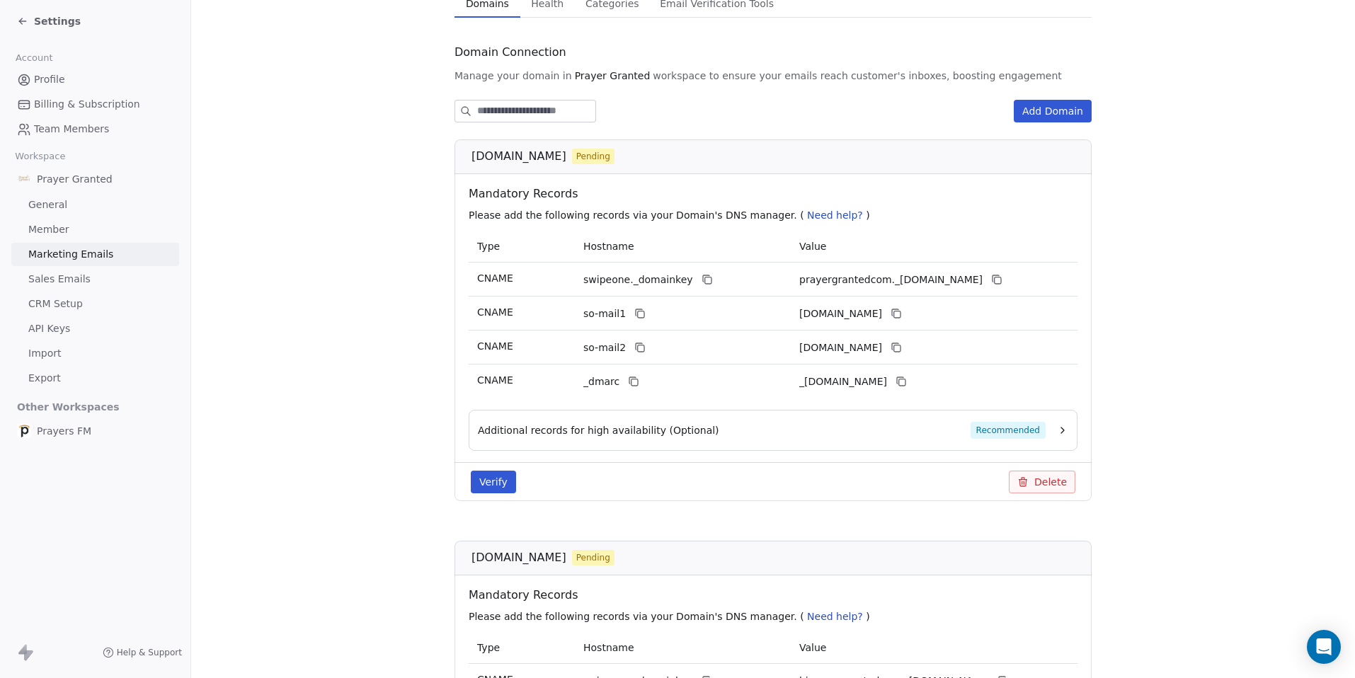
scroll to position [132, 0]
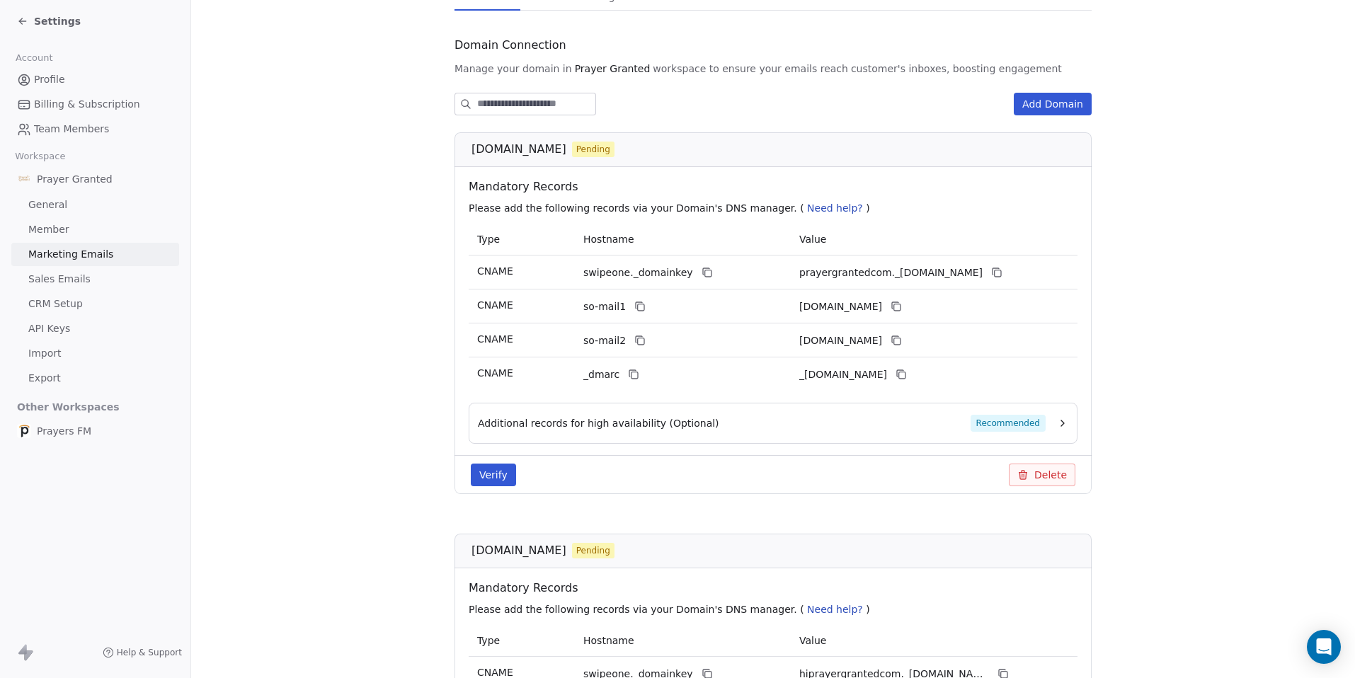
click at [488, 468] on button "Verify" at bounding box center [493, 475] width 45 height 23
click at [819, 39] on line "Close toast" at bounding box center [816, 42] width 6 height 6
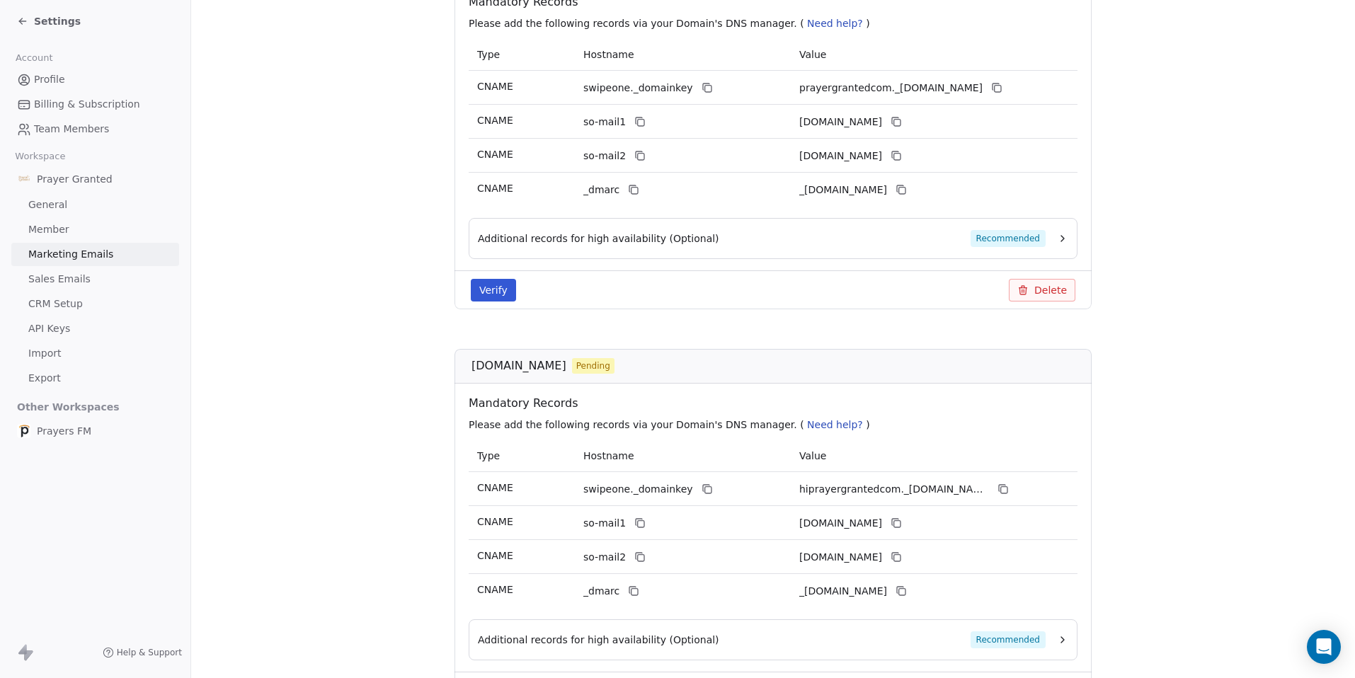
scroll to position [418, 0]
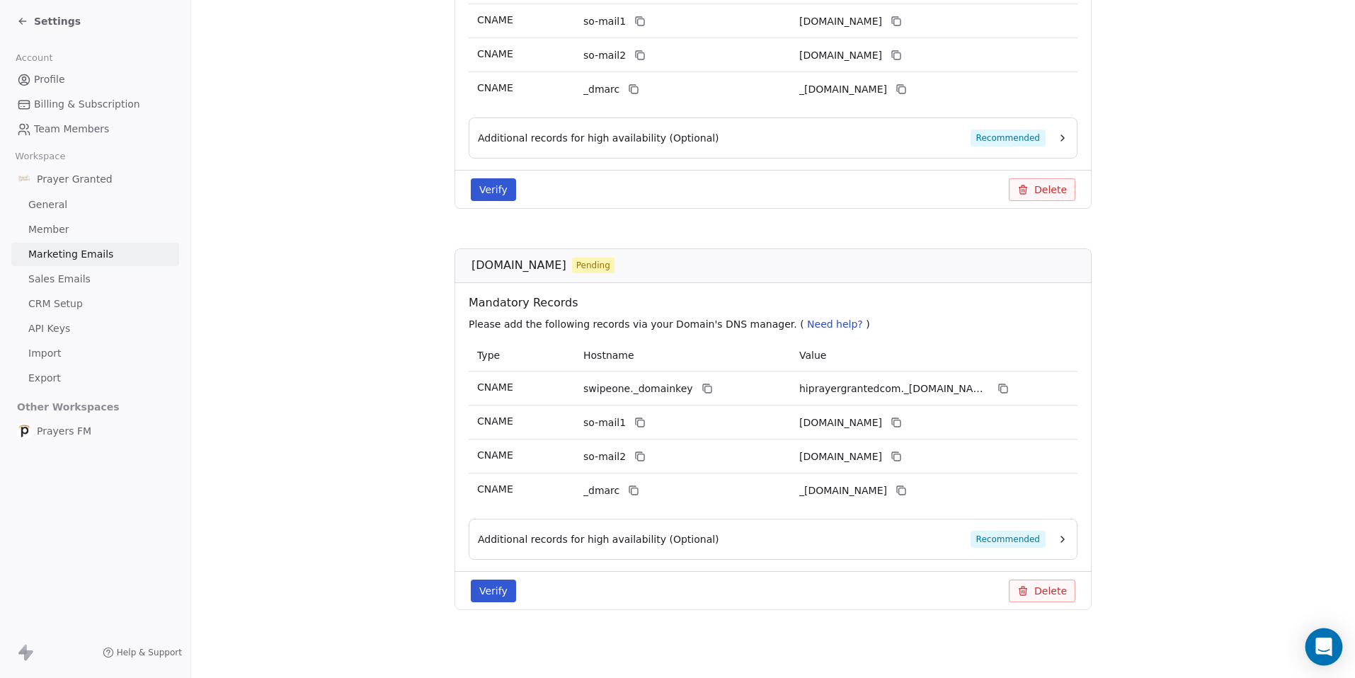
click at [1324, 648] on icon "Open Intercom Messenger" at bounding box center [1323, 647] width 16 height 18
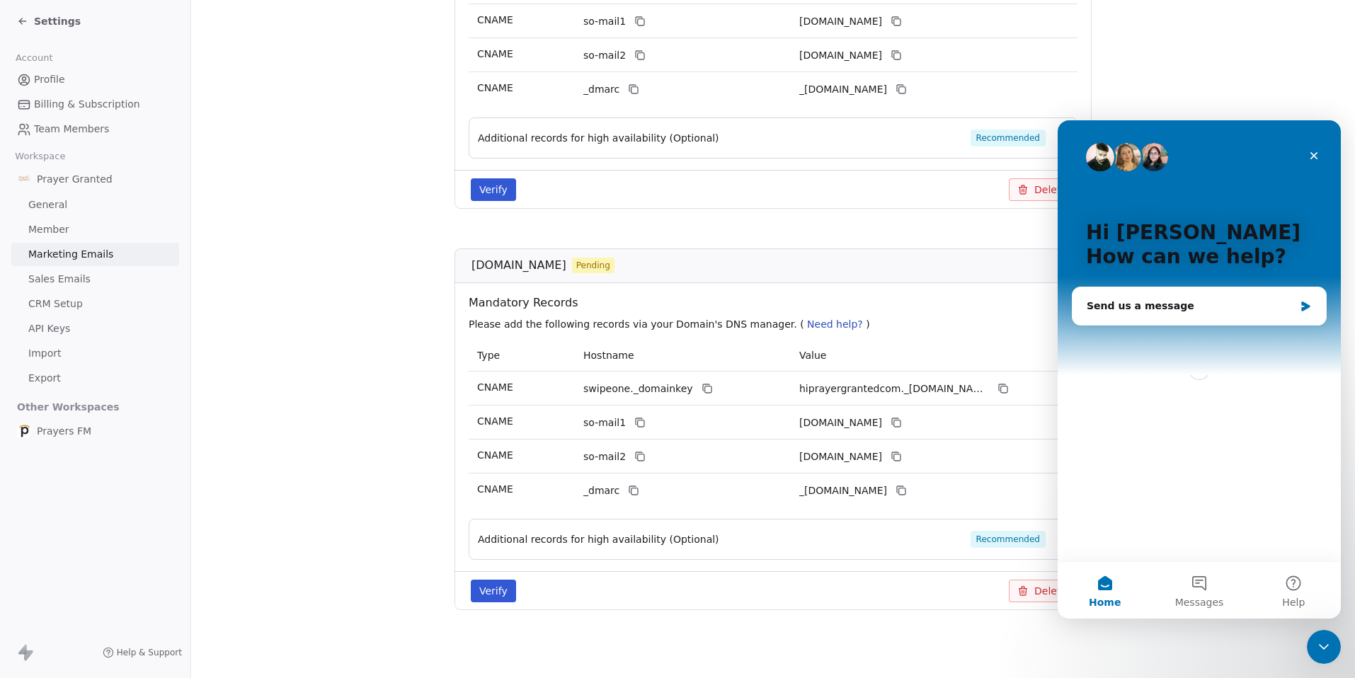
scroll to position [0, 0]
click at [1319, 153] on icon "Close" at bounding box center [1313, 155] width 11 height 11
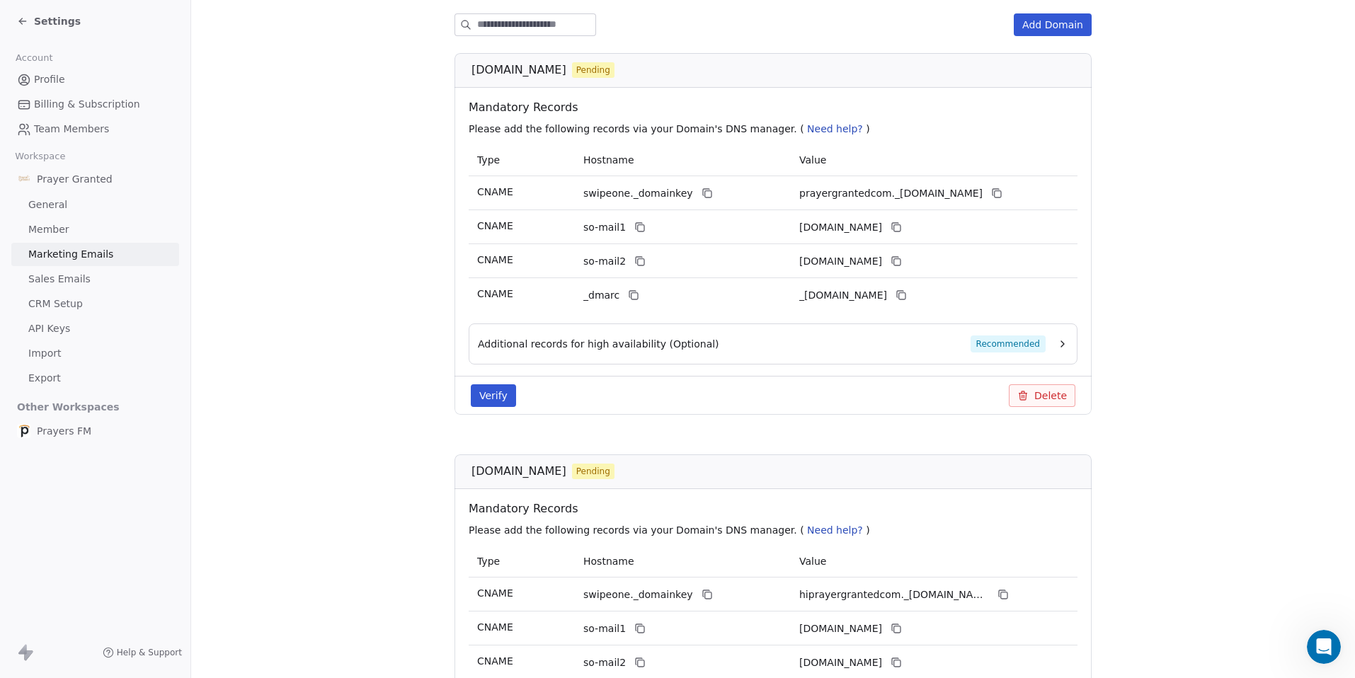
scroll to position [188, 0]
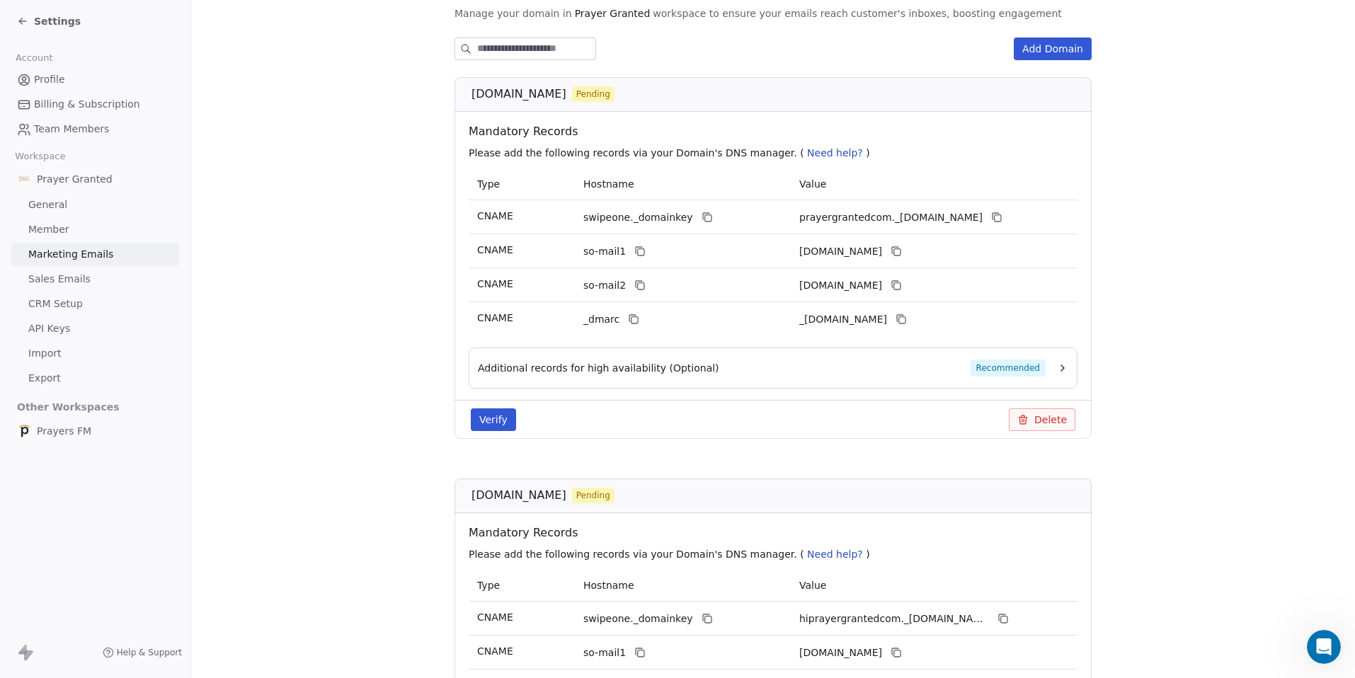
click at [1043, 424] on button "Delete" at bounding box center [1042, 419] width 67 height 23
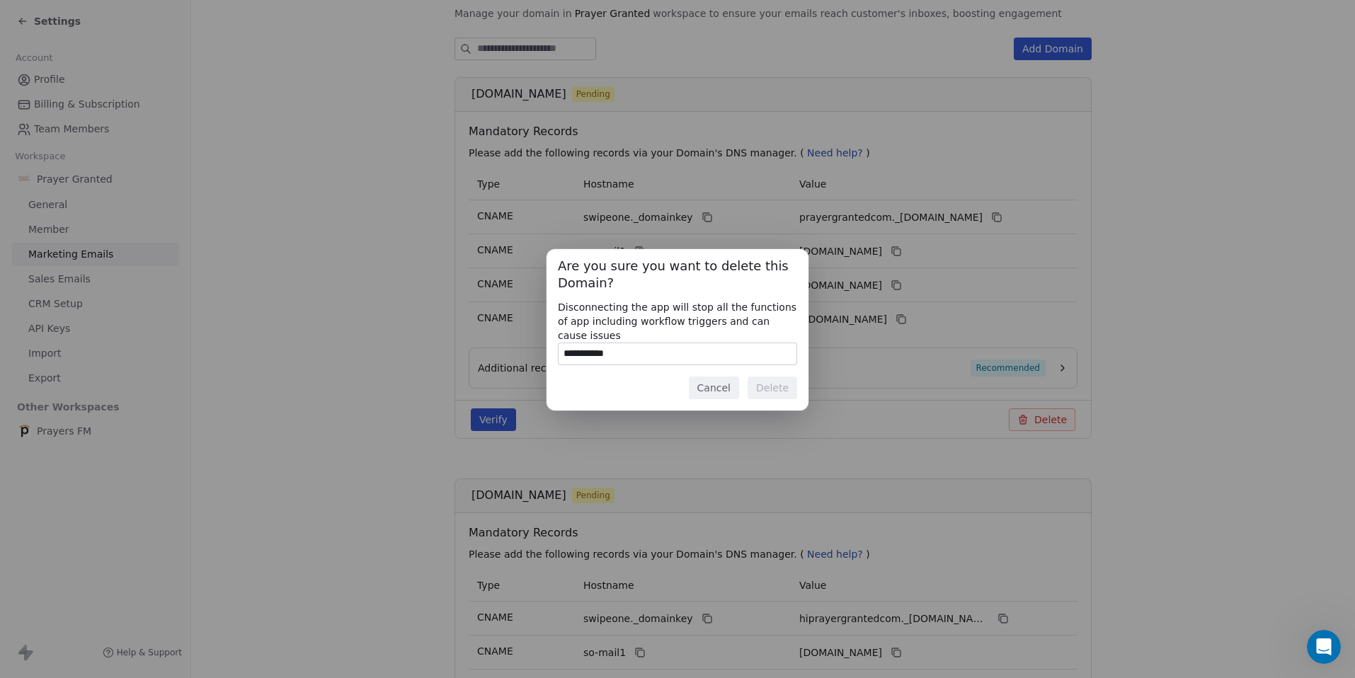
click at [664, 343] on div "**********" at bounding box center [677, 354] width 239 height 23
click at [664, 350] on input "**********" at bounding box center [677, 353] width 238 height 21
type input "**********"
click at [793, 388] on button "Delete" at bounding box center [772, 388] width 50 height 23
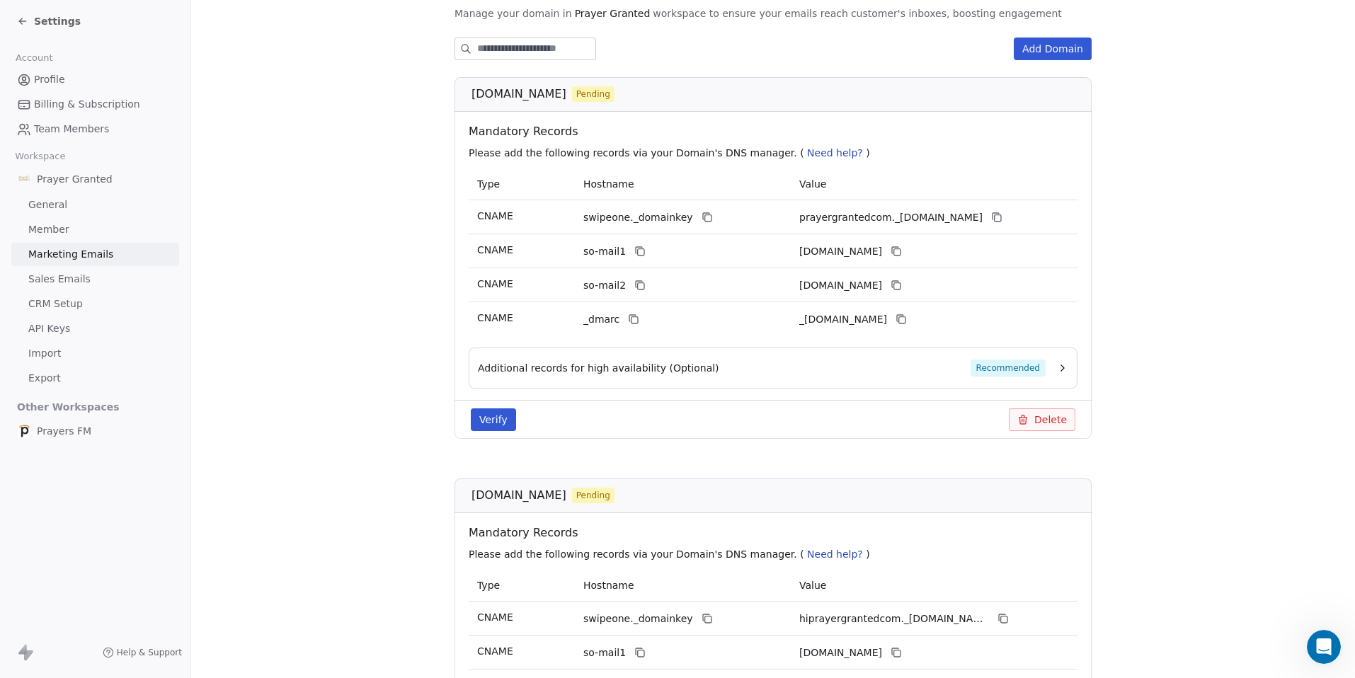
click at [428, 406] on section "Marketing Emails Manage Domains, Health, and Categories for your marketing emai…" at bounding box center [773, 360] width 1164 height 1096
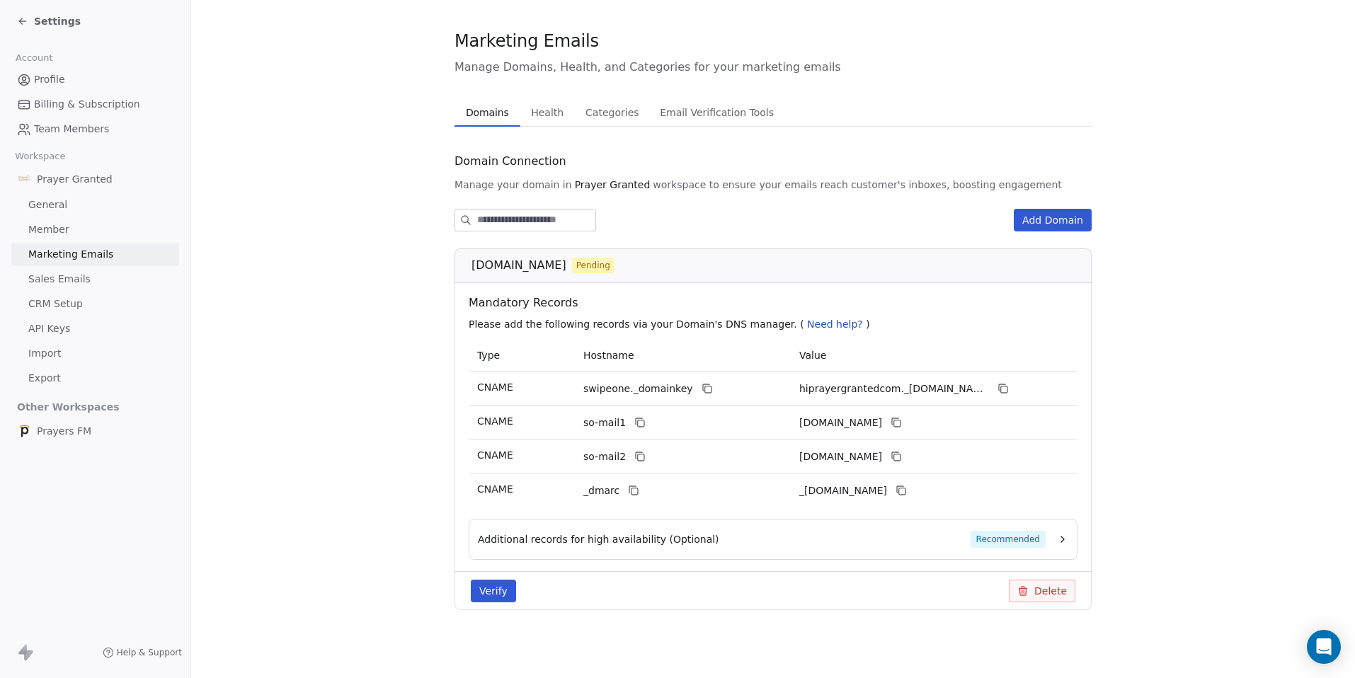
scroll to position [16, 0]
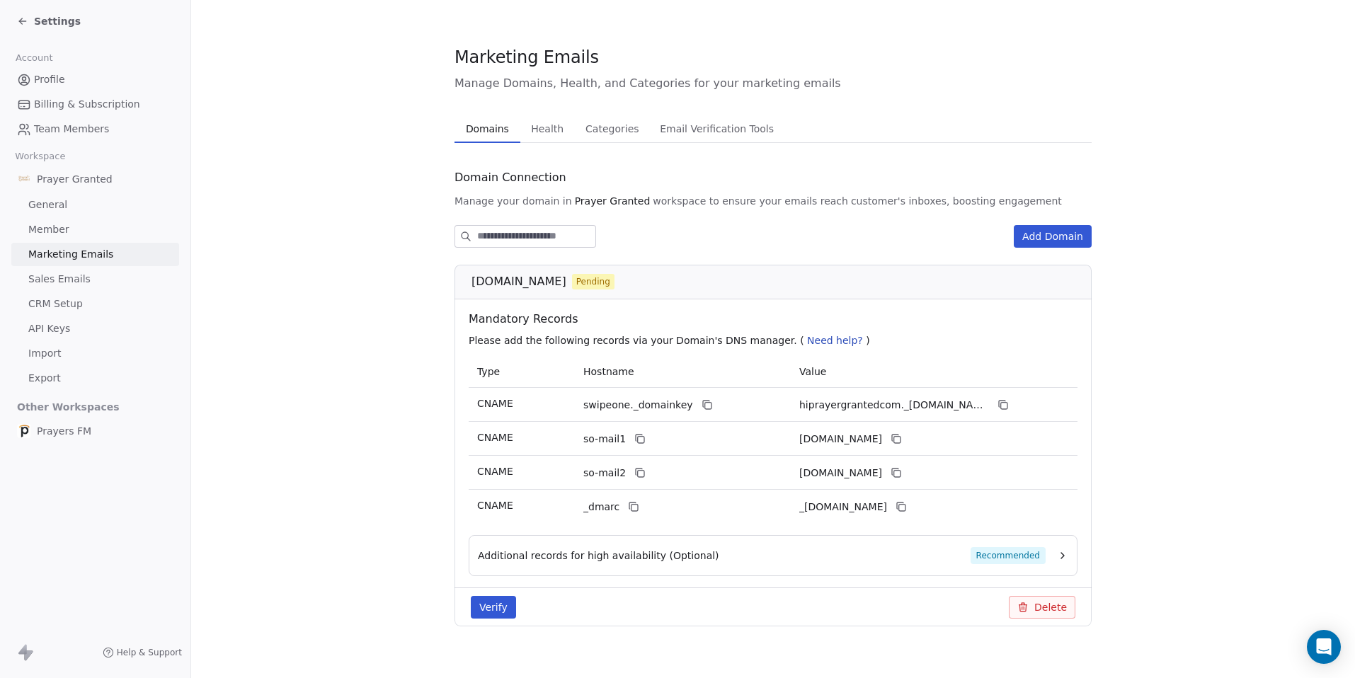
scroll to position [16, 0]
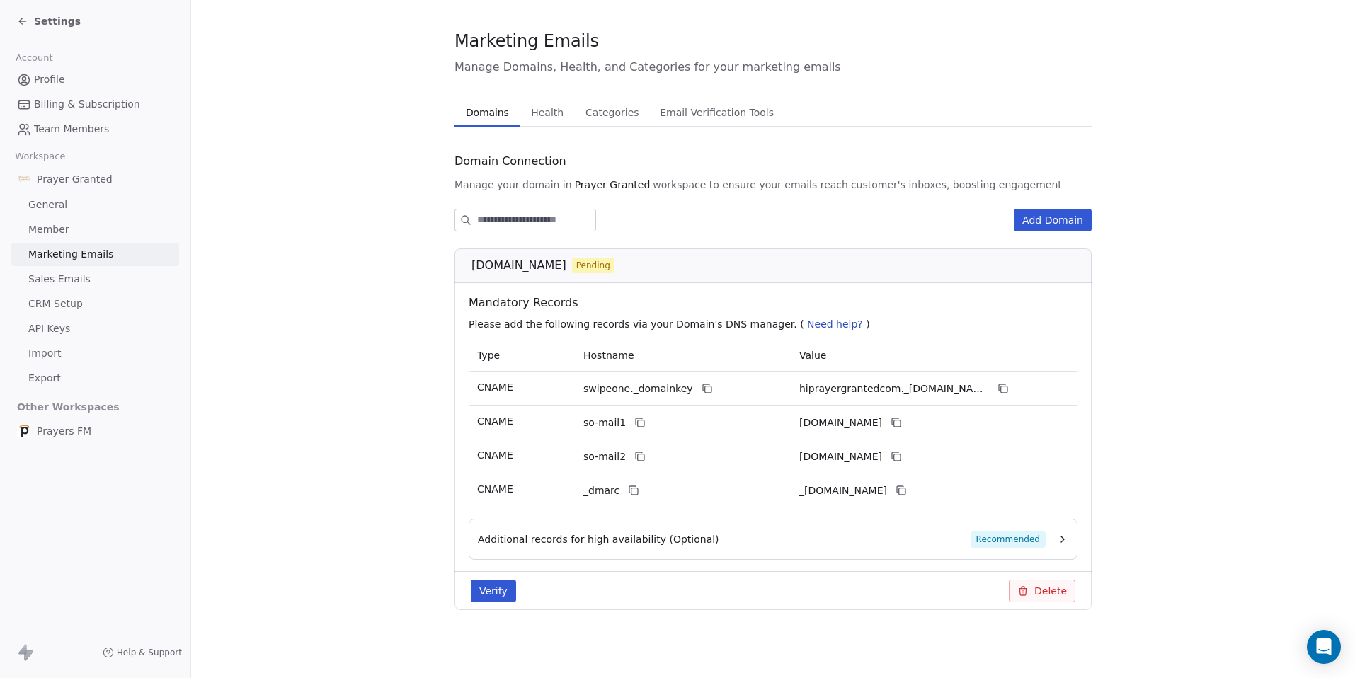
click at [498, 593] on button "Verify" at bounding box center [493, 591] width 45 height 23
click at [419, 412] on section "Marketing Emails Manage Domains, Health, and Categories for your marketing emai…" at bounding box center [773, 331] width 1164 height 694
